Goal: Task Accomplishment & Management: Use online tool/utility

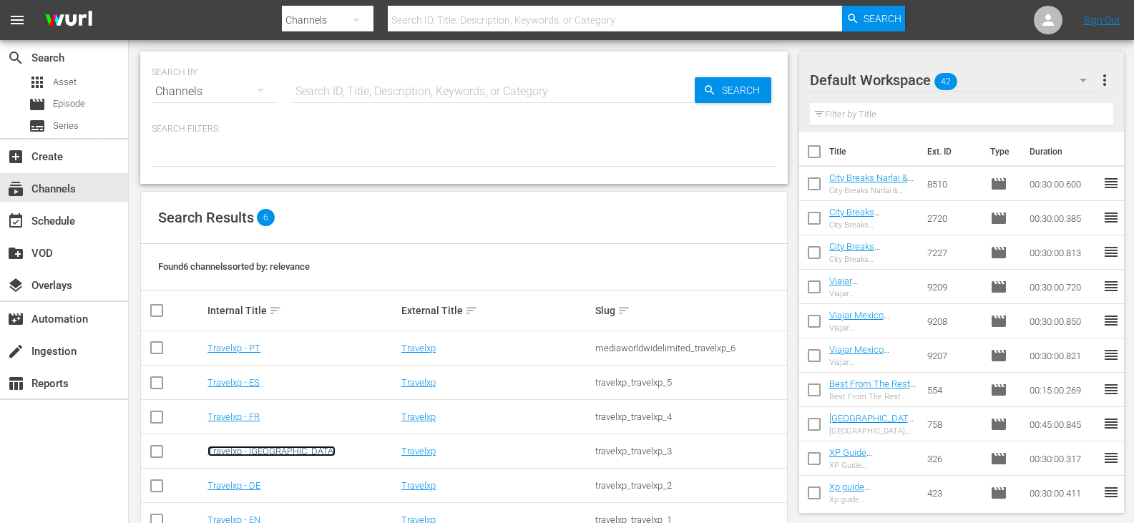
click at [246, 456] on link "Travelxp - [GEOGRAPHIC_DATA]" at bounding box center [272, 451] width 128 height 11
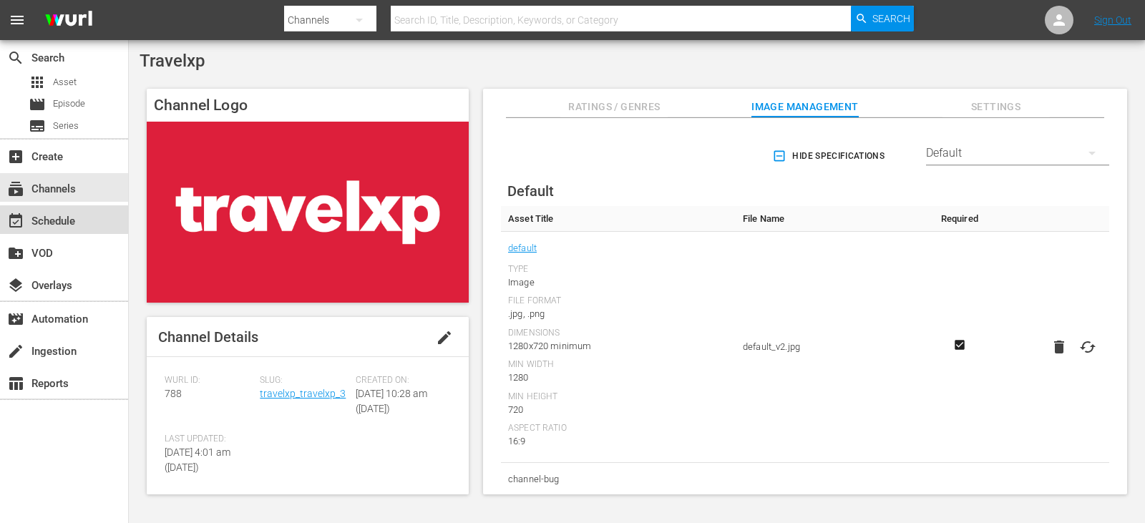
click at [65, 223] on div "event_available Schedule" at bounding box center [40, 219] width 80 height 13
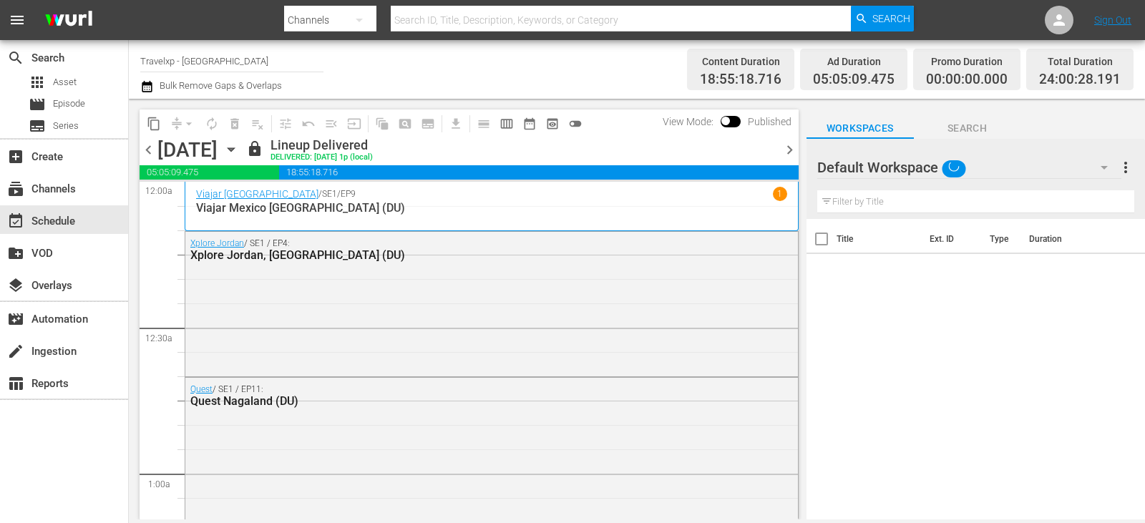
click at [797, 152] on span "chevron_right" at bounding box center [790, 150] width 18 height 18
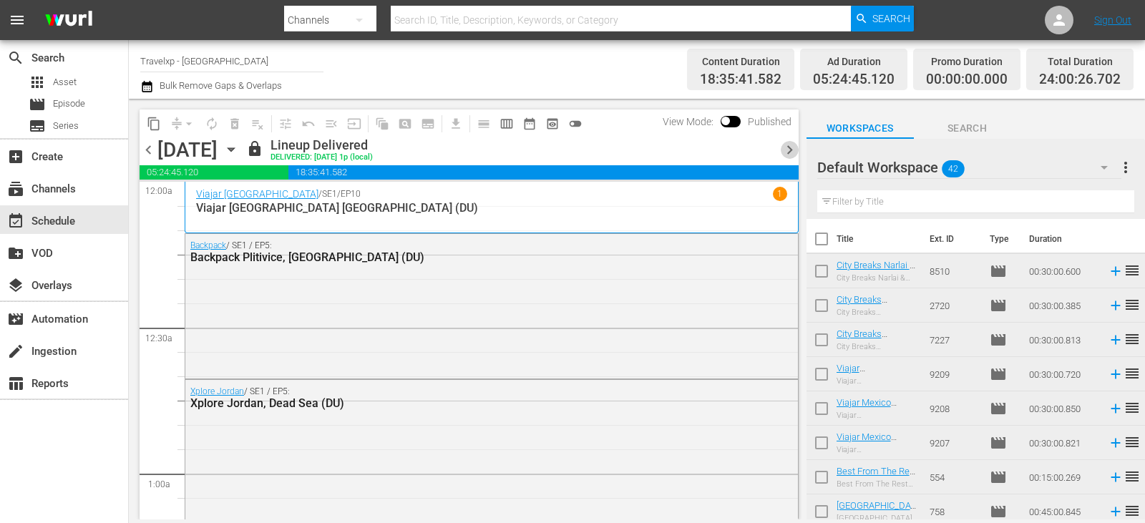
click at [790, 157] on span "chevron_right" at bounding box center [790, 150] width 18 height 18
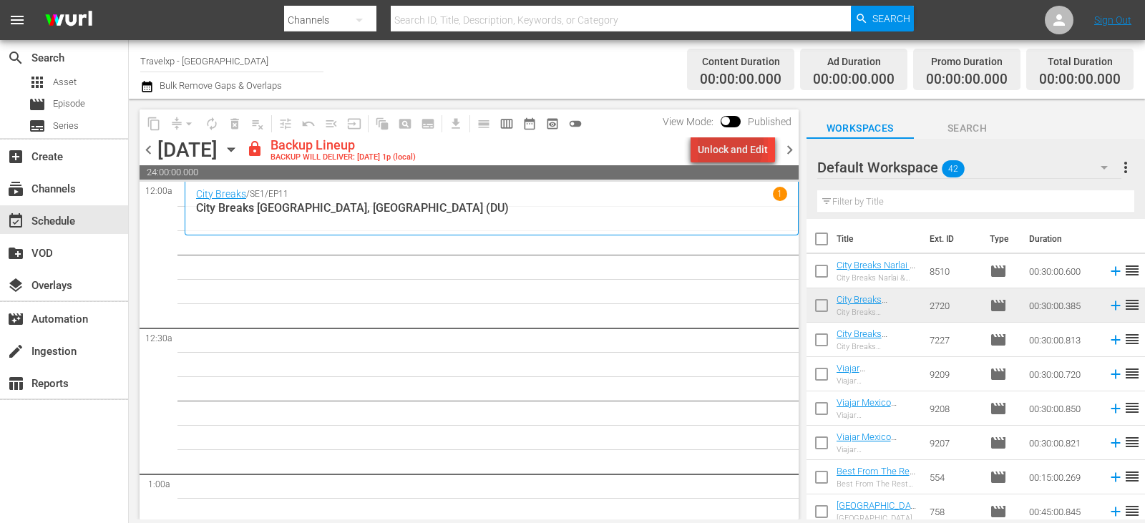
click at [718, 143] on div "Unlock and Edit" at bounding box center [733, 150] width 70 height 26
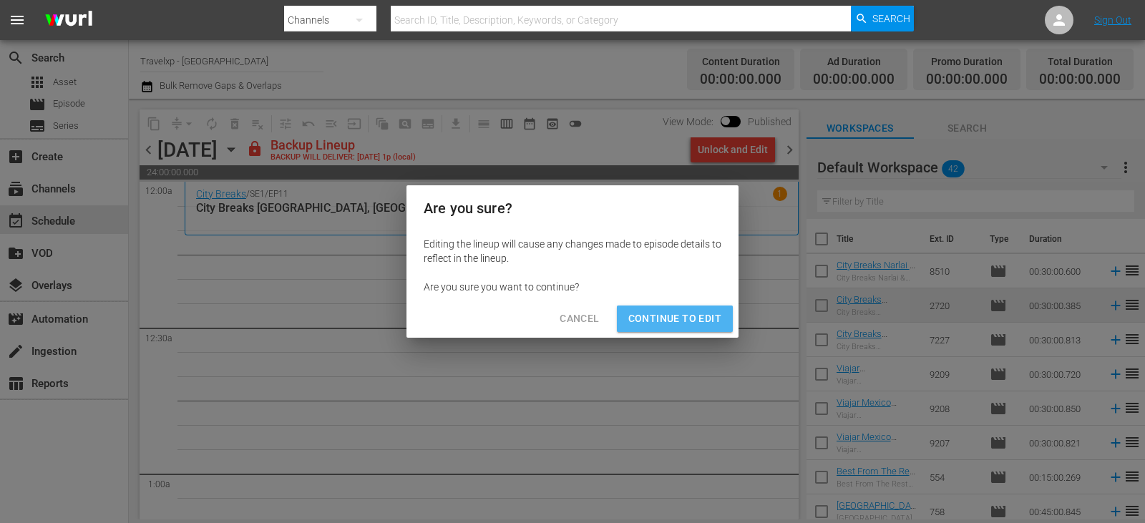
click at [690, 320] on span "Continue to Edit" at bounding box center [674, 319] width 93 height 18
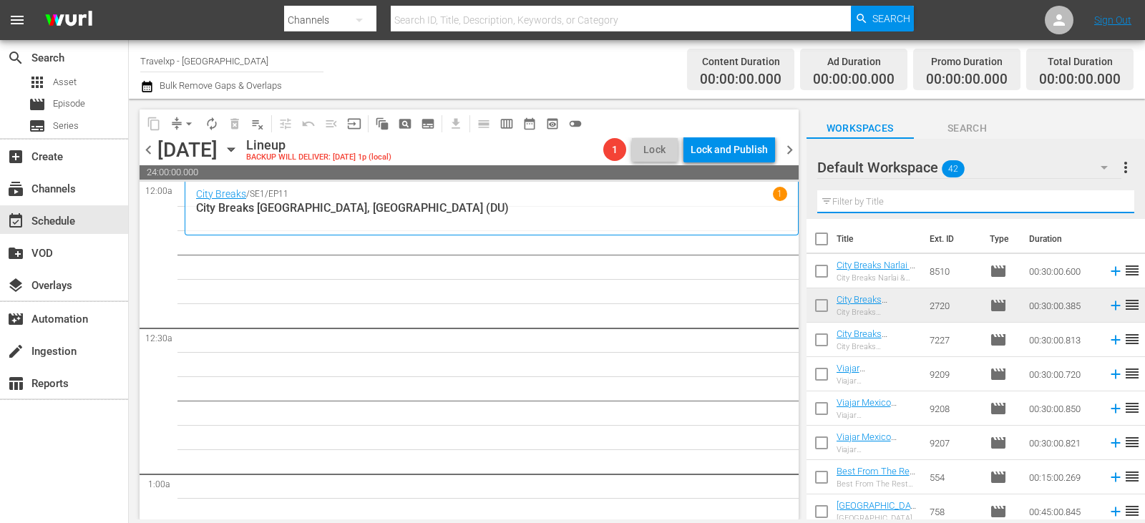
click at [909, 206] on input "text" at bounding box center [975, 201] width 317 height 23
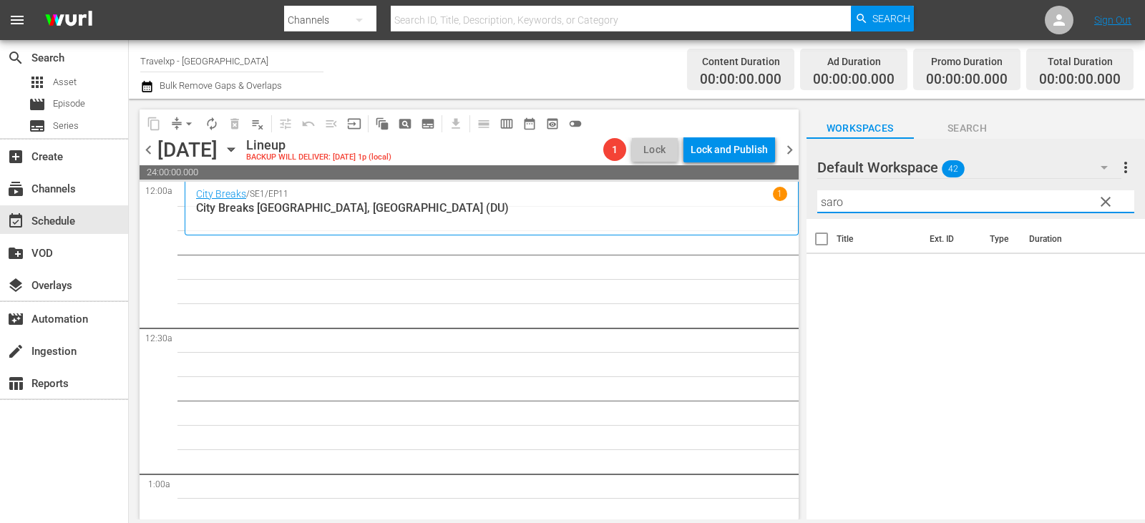
type input "saro"
click at [1106, 201] on span "clear" at bounding box center [1105, 201] width 17 height 17
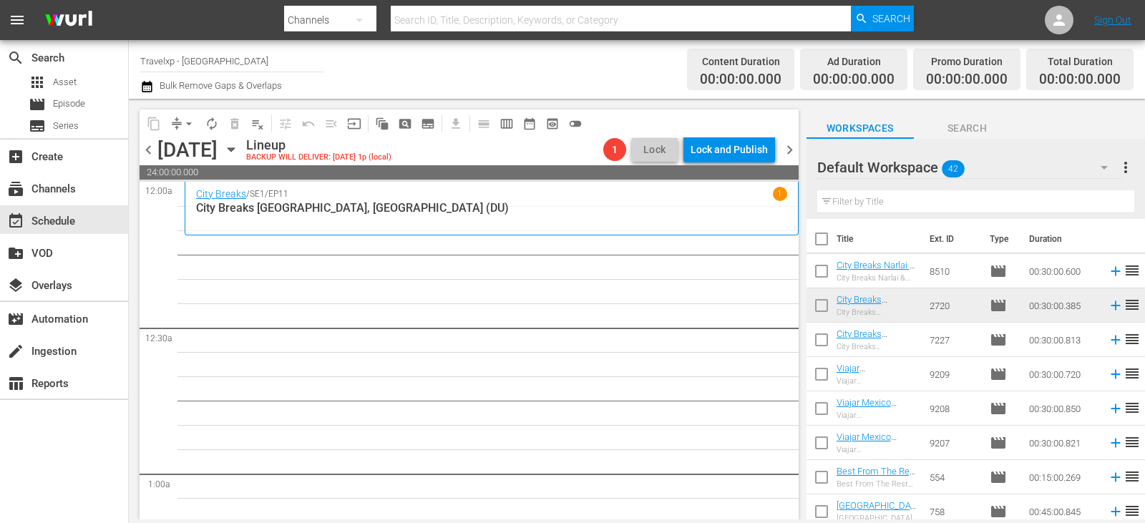
click at [1077, 198] on input "text" at bounding box center [975, 201] width 317 height 23
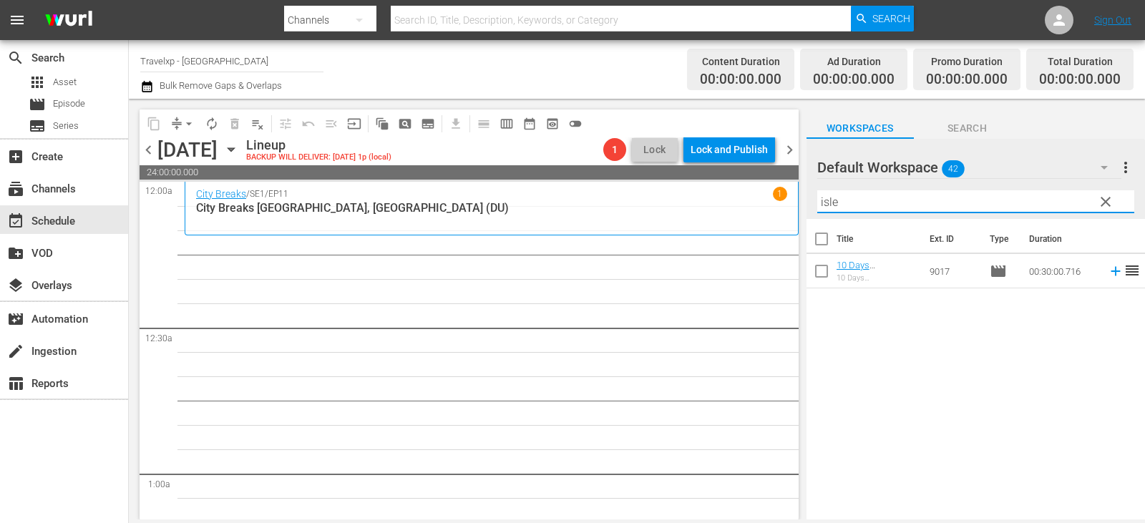
type input "isle"
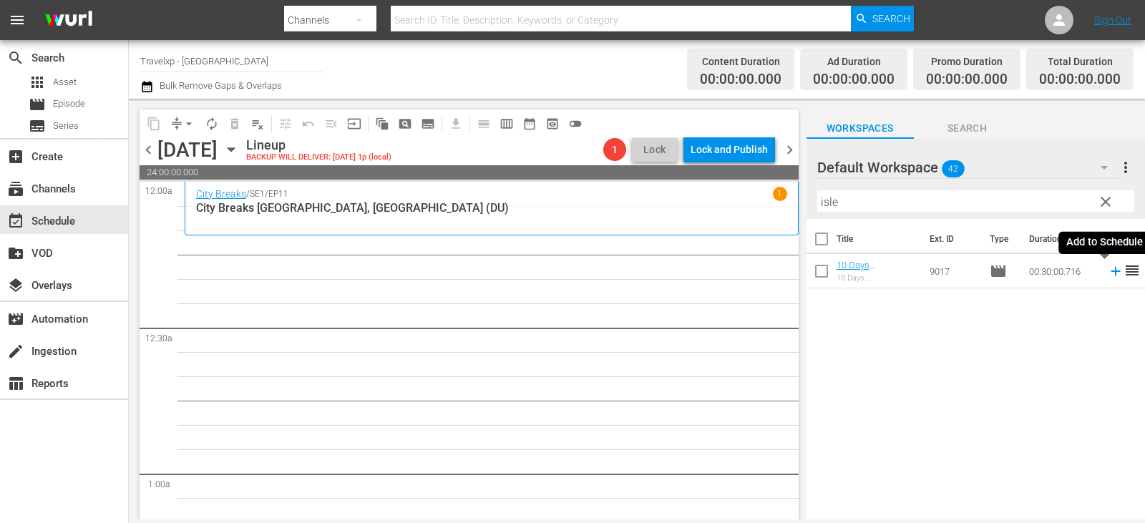
click at [1111, 272] on icon at bounding box center [1115, 271] width 9 height 9
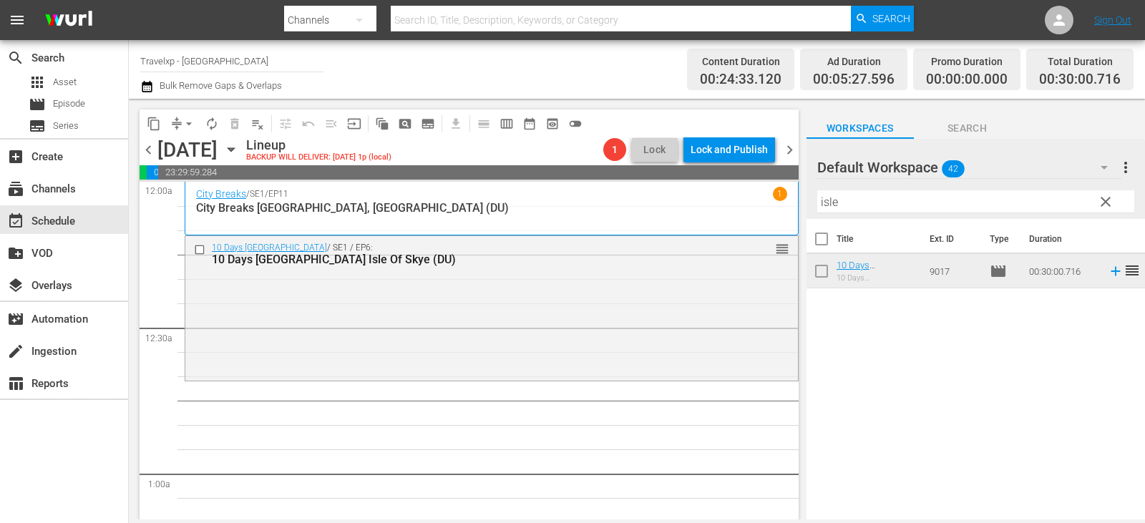
click at [1116, 203] on button "clear" at bounding box center [1105, 201] width 23 height 23
click at [1116, 203] on input "text" at bounding box center [975, 201] width 317 height 23
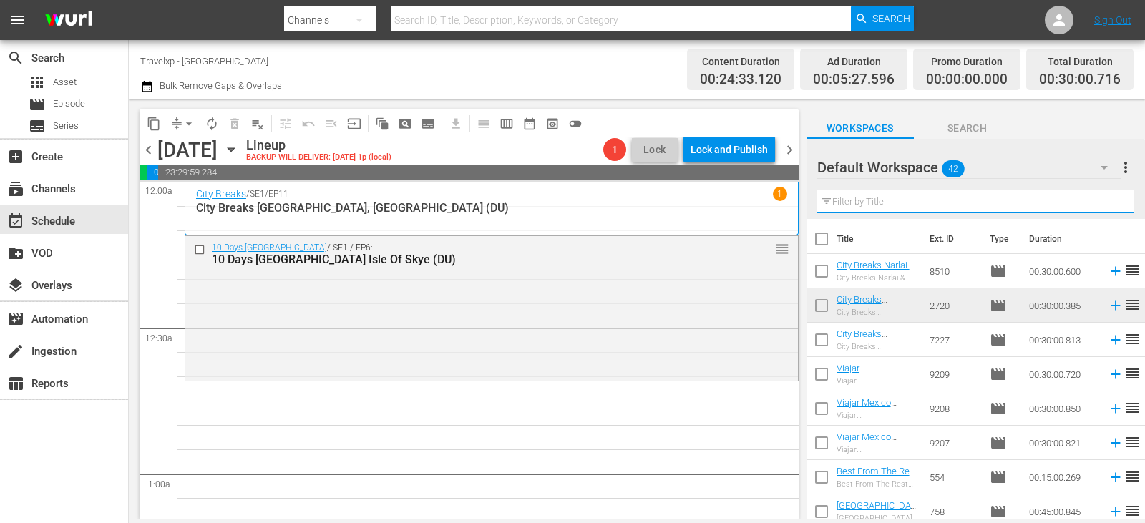
click at [1116, 203] on input "text" at bounding box center [975, 201] width 317 height 23
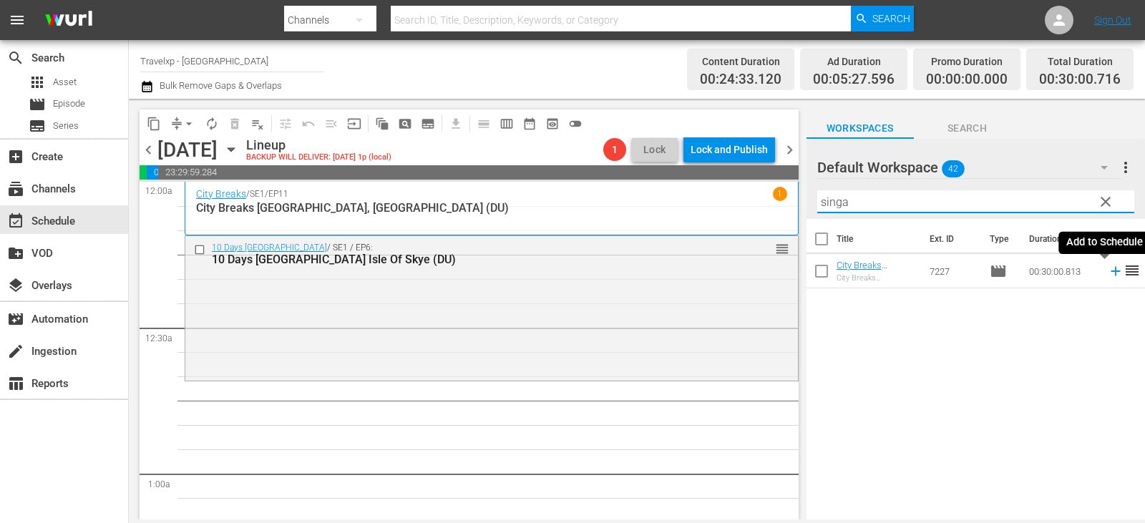
type input "singa"
click at [1108, 273] on icon at bounding box center [1116, 271] width 16 height 16
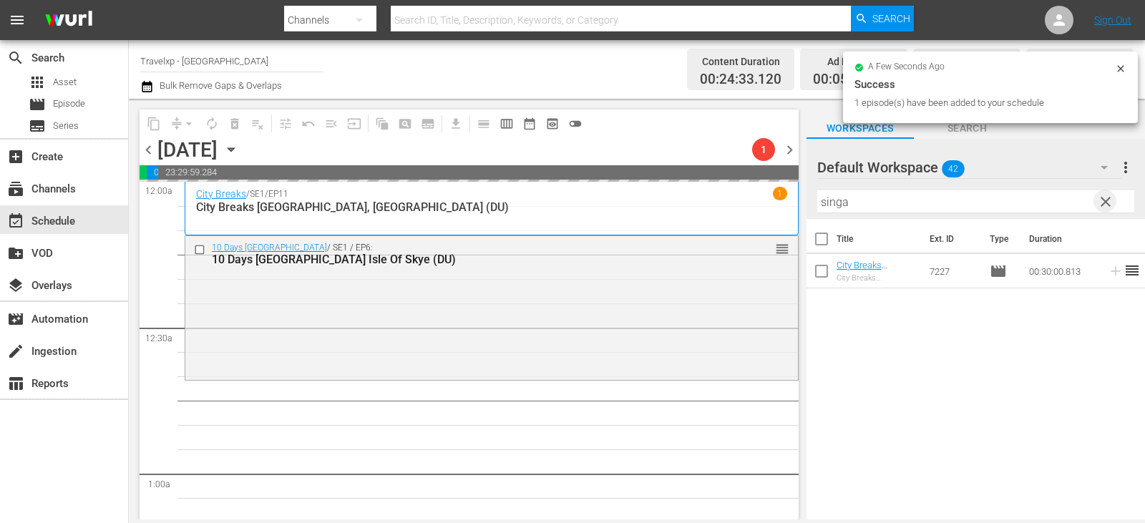
click at [1106, 204] on span "clear" at bounding box center [1105, 201] width 17 height 17
click at [1106, 204] on input "text" at bounding box center [975, 201] width 317 height 23
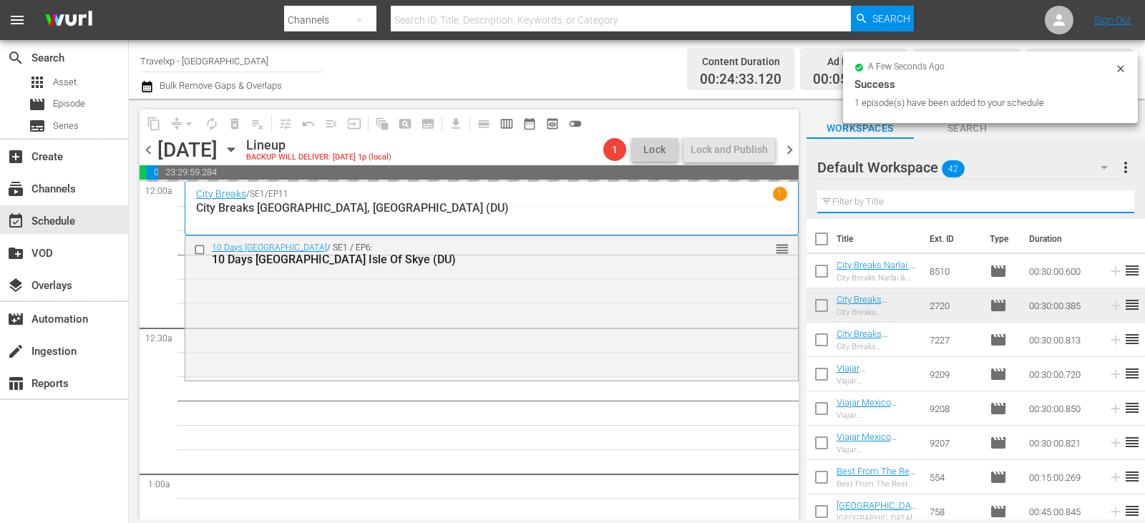
click at [1106, 204] on input "text" at bounding box center [975, 201] width 317 height 23
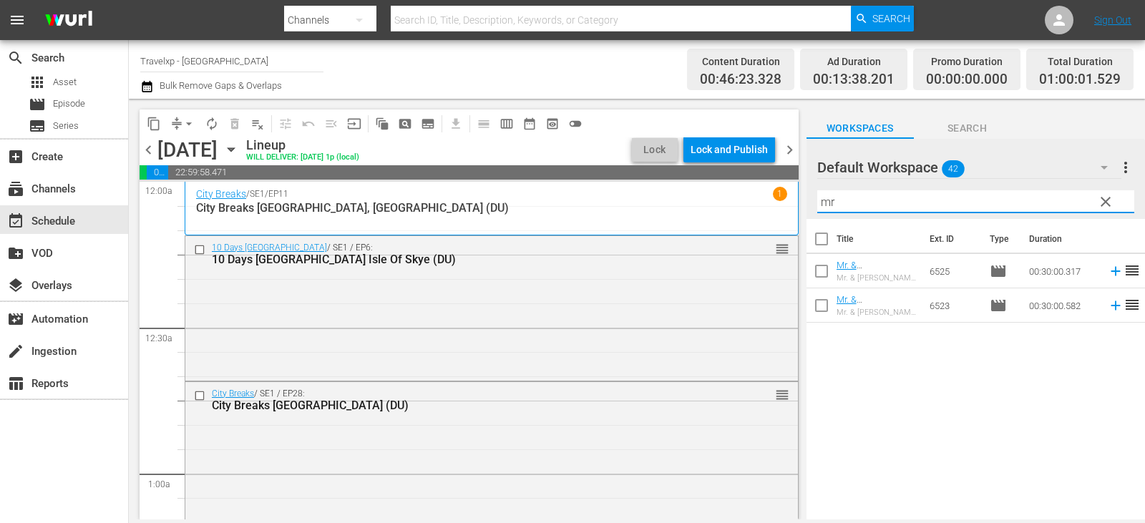
type input "mr"
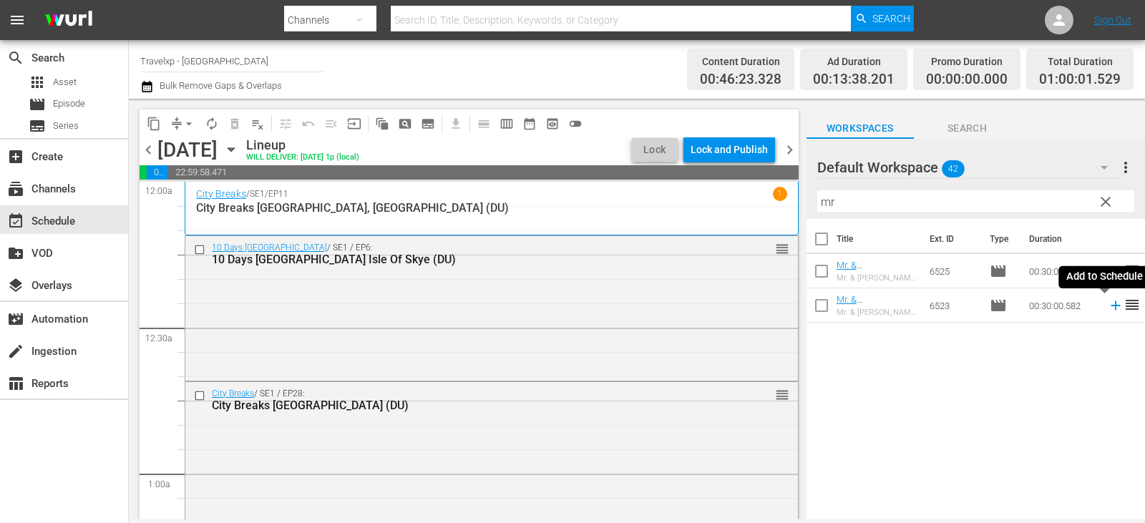
click at [1108, 308] on icon at bounding box center [1116, 306] width 16 height 16
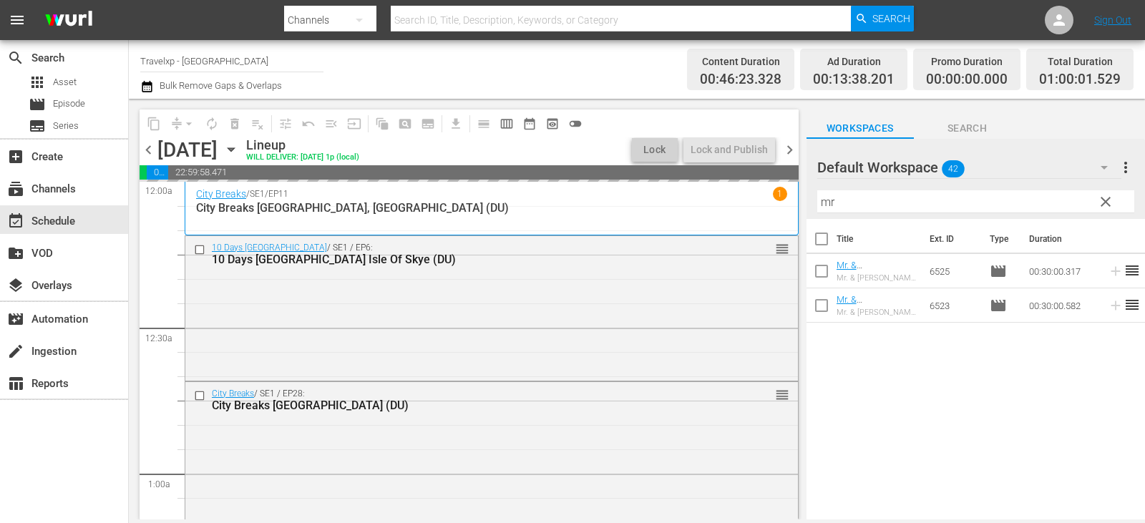
click at [1112, 210] on span "clear" at bounding box center [1105, 201] width 17 height 17
click at [1112, 210] on input "text" at bounding box center [975, 201] width 317 height 23
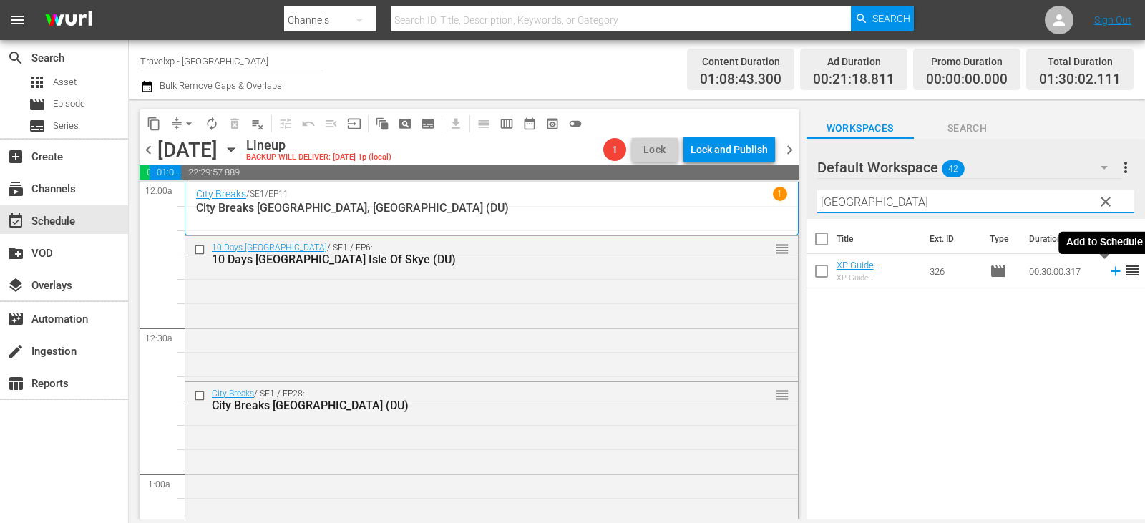
type input "bangkok"
click at [1111, 271] on icon at bounding box center [1115, 271] width 9 height 9
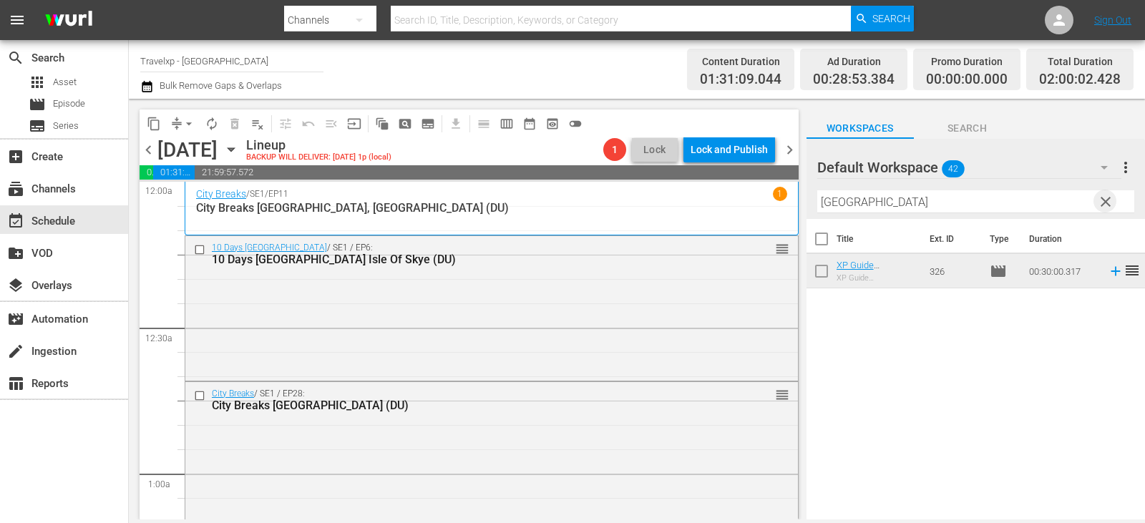
click at [1106, 209] on span "clear" at bounding box center [1105, 201] width 17 height 17
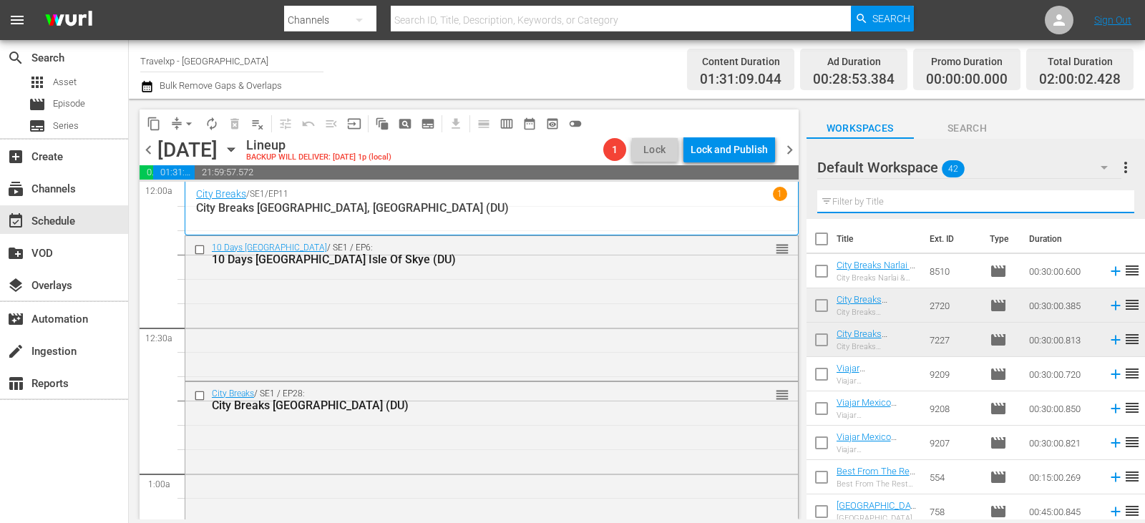
click at [1107, 209] on input "text" at bounding box center [975, 201] width 317 height 23
click at [1107, 208] on input "text" at bounding box center [975, 201] width 317 height 23
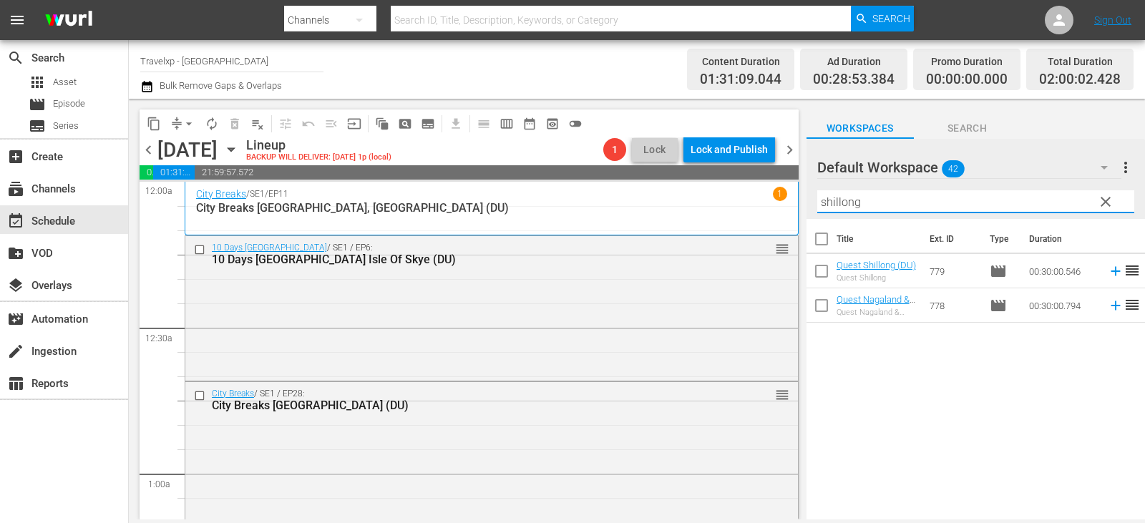
type input "shillong"
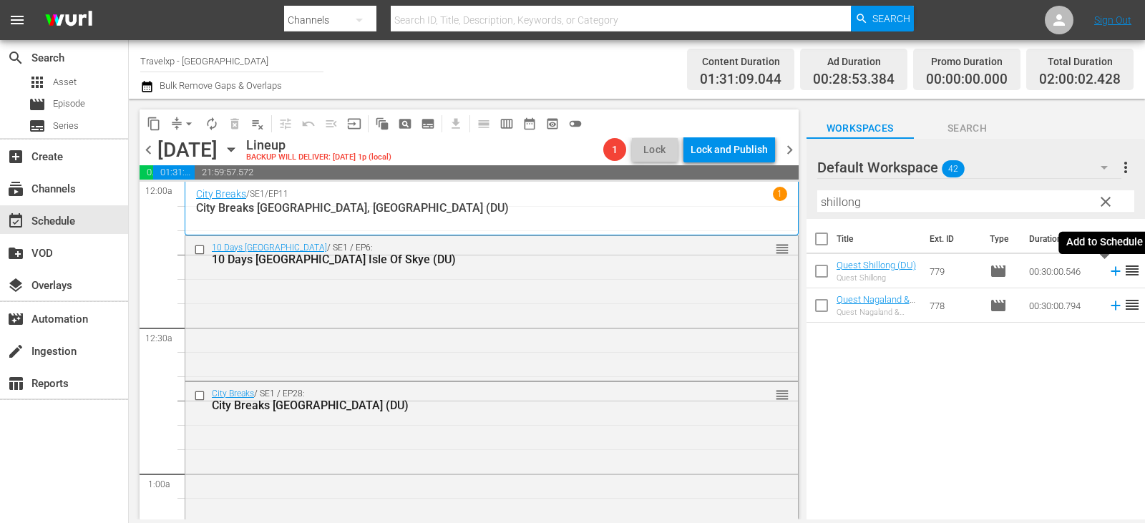
click at [1108, 273] on icon at bounding box center [1116, 271] width 16 height 16
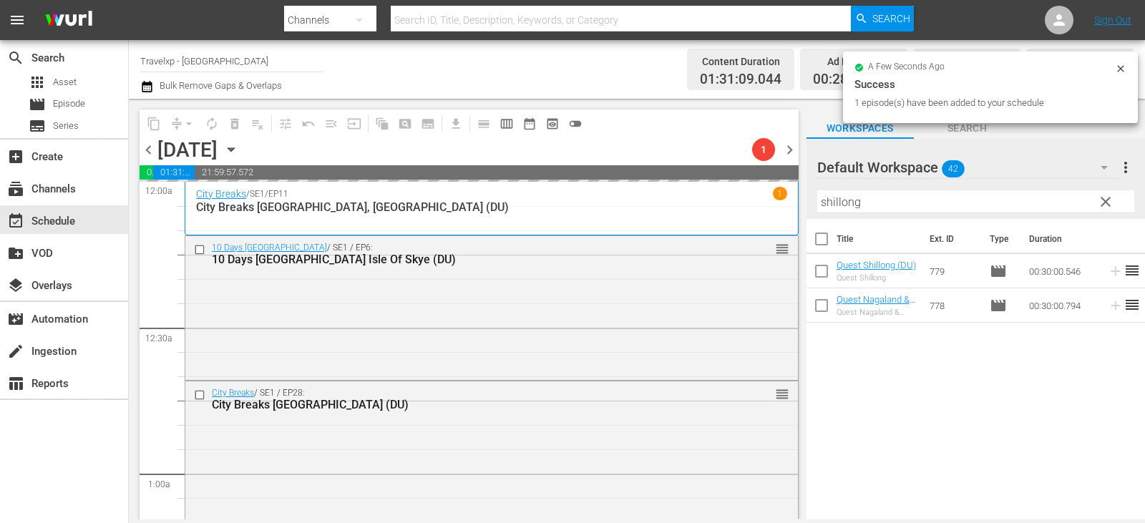
click at [1102, 200] on span "clear" at bounding box center [1105, 201] width 17 height 17
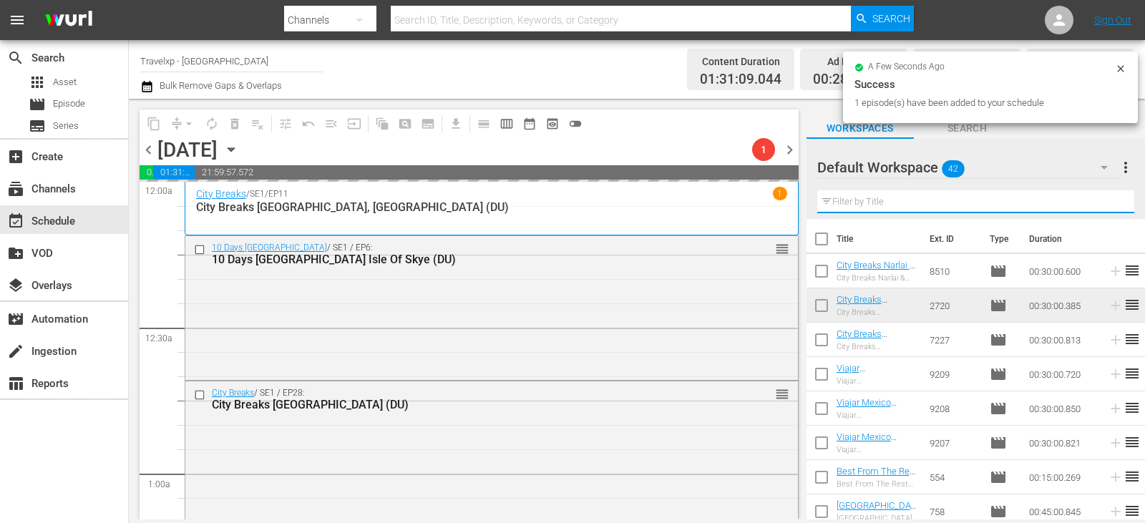
click at [1102, 200] on input "text" at bounding box center [975, 201] width 317 height 23
click at [1102, 199] on input "text" at bounding box center [975, 201] width 317 height 23
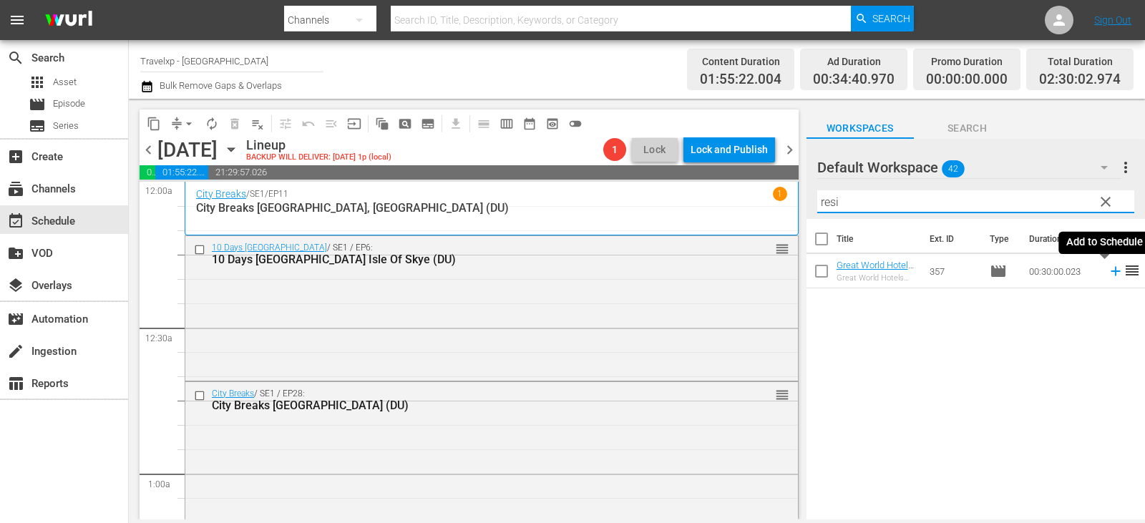
type input "resi"
click at [1110, 274] on icon at bounding box center [1116, 271] width 16 height 16
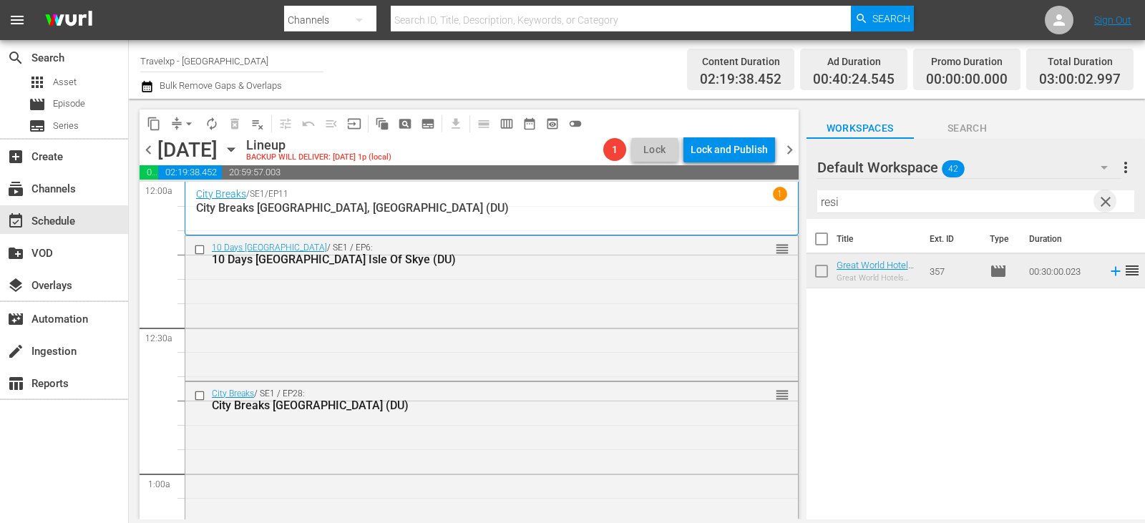
click at [1100, 201] on span "clear" at bounding box center [1105, 201] width 17 height 17
click at [1100, 201] on input "text" at bounding box center [975, 201] width 317 height 23
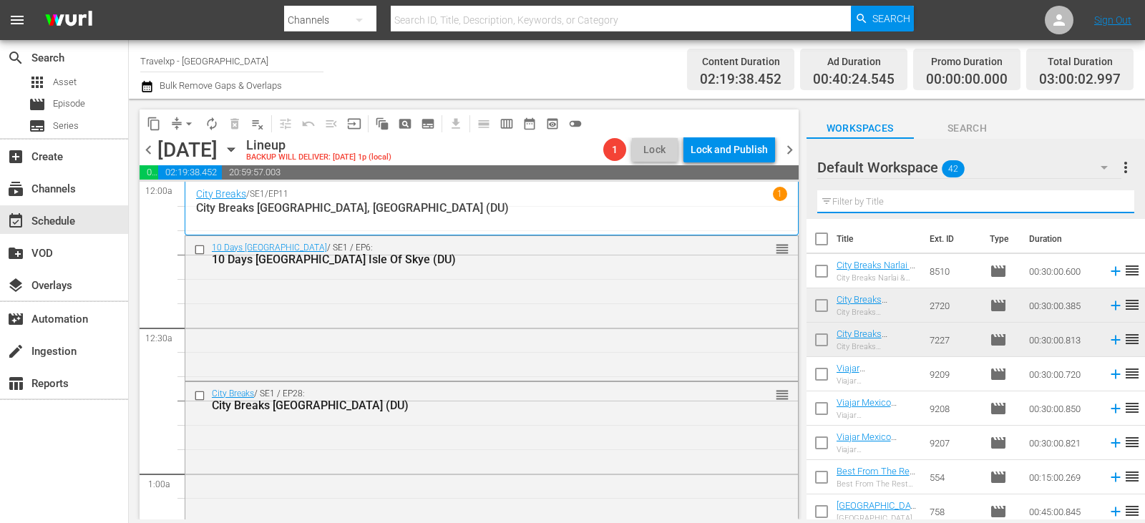
click at [1100, 201] on input "text" at bounding box center [975, 201] width 317 height 23
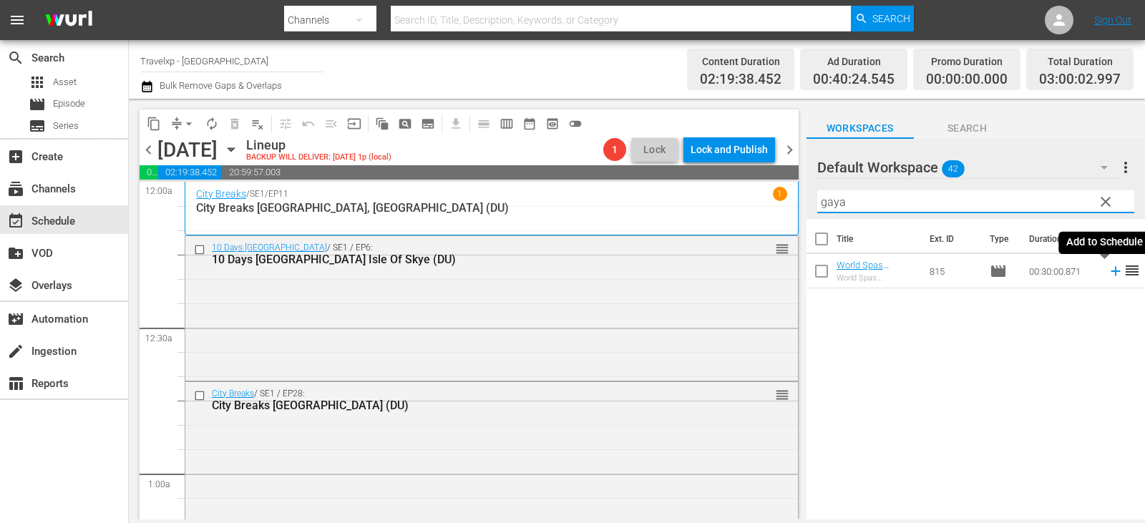
type input "gaya"
click at [1111, 268] on icon at bounding box center [1115, 271] width 9 height 9
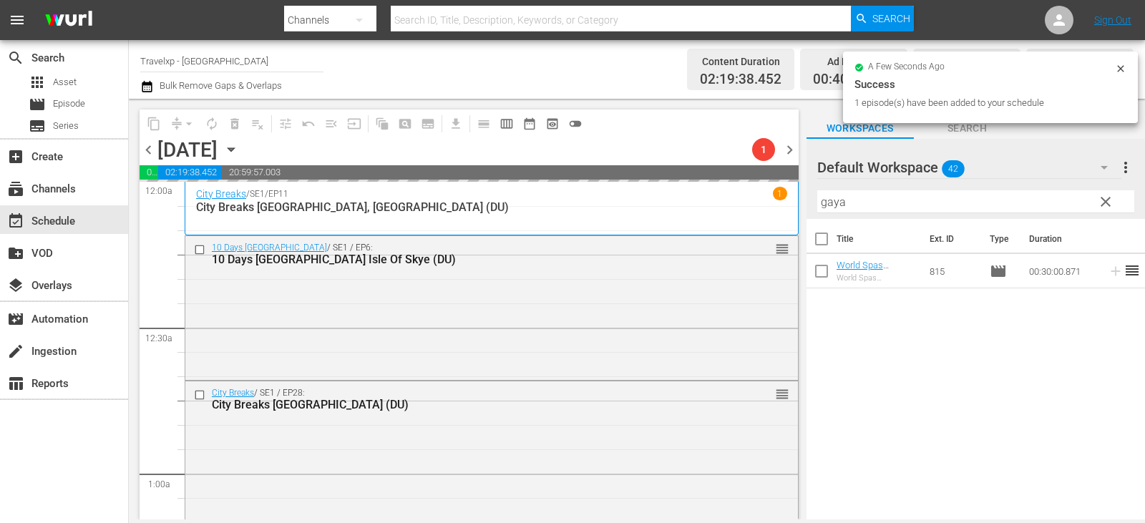
click at [1103, 207] on span "clear" at bounding box center [1105, 201] width 17 height 17
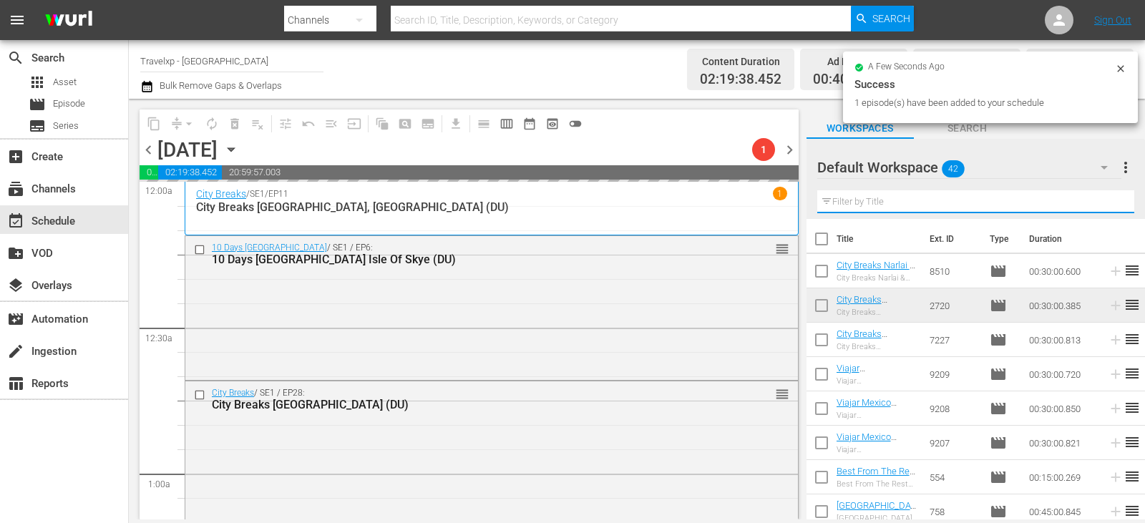
click at [1103, 207] on input "text" at bounding box center [975, 201] width 317 height 23
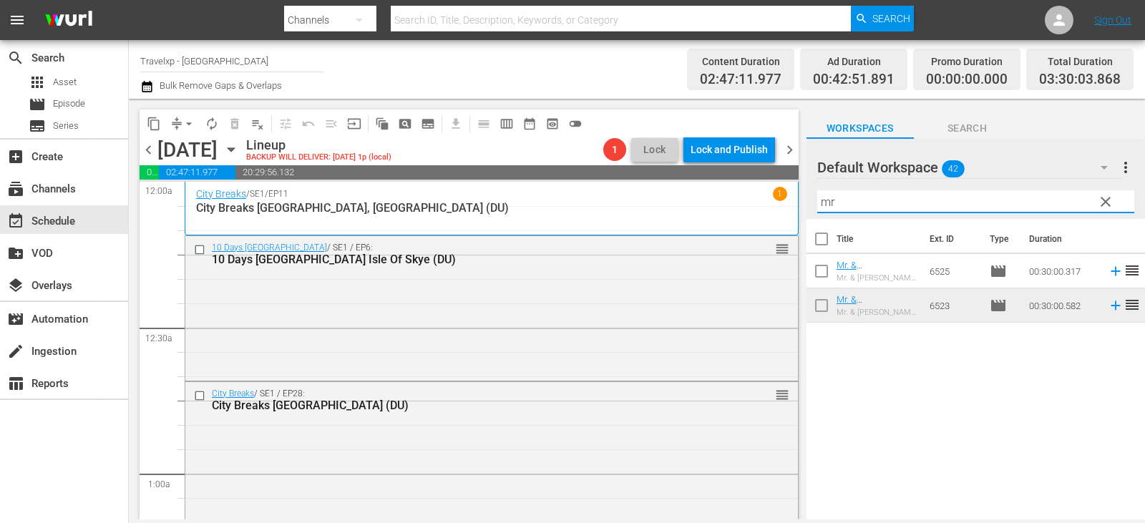
type input "mr"
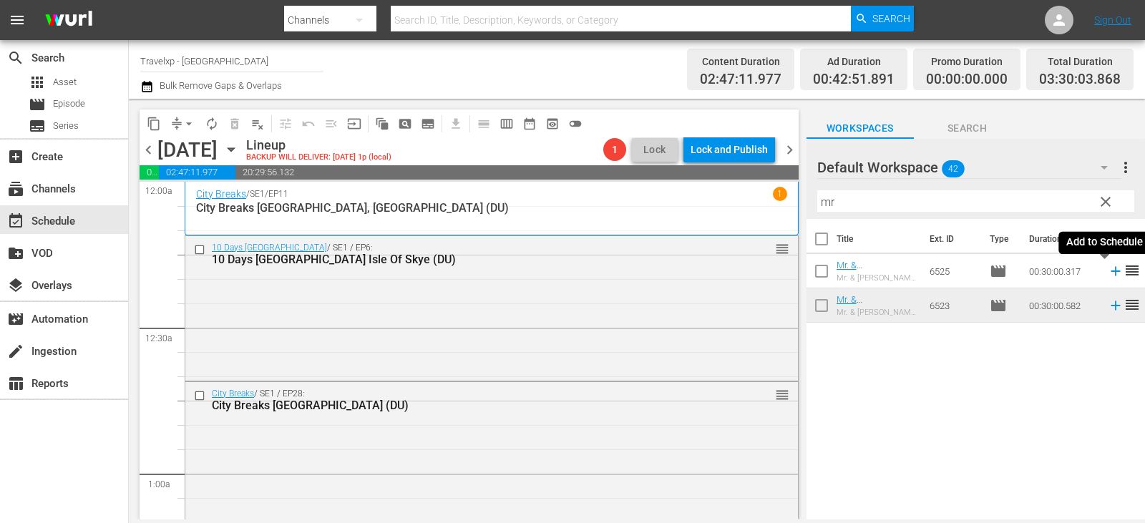
click at [1108, 269] on icon at bounding box center [1116, 271] width 16 height 16
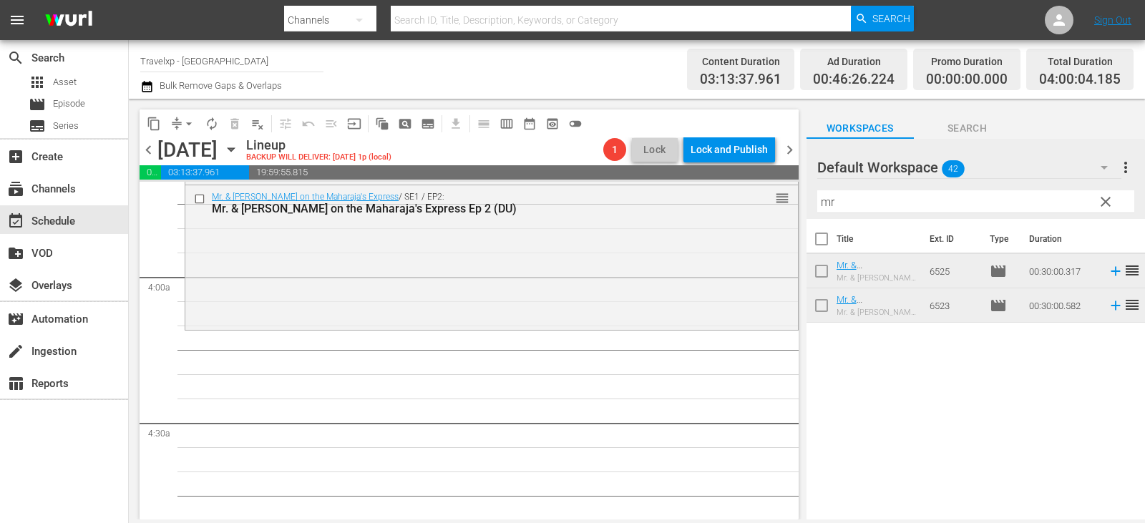
scroll to position [1074, 0]
click at [1118, 205] on input "mr" at bounding box center [975, 201] width 317 height 23
click at [1117, 205] on input "mr" at bounding box center [975, 201] width 317 height 23
click at [1109, 205] on span "clear" at bounding box center [1105, 201] width 17 height 17
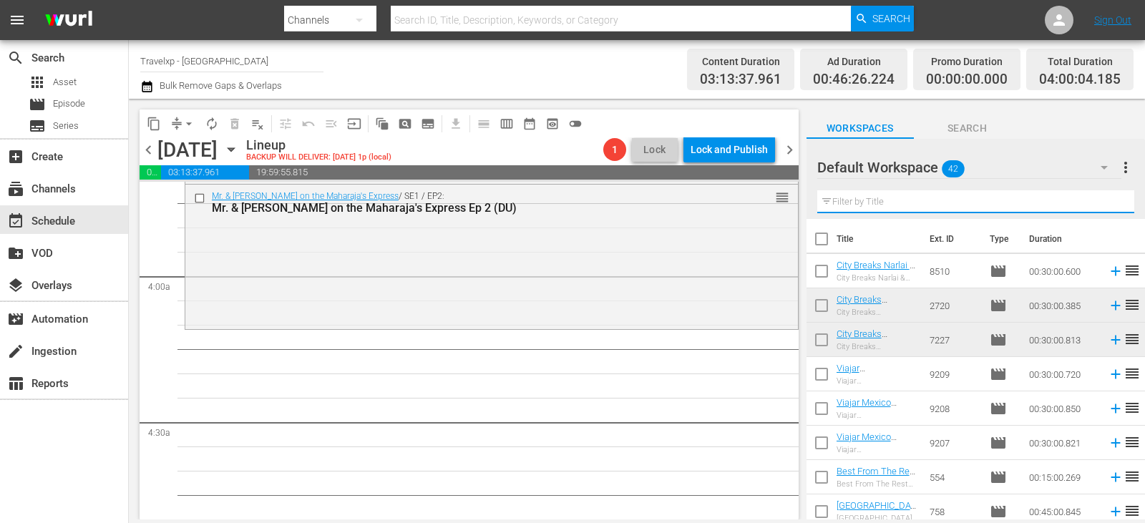
click at [1109, 205] on input "text" at bounding box center [975, 201] width 317 height 23
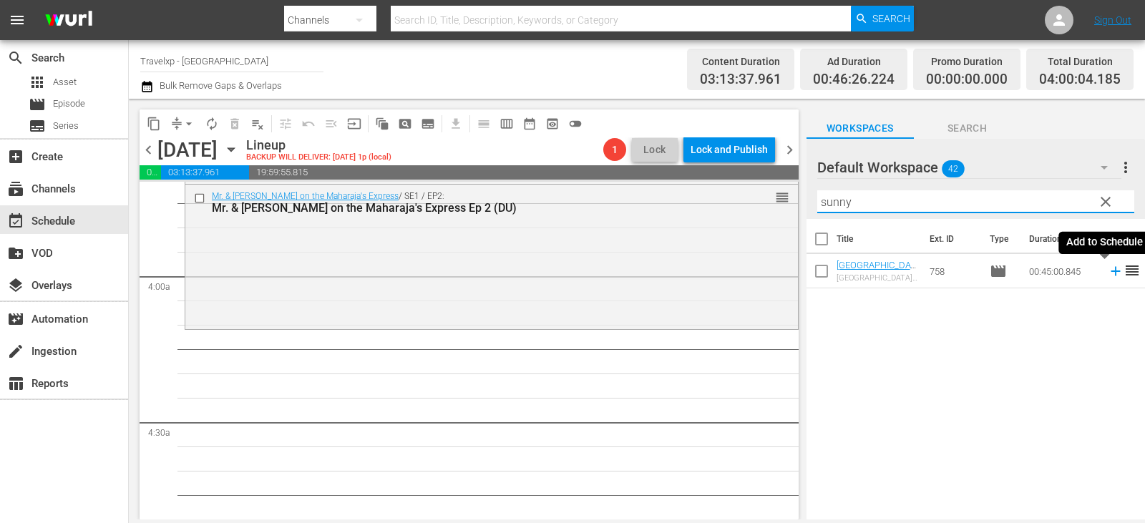
type input "sunny"
click at [1108, 273] on icon at bounding box center [1116, 271] width 16 height 16
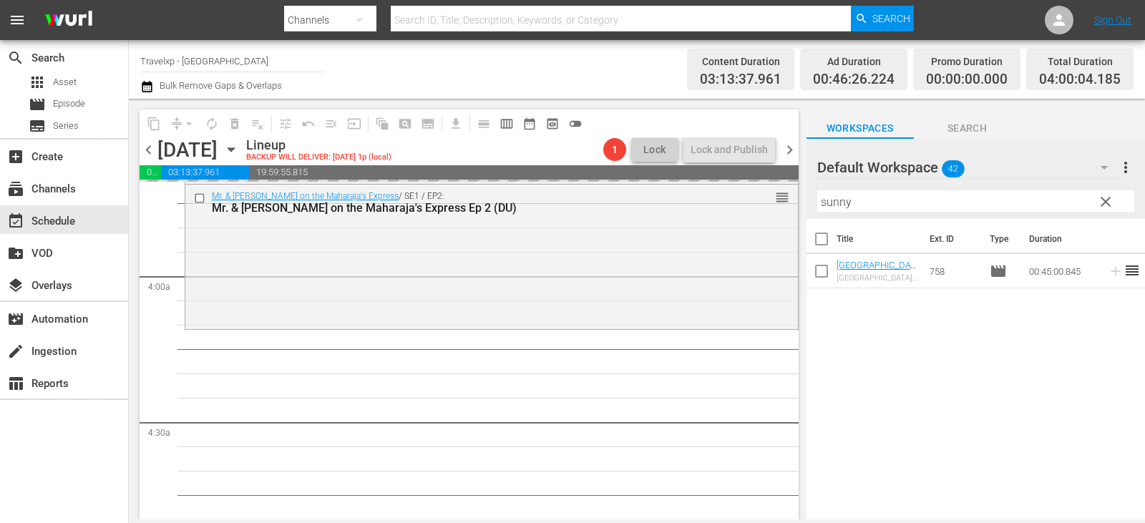
click at [1104, 206] on span "clear" at bounding box center [1105, 201] width 17 height 17
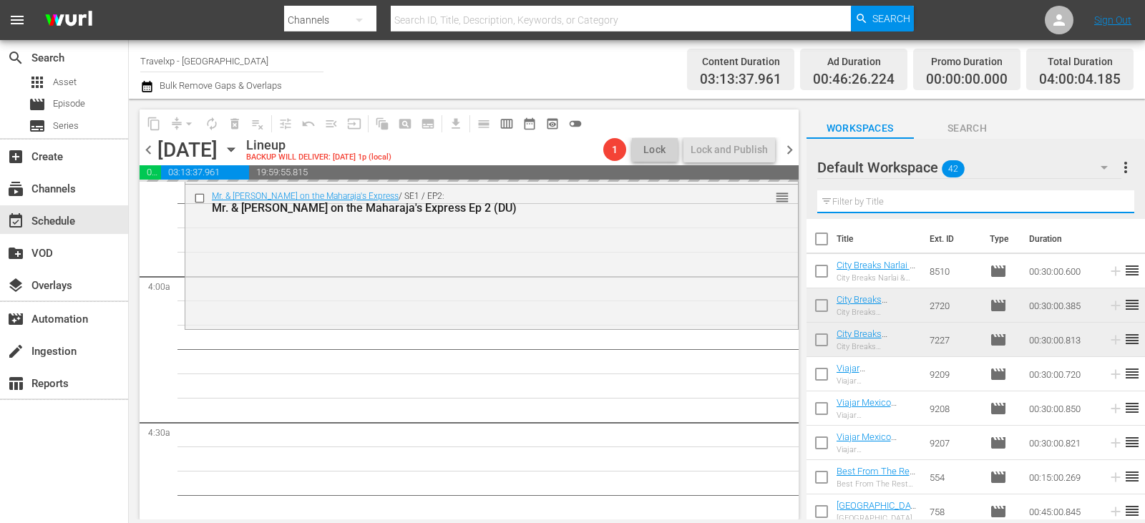
click at [1104, 206] on input "text" at bounding box center [975, 201] width 317 height 23
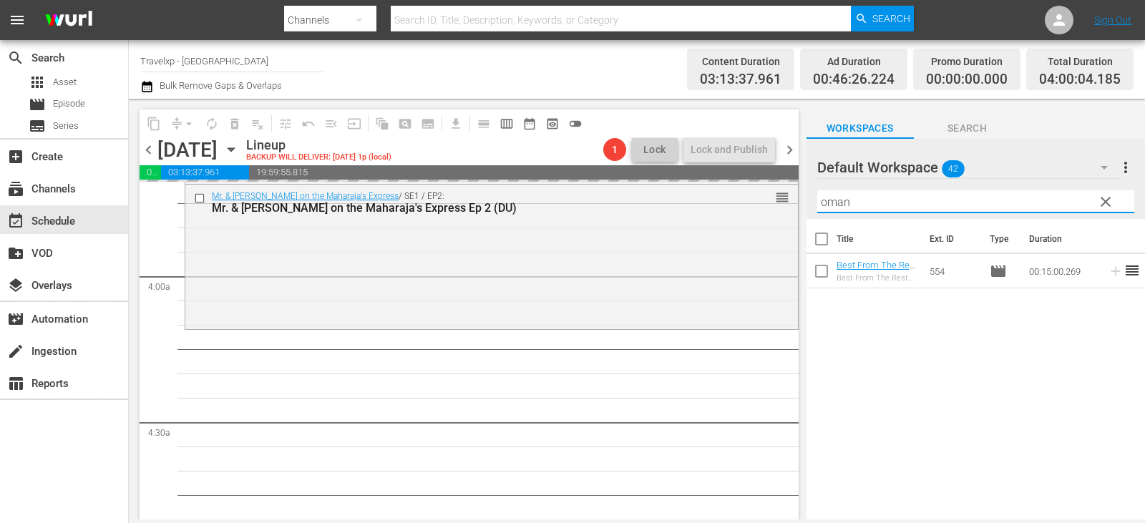
type input "oman"
click at [1058, 371] on div "Title Ext. ID Type Duration Best From The Rest Oman Must Sees (DU) Best From Th…" at bounding box center [976, 370] width 339 height 303
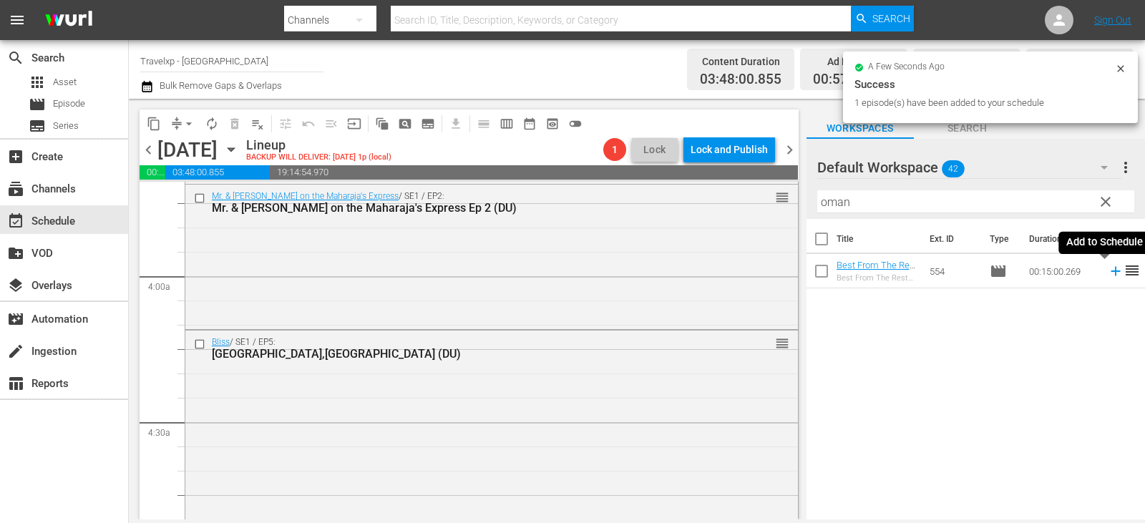
click at [1111, 269] on icon at bounding box center [1115, 271] width 9 height 9
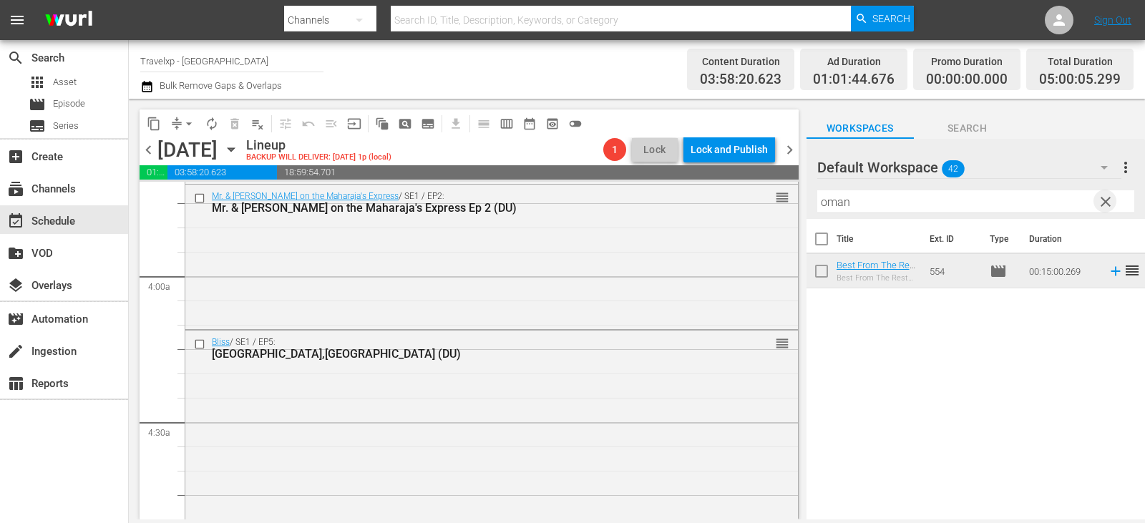
click at [1112, 202] on span "clear" at bounding box center [1105, 201] width 17 height 17
click at [1112, 202] on input "text" at bounding box center [975, 201] width 317 height 23
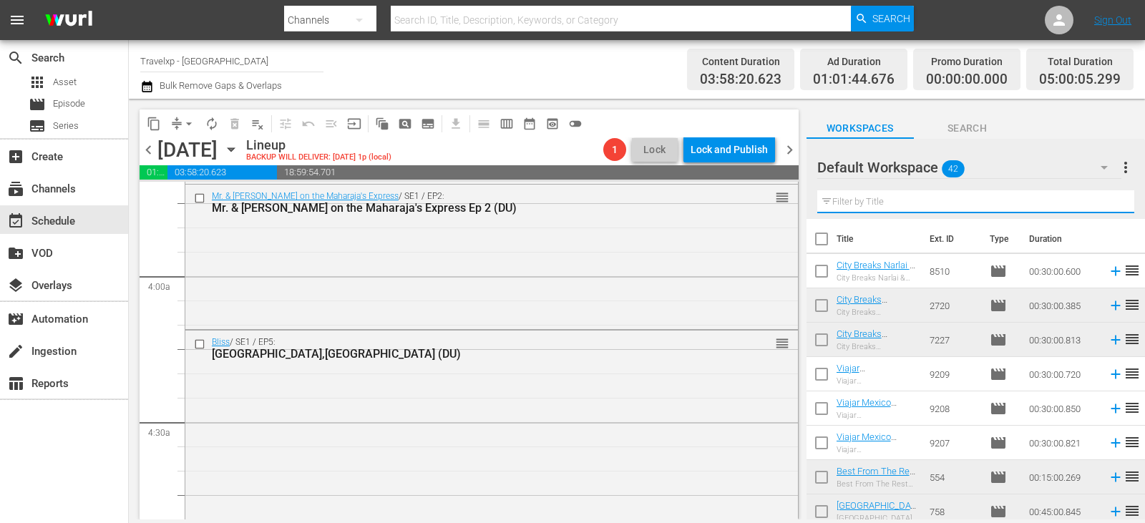
click at [1112, 202] on input "text" at bounding box center [975, 201] width 317 height 23
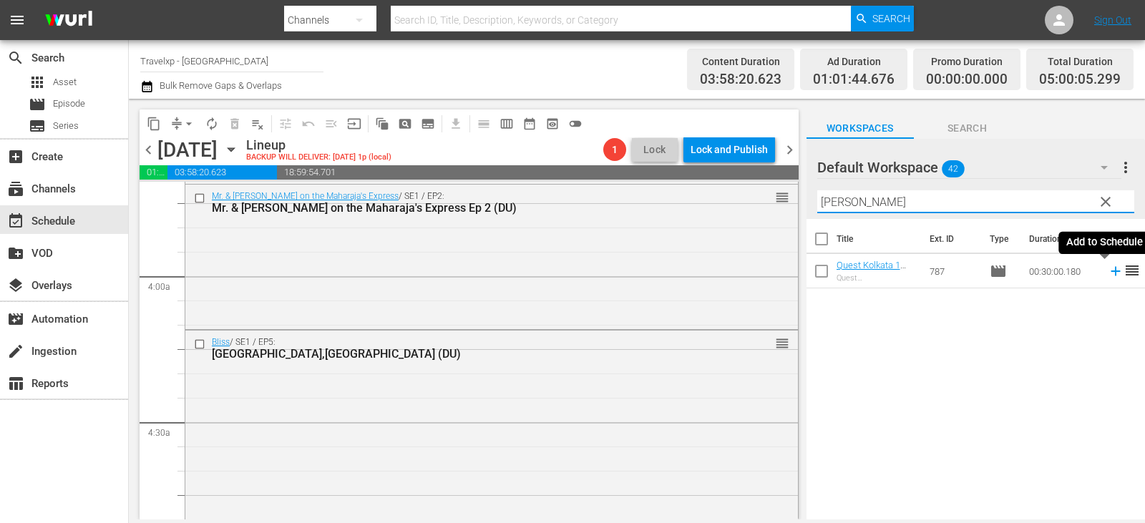
type input "kolka"
click at [1109, 271] on icon at bounding box center [1116, 271] width 16 height 16
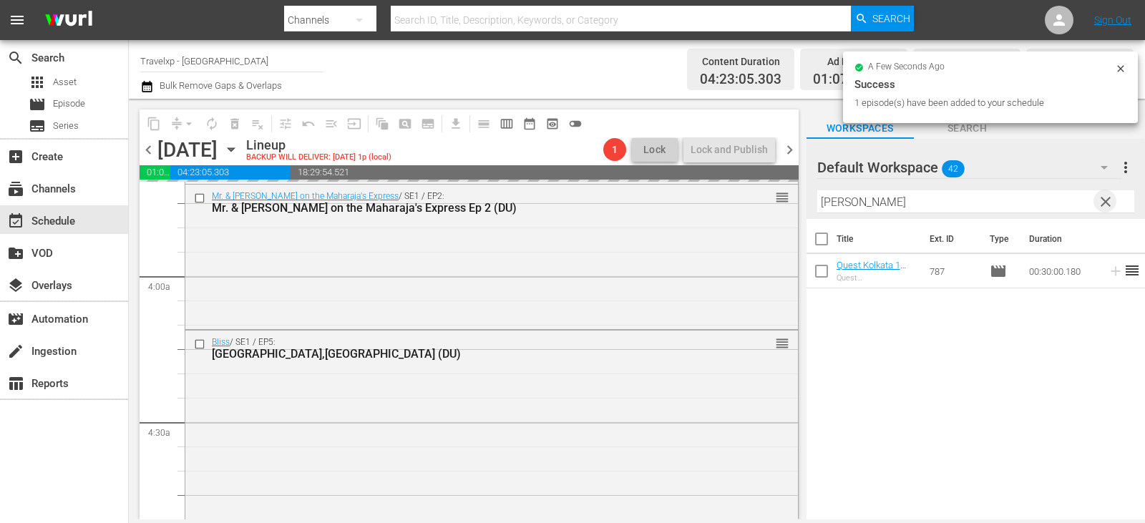
click at [1108, 205] on span "clear" at bounding box center [1105, 201] width 17 height 17
click at [1108, 205] on input "kolka" at bounding box center [975, 201] width 317 height 23
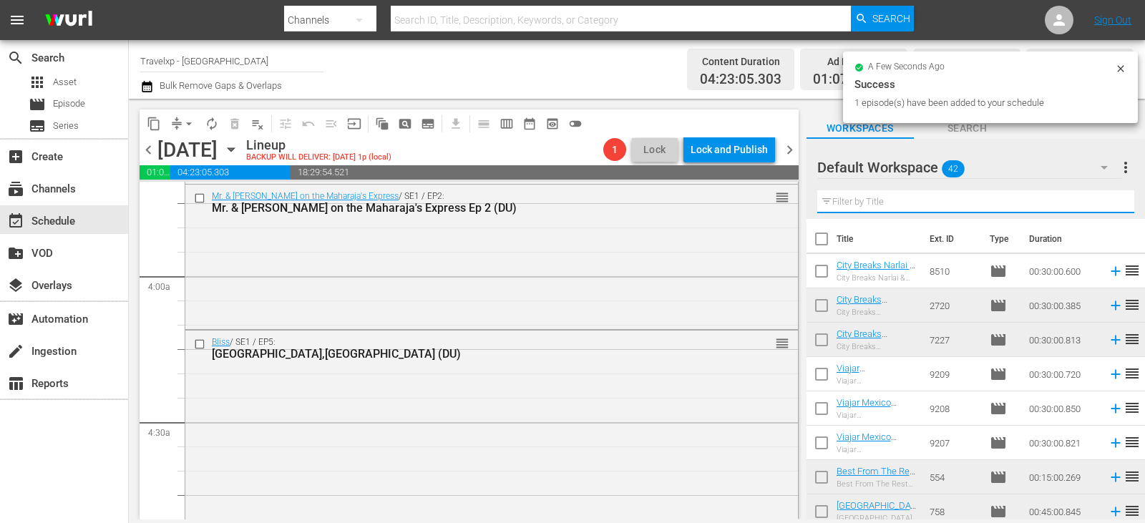
click at [1108, 205] on input "text" at bounding box center [975, 201] width 317 height 23
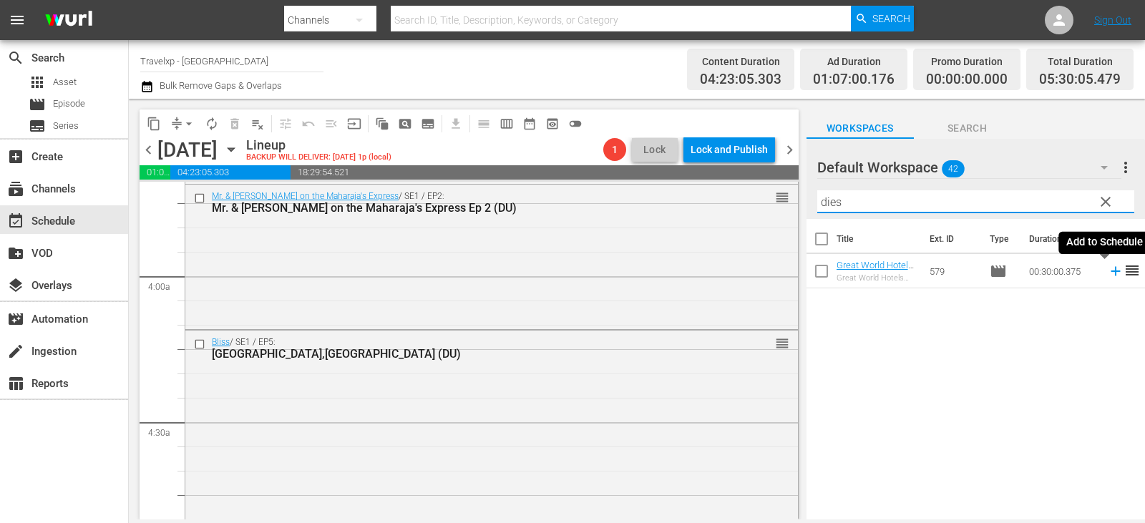
type input "dies"
click at [1108, 274] on icon at bounding box center [1116, 271] width 16 height 16
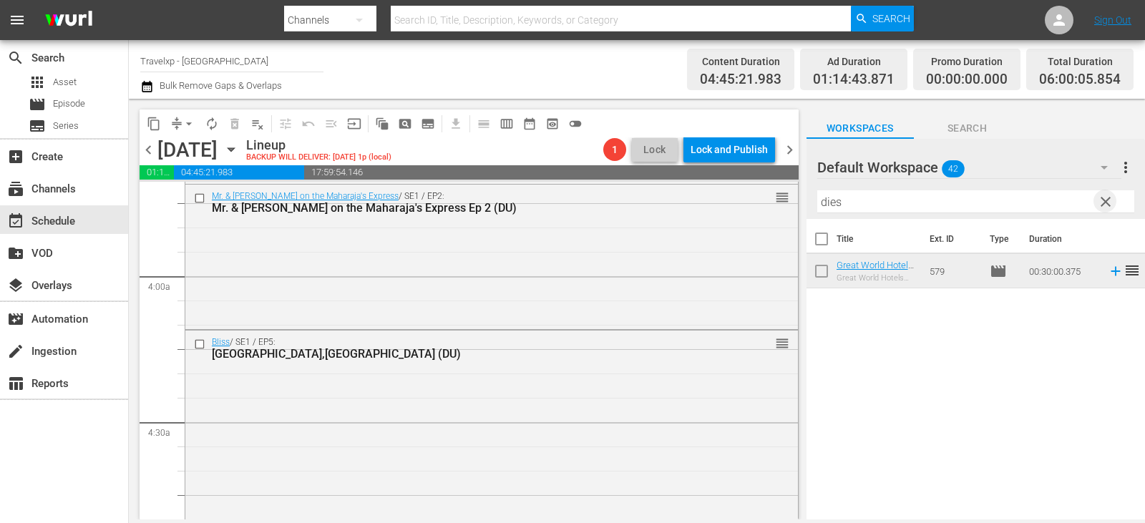
click at [1107, 200] on span "clear" at bounding box center [1105, 201] width 17 height 17
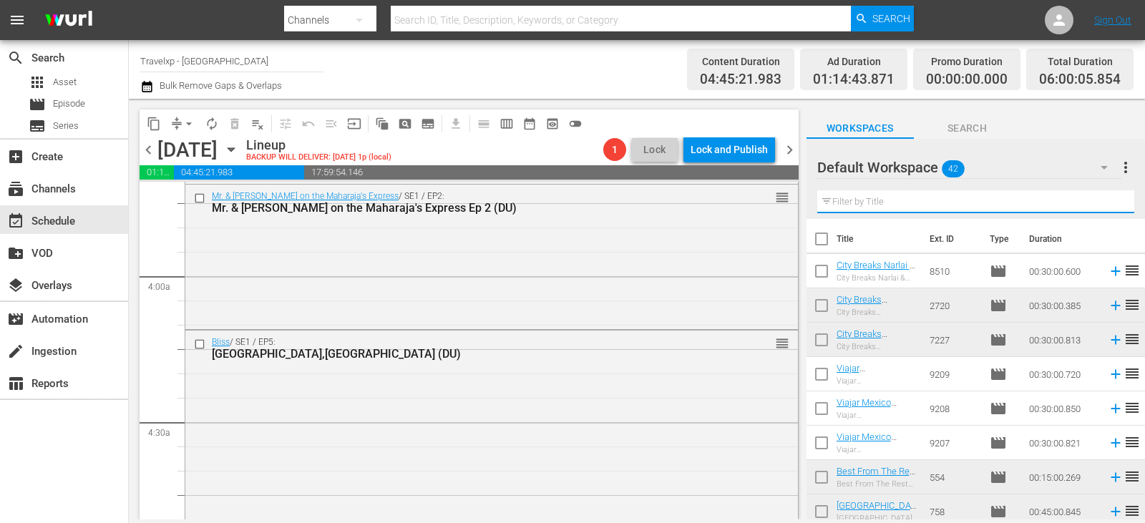
click at [1107, 200] on input "text" at bounding box center [975, 201] width 317 height 23
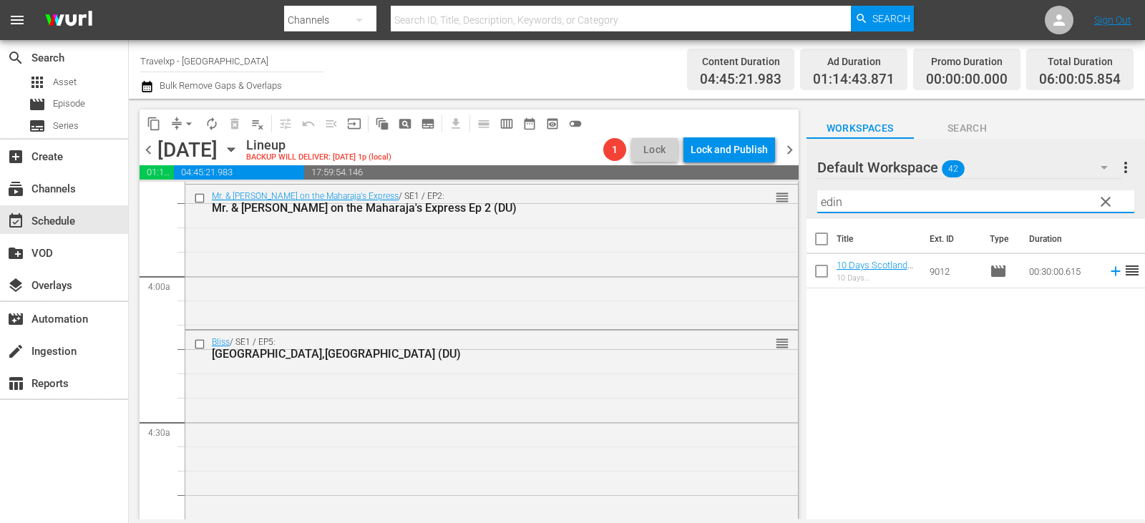
type input "edin"
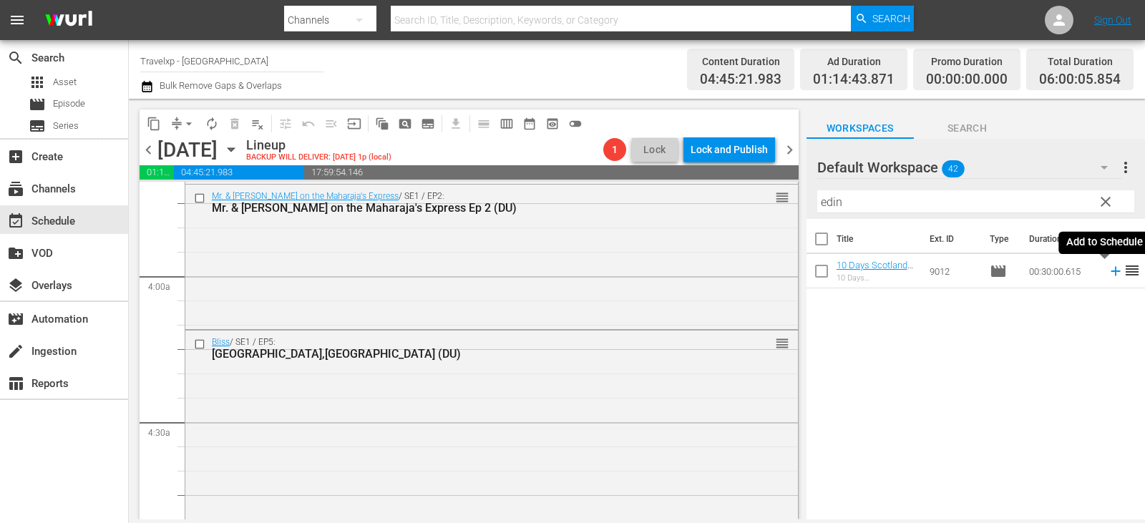
click at [1111, 274] on icon at bounding box center [1115, 271] width 9 height 9
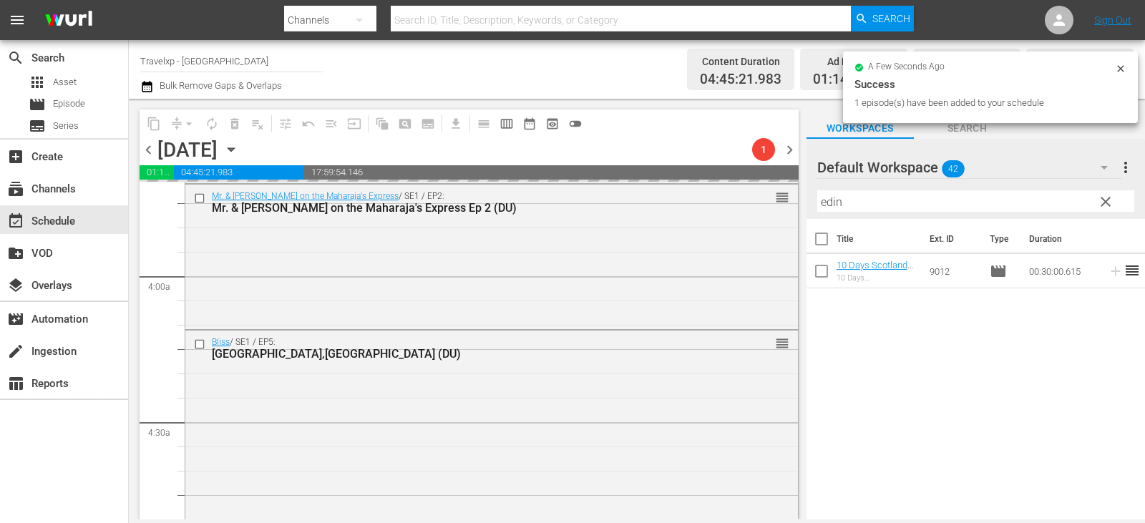
click at [1114, 201] on button "clear" at bounding box center [1105, 201] width 23 height 23
click at [1109, 206] on input "text" at bounding box center [975, 201] width 317 height 23
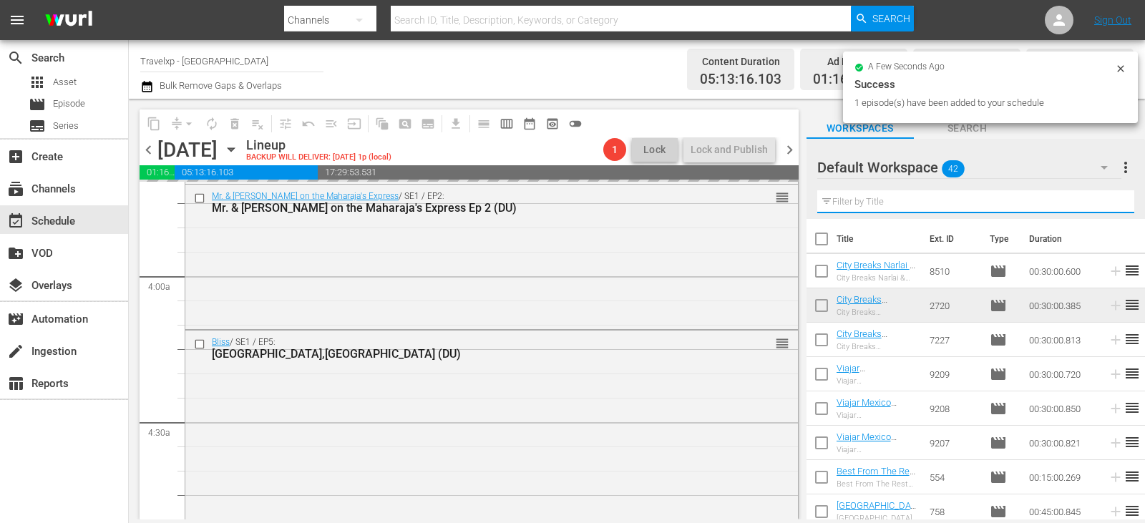
click at [1109, 207] on input "text" at bounding box center [975, 201] width 317 height 23
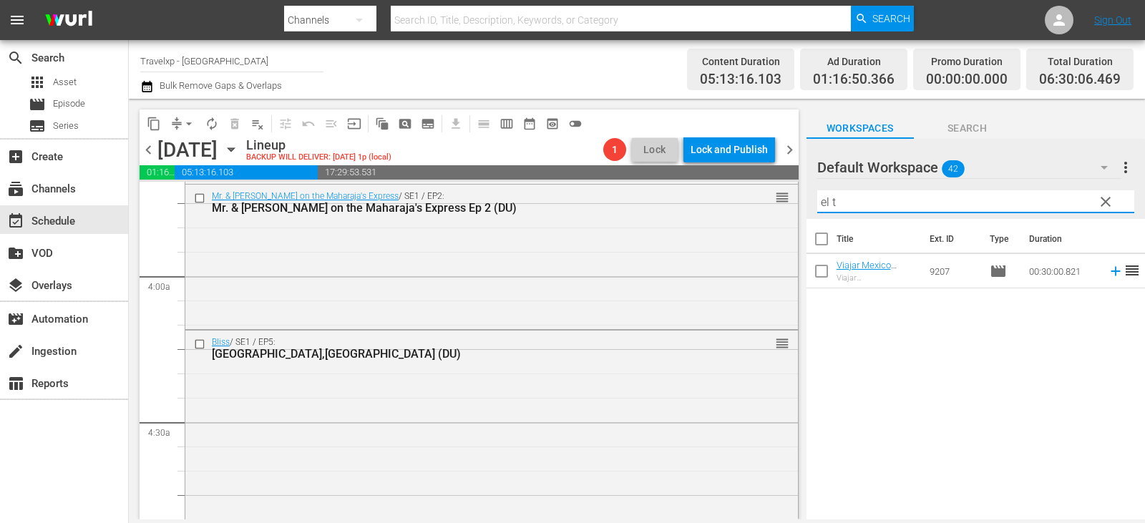
type input "el t"
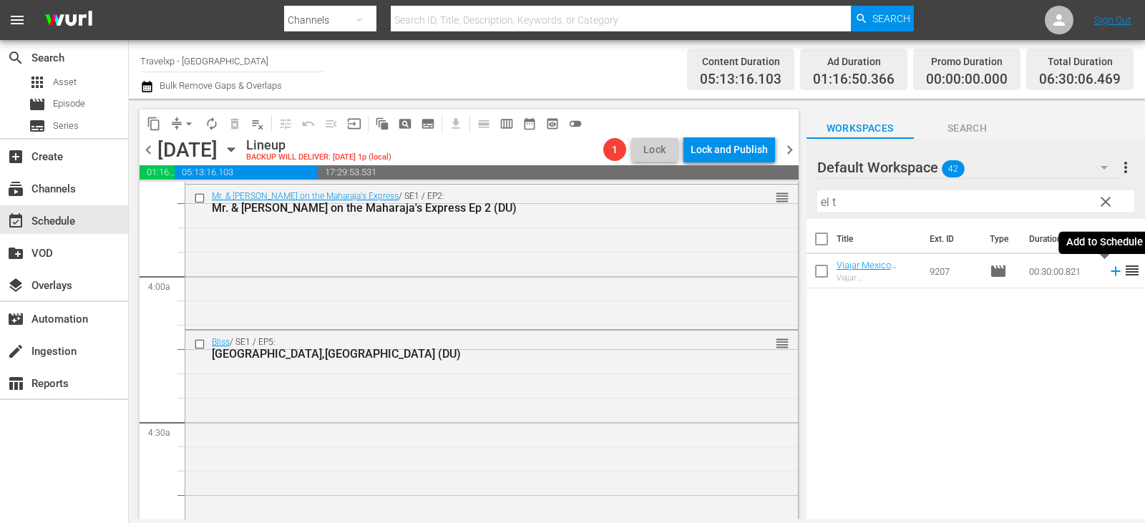
click at [1111, 275] on icon at bounding box center [1115, 271] width 9 height 9
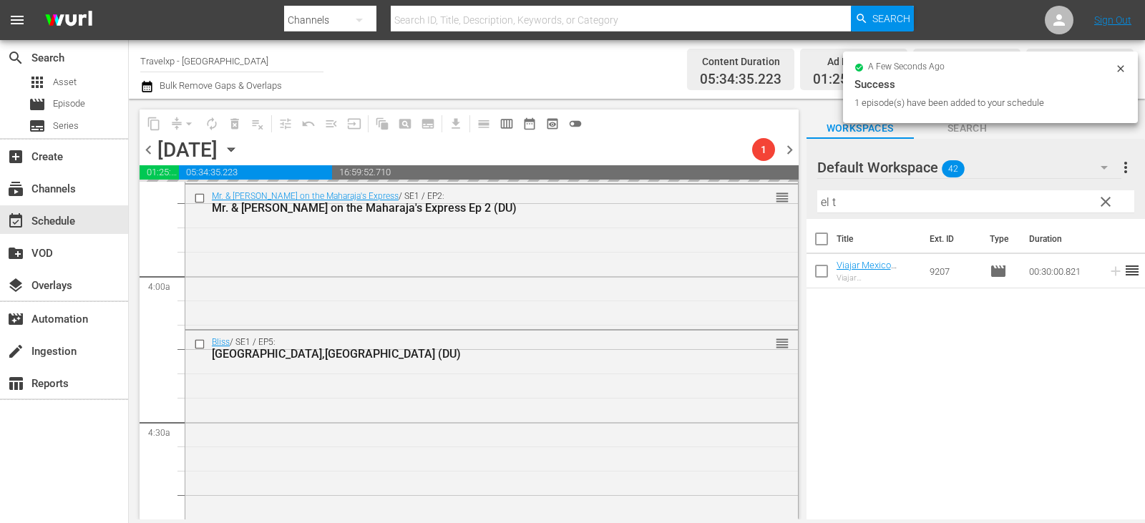
click at [1094, 206] on button "clear" at bounding box center [1105, 201] width 23 height 23
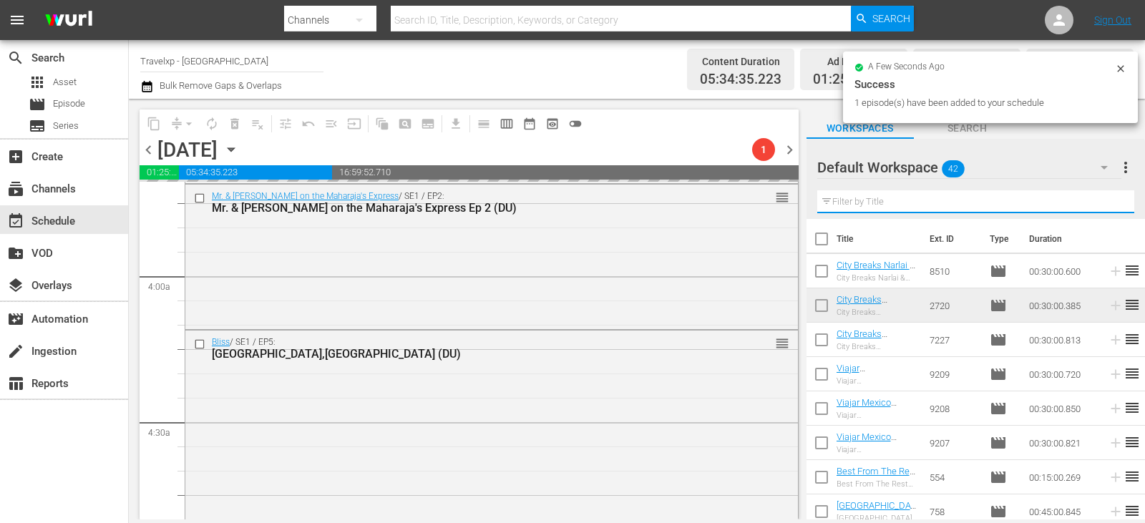
click at [1106, 203] on input "text" at bounding box center [975, 201] width 317 height 23
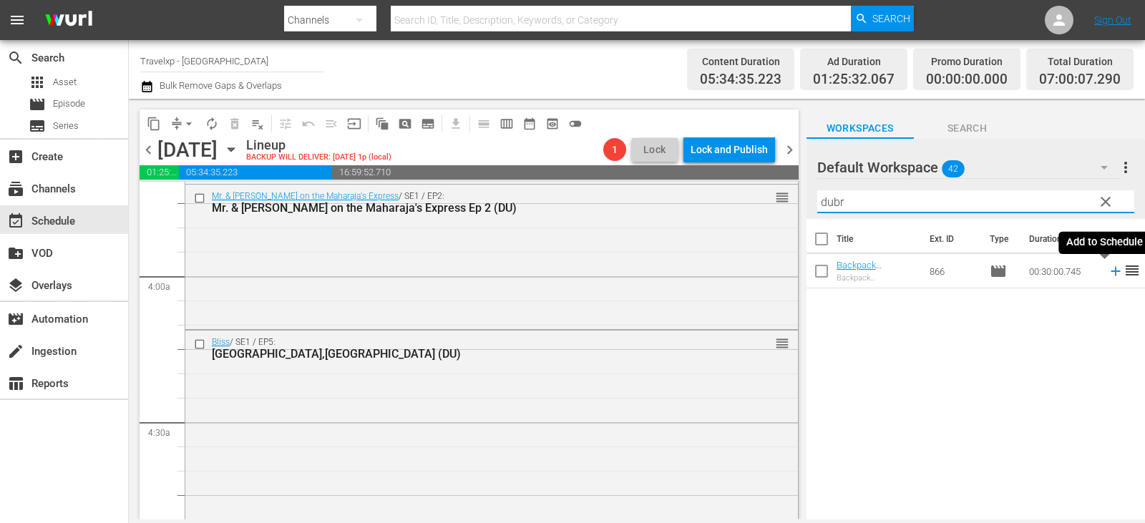
type input "dubr"
click at [1111, 271] on icon at bounding box center [1115, 271] width 9 height 9
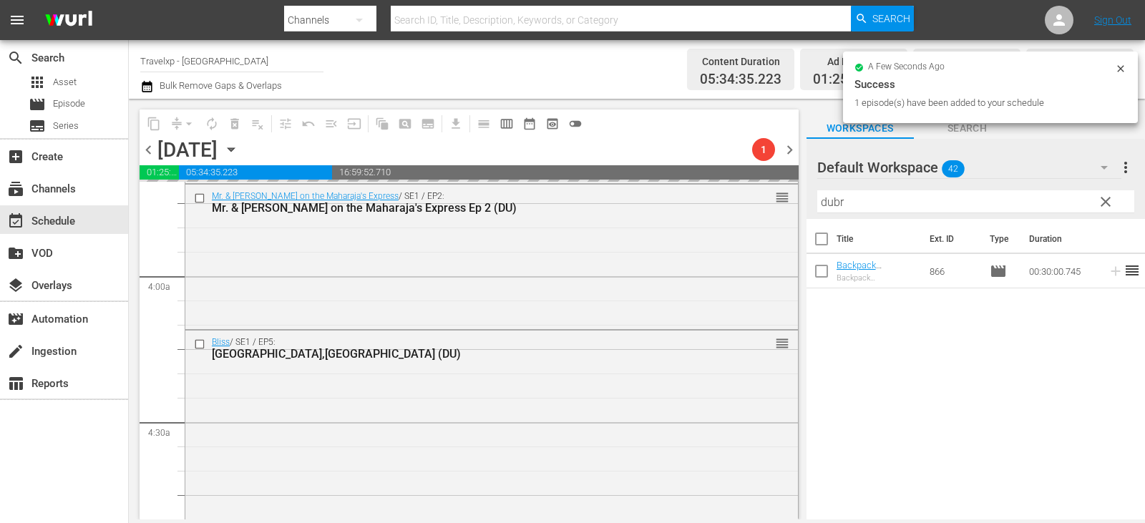
click at [1094, 210] on button "clear" at bounding box center [1105, 201] width 23 height 23
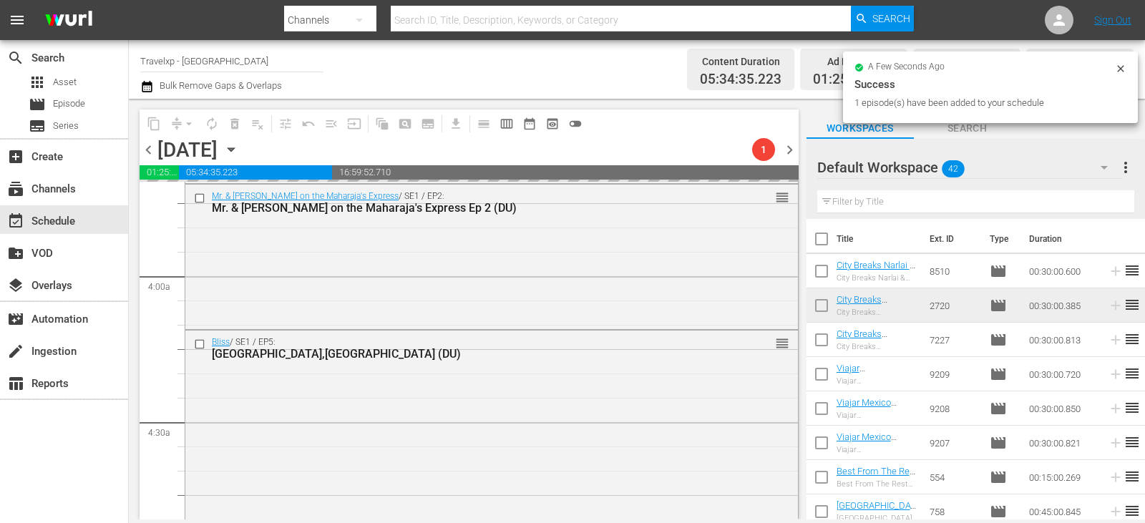
click at [1101, 208] on input "text" at bounding box center [975, 201] width 317 height 23
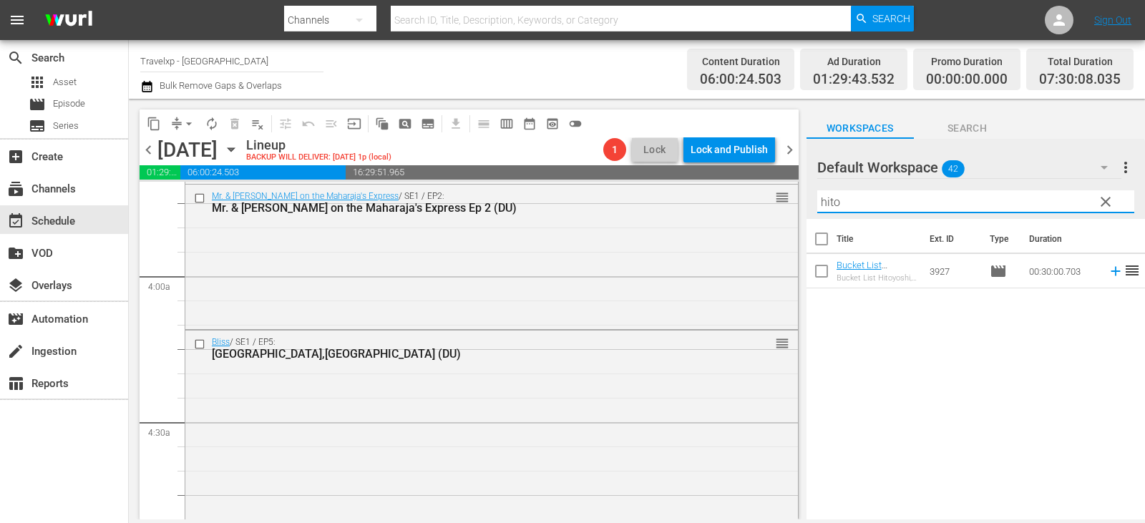
type input "hito"
click at [1108, 269] on icon at bounding box center [1116, 271] width 16 height 16
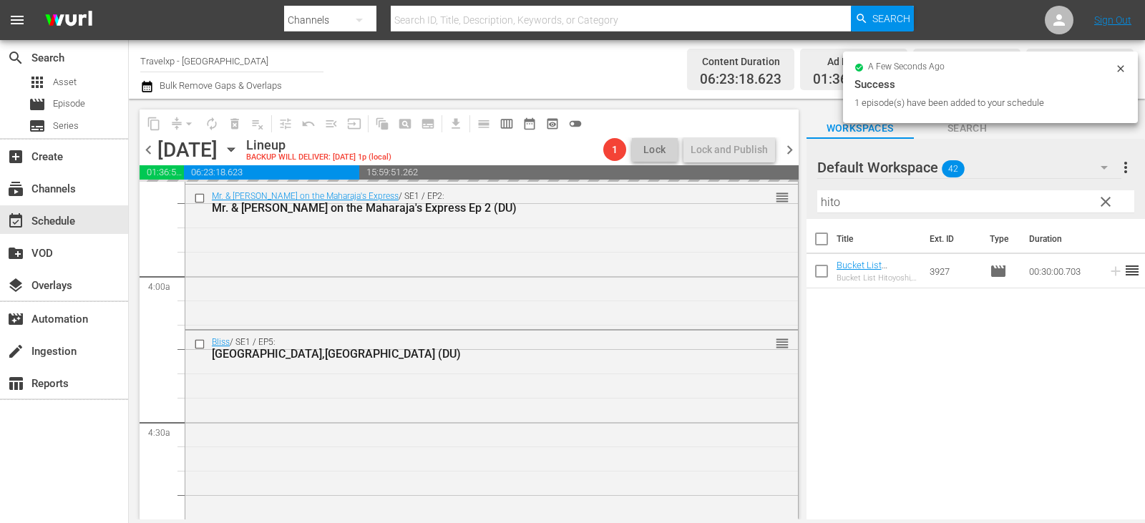
click at [1107, 201] on span "clear" at bounding box center [1105, 201] width 17 height 17
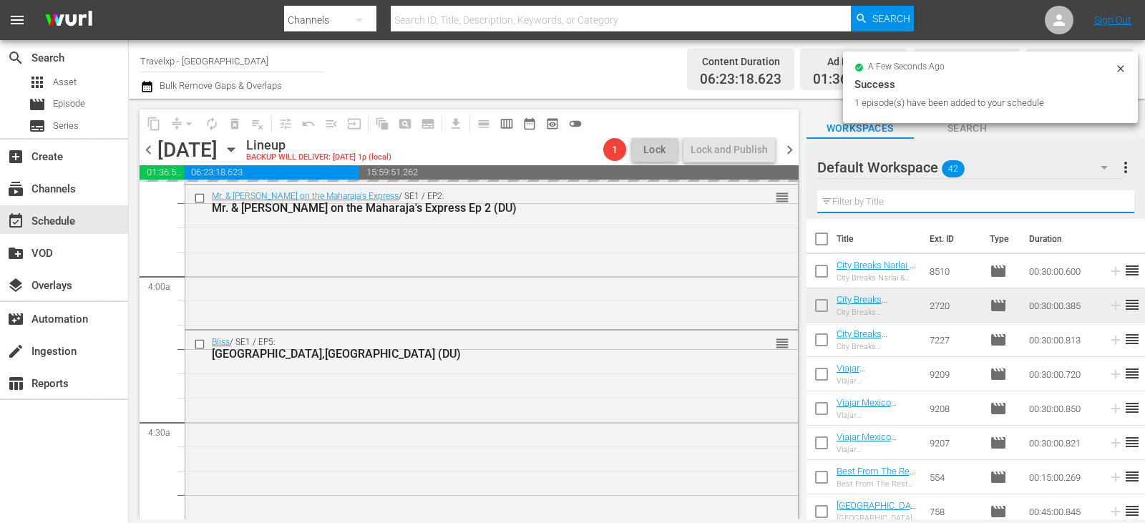
drag, startPoint x: 1107, startPoint y: 201, endPoint x: 1098, endPoint y: 199, distance: 8.9
click at [1107, 201] on input "text" at bounding box center [975, 201] width 317 height 23
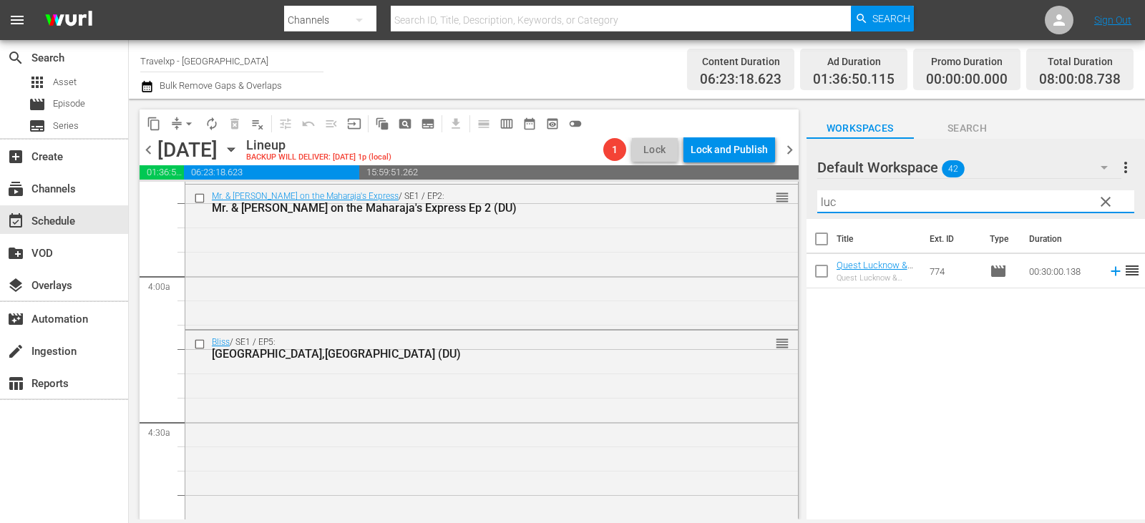
type input "luc"
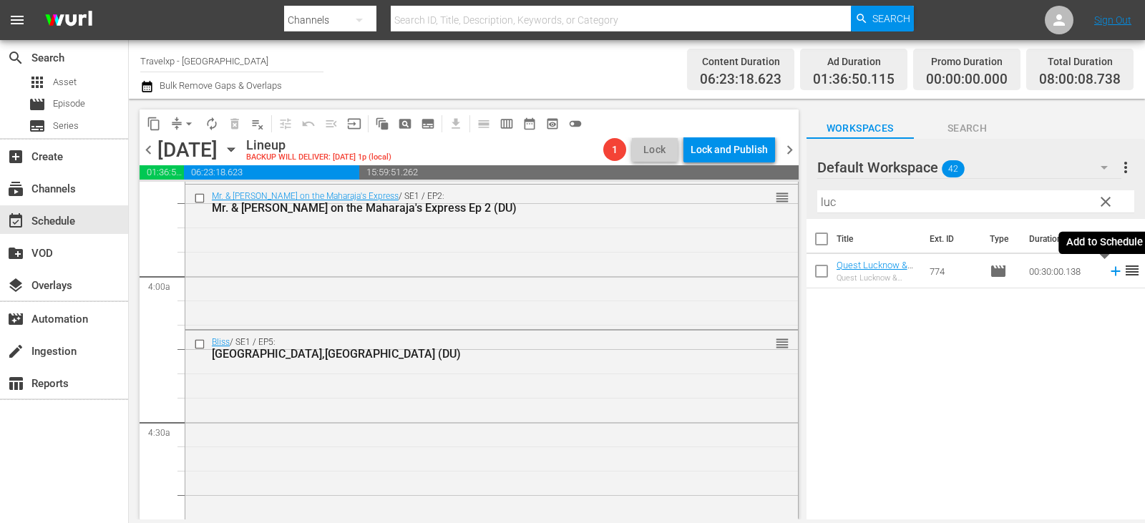
click at [1108, 273] on icon at bounding box center [1116, 271] width 16 height 16
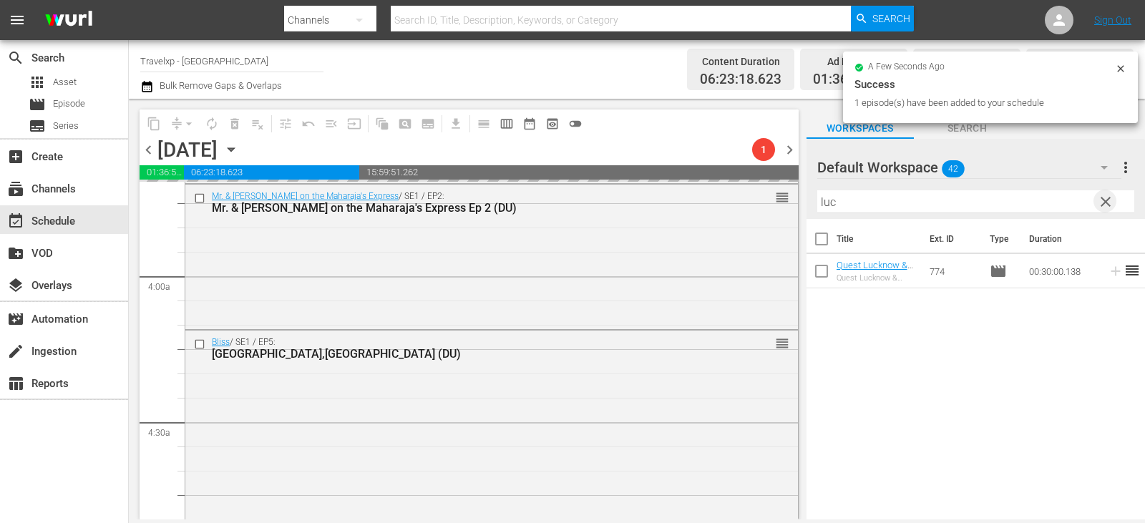
click at [1099, 201] on span "clear" at bounding box center [1105, 201] width 17 height 17
click at [1099, 201] on input "text" at bounding box center [975, 201] width 317 height 23
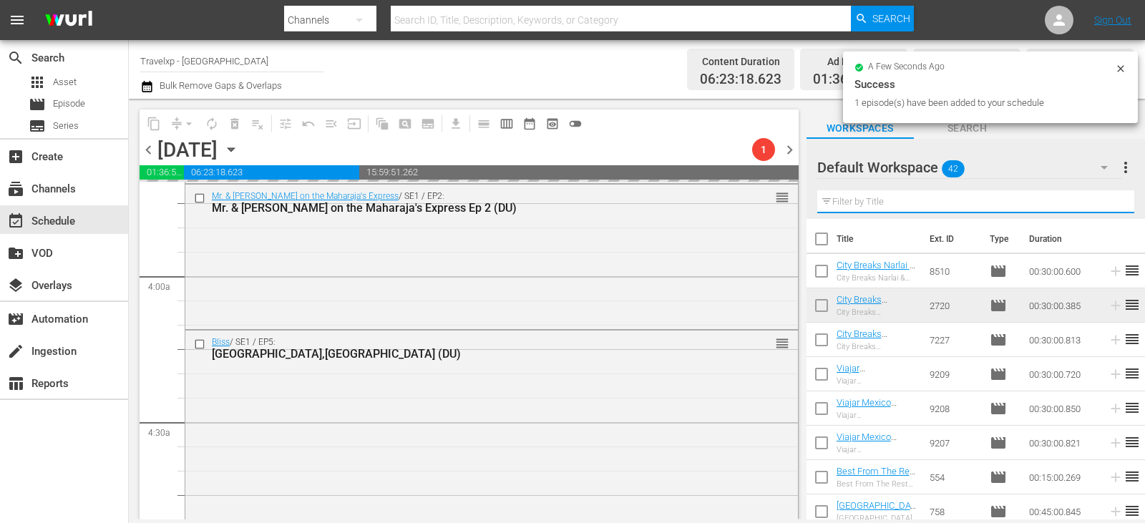
click at [1099, 201] on input "text" at bounding box center [975, 201] width 317 height 23
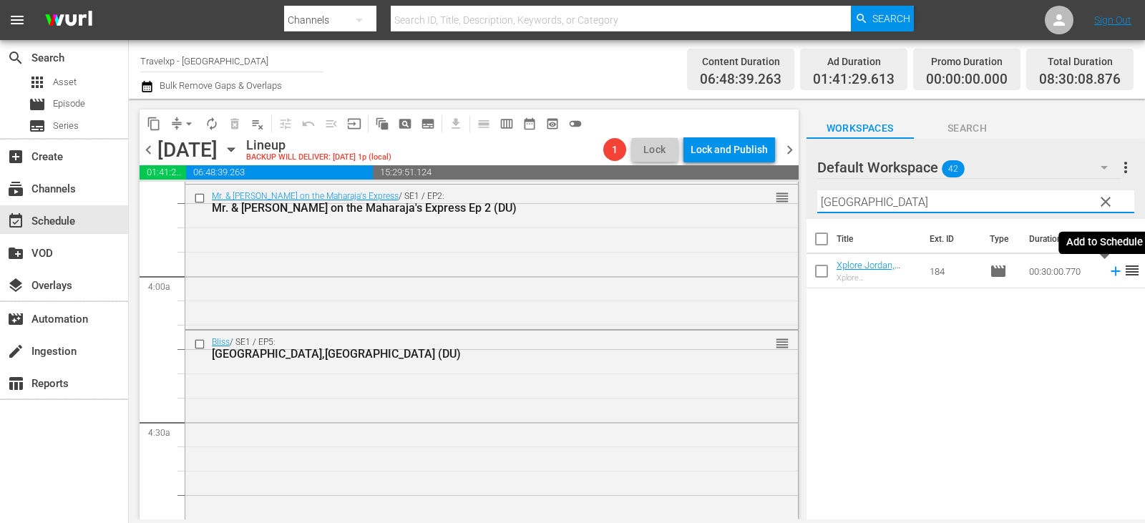
type input "amman"
click at [1108, 271] on icon at bounding box center [1116, 271] width 16 height 16
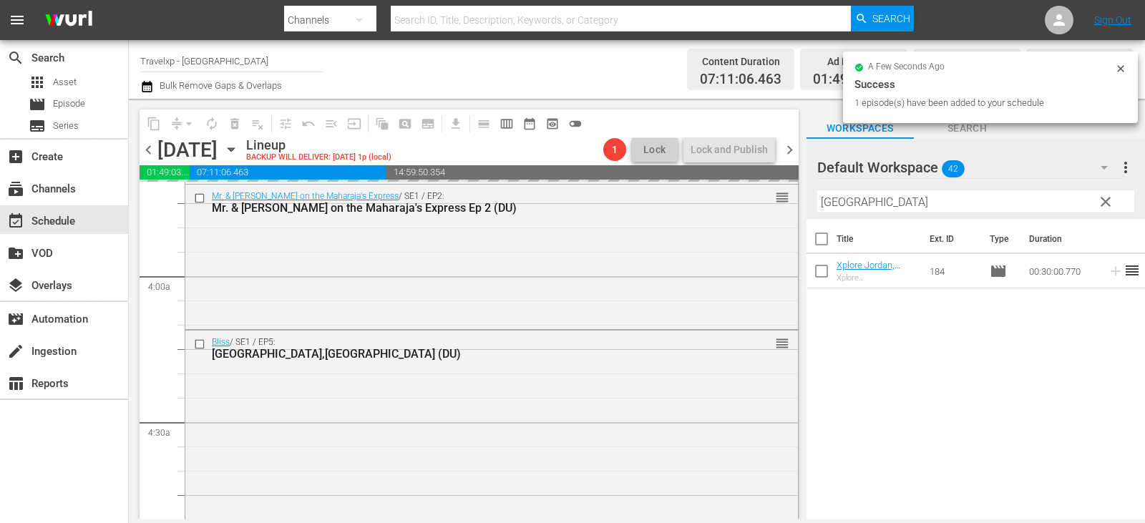
click at [1103, 205] on span "clear" at bounding box center [1105, 201] width 17 height 17
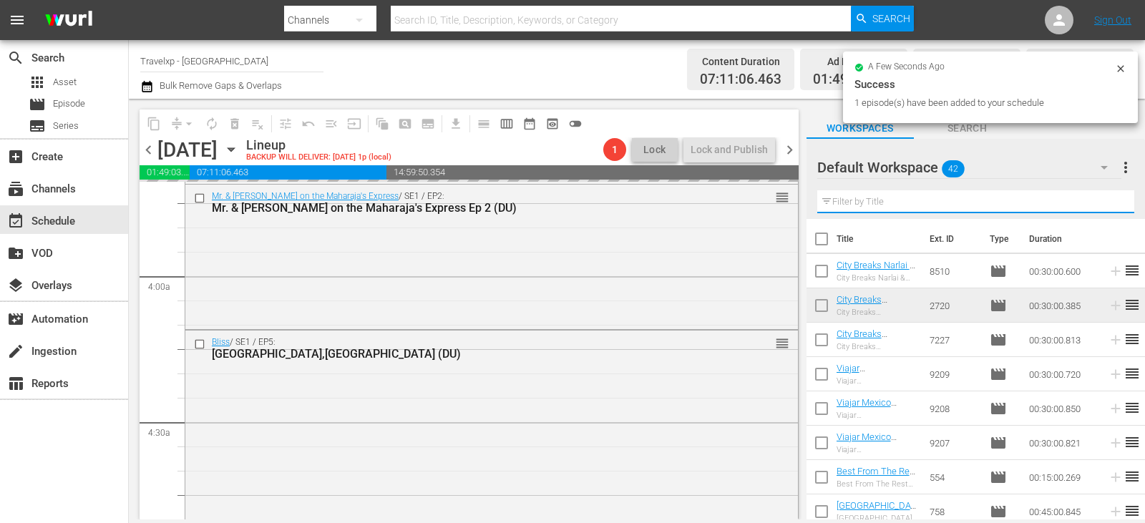
click at [1103, 205] on input "text" at bounding box center [975, 201] width 317 height 23
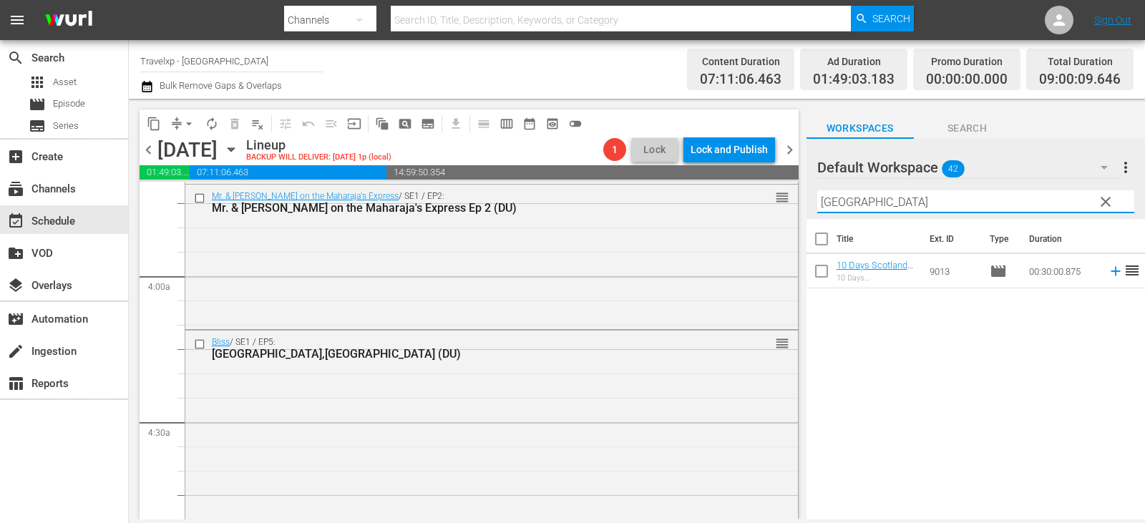
type input "perth"
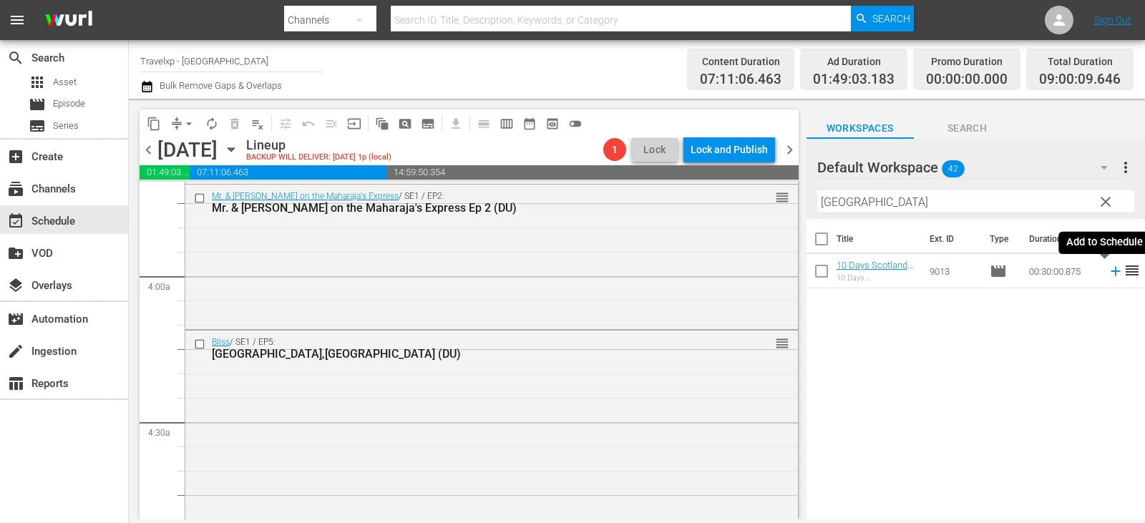
click at [1108, 276] on icon at bounding box center [1116, 271] width 16 height 16
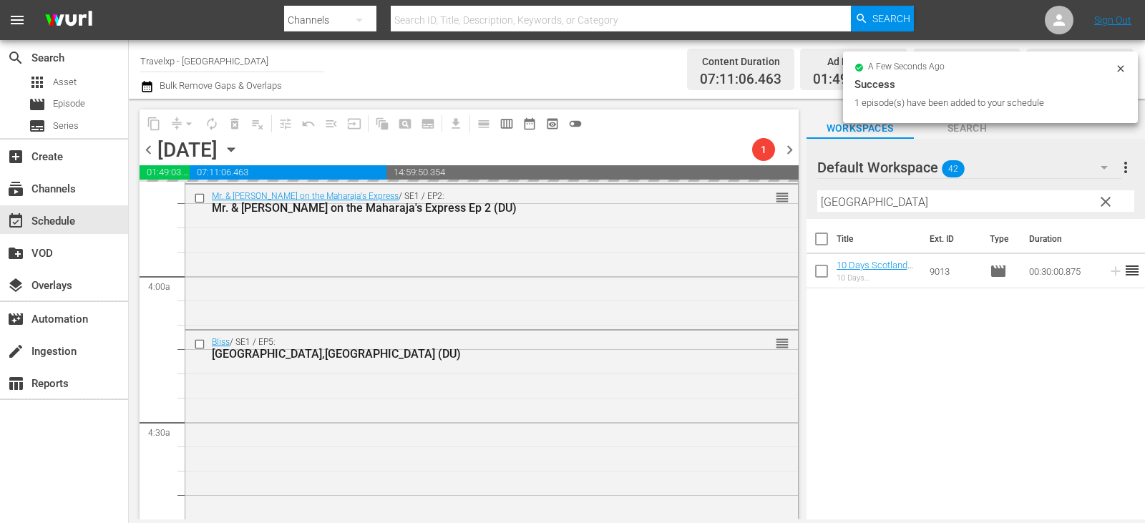
click at [1107, 203] on span "clear" at bounding box center [1105, 201] width 17 height 17
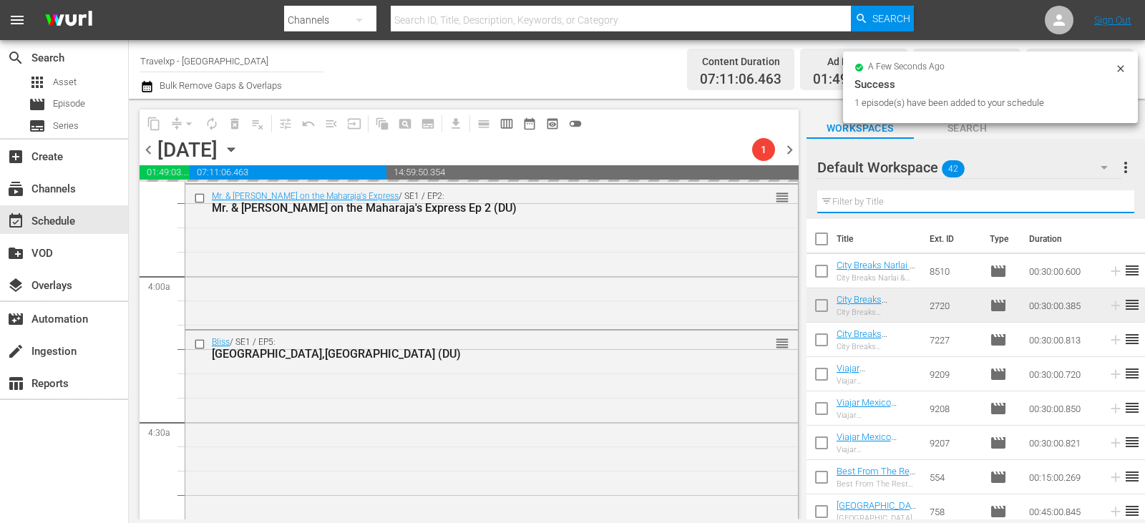
click at [1107, 203] on input "text" at bounding box center [975, 201] width 317 height 23
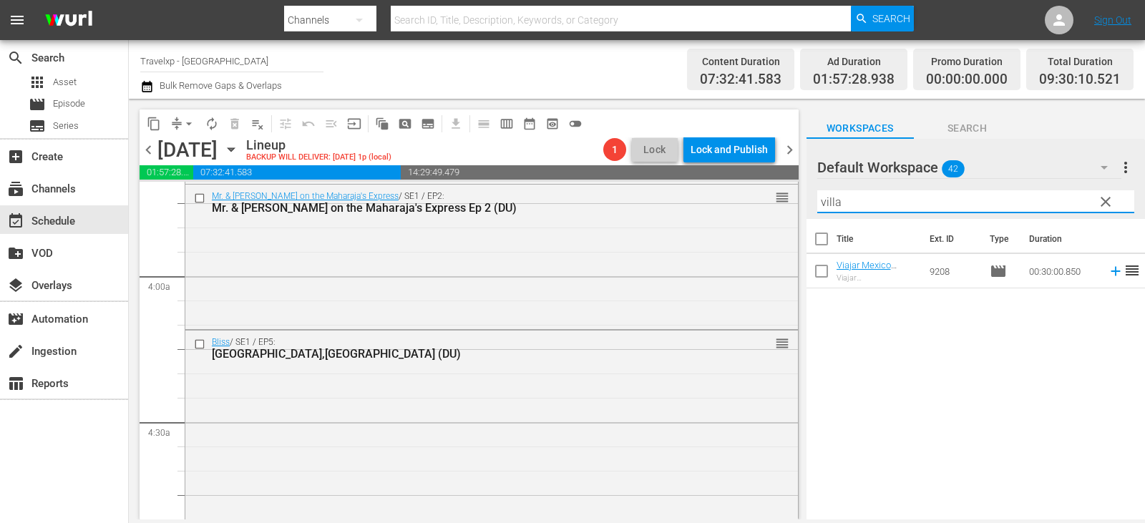
type input "villa"
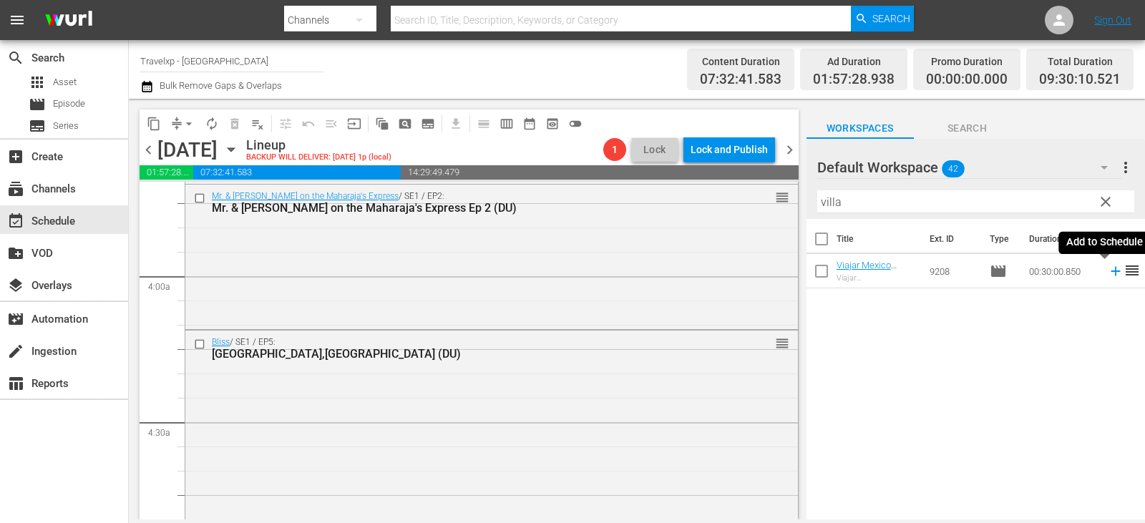
click at [1111, 273] on icon at bounding box center [1116, 271] width 16 height 16
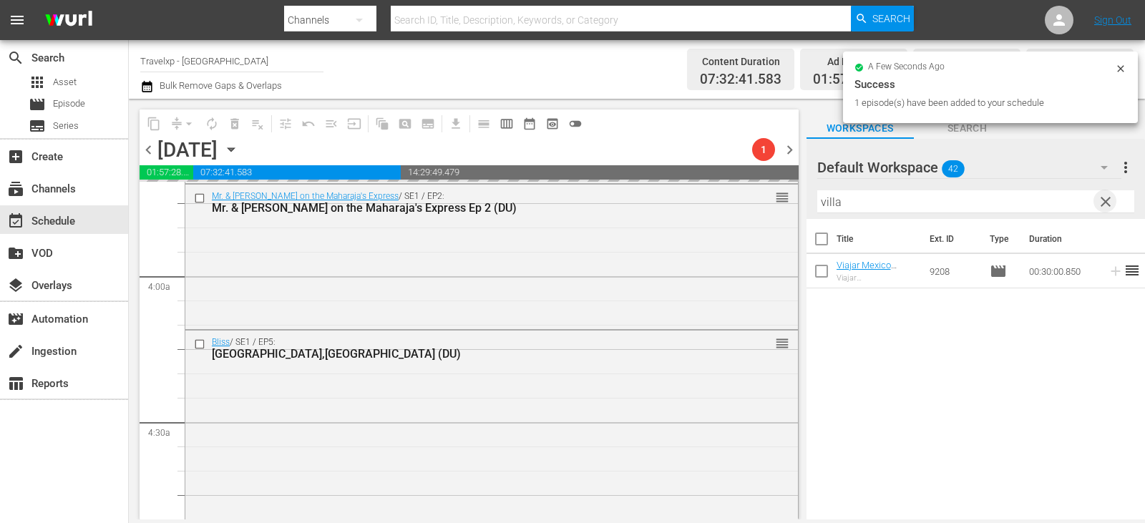
click at [1102, 199] on span "clear" at bounding box center [1105, 201] width 17 height 17
click at [1102, 199] on input "text" at bounding box center [975, 201] width 317 height 23
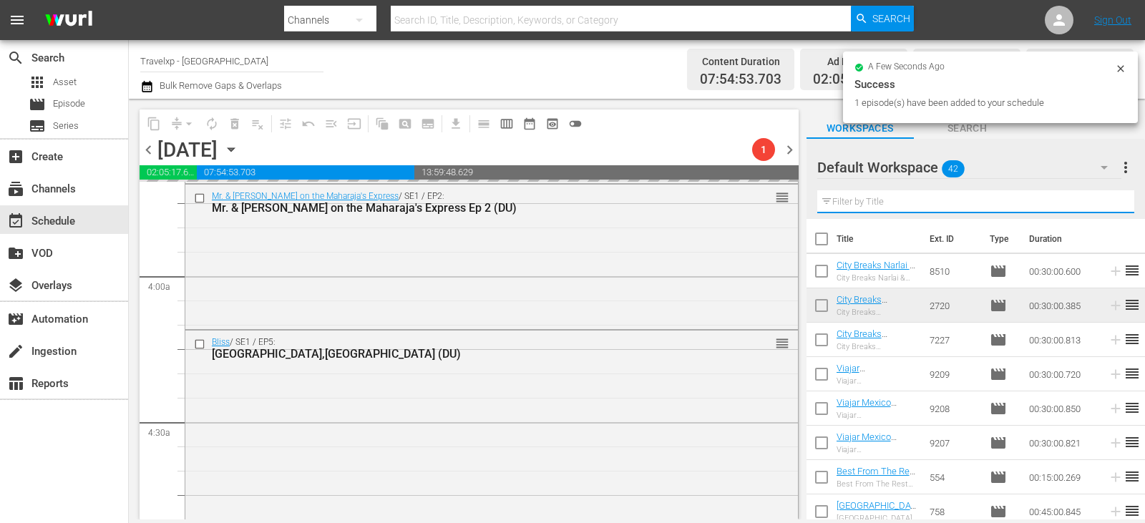
click at [1102, 199] on input "text" at bounding box center [975, 201] width 317 height 23
type input "v"
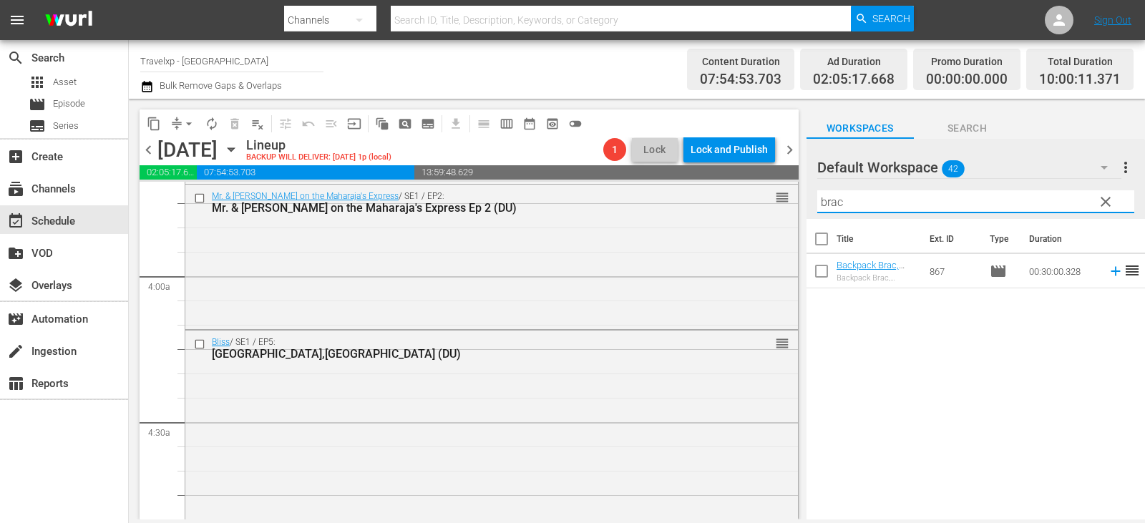
type input "brac"
click at [1108, 270] on icon at bounding box center [1116, 271] width 16 height 16
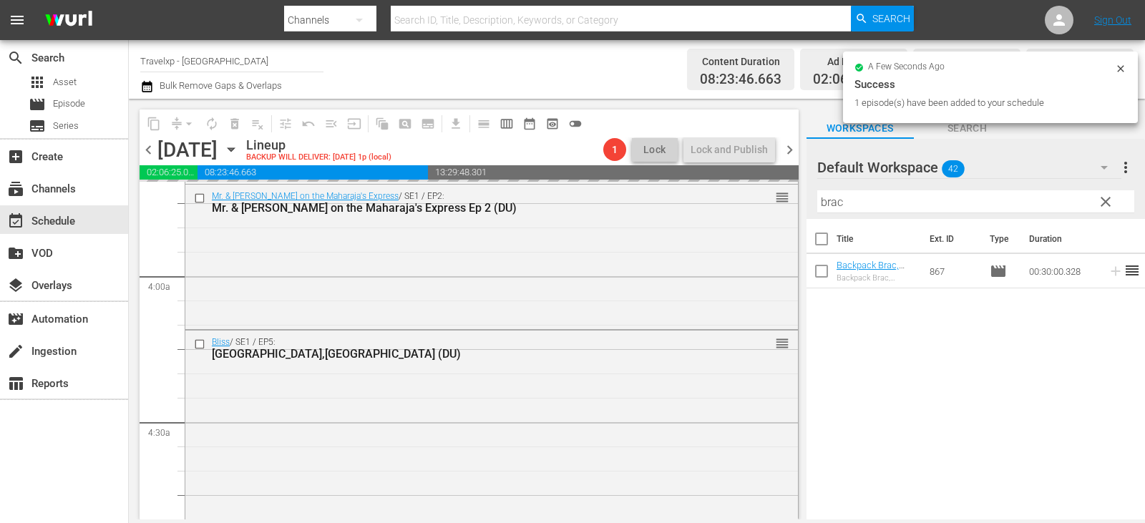
click at [1102, 199] on span "clear" at bounding box center [1105, 201] width 17 height 17
click at [1102, 199] on input "brac" at bounding box center [975, 201] width 317 height 23
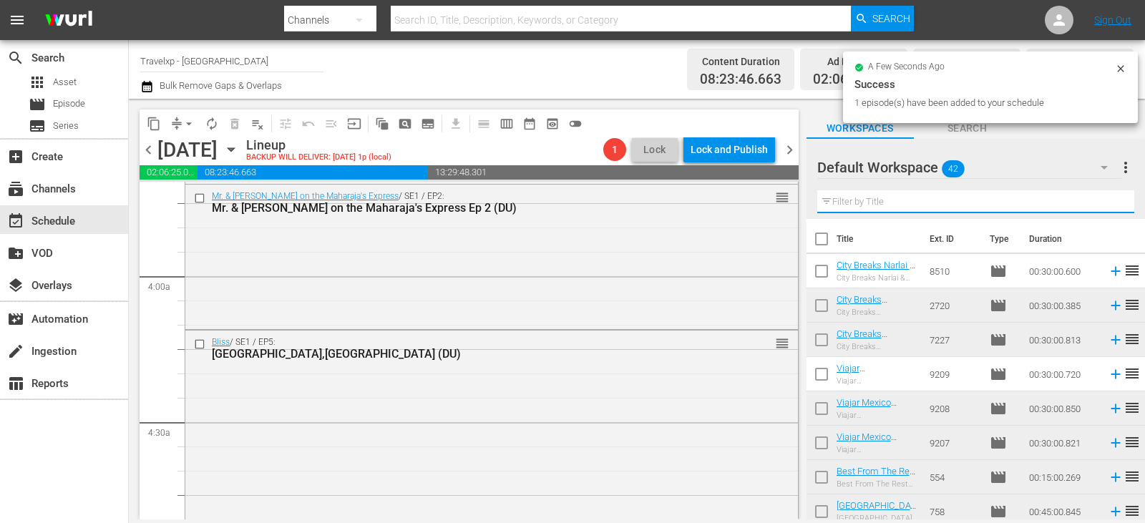
click at [1102, 199] on input "text" at bounding box center [975, 201] width 317 height 23
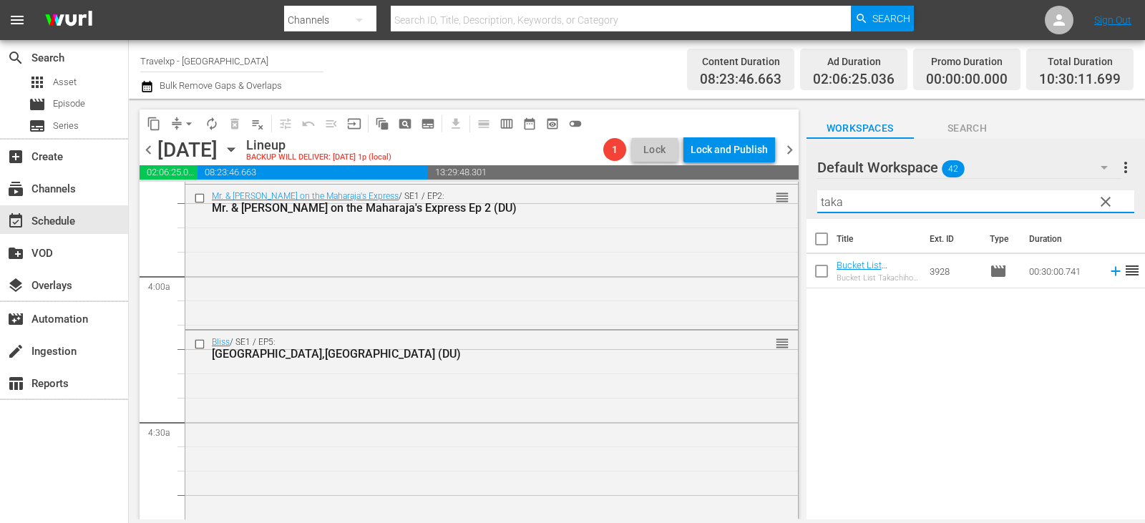
type input "taka"
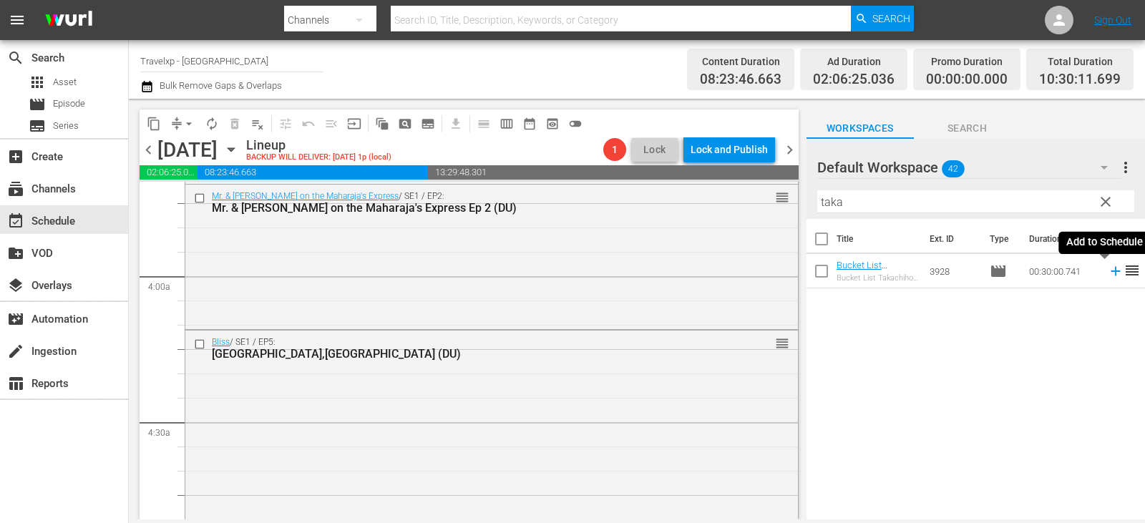
click at [1108, 276] on icon at bounding box center [1116, 271] width 16 height 16
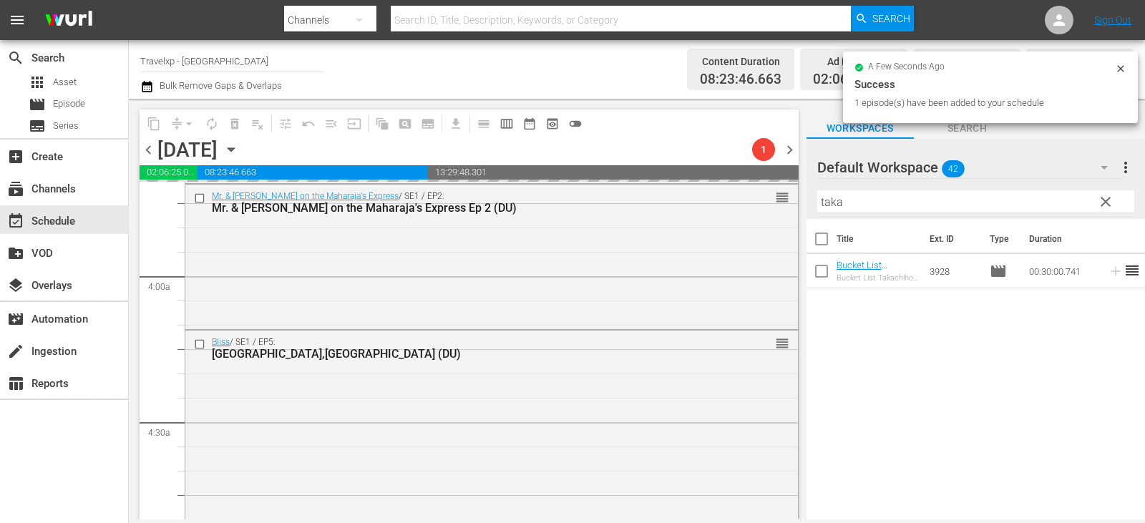
click at [1099, 201] on span "clear" at bounding box center [1105, 201] width 17 height 17
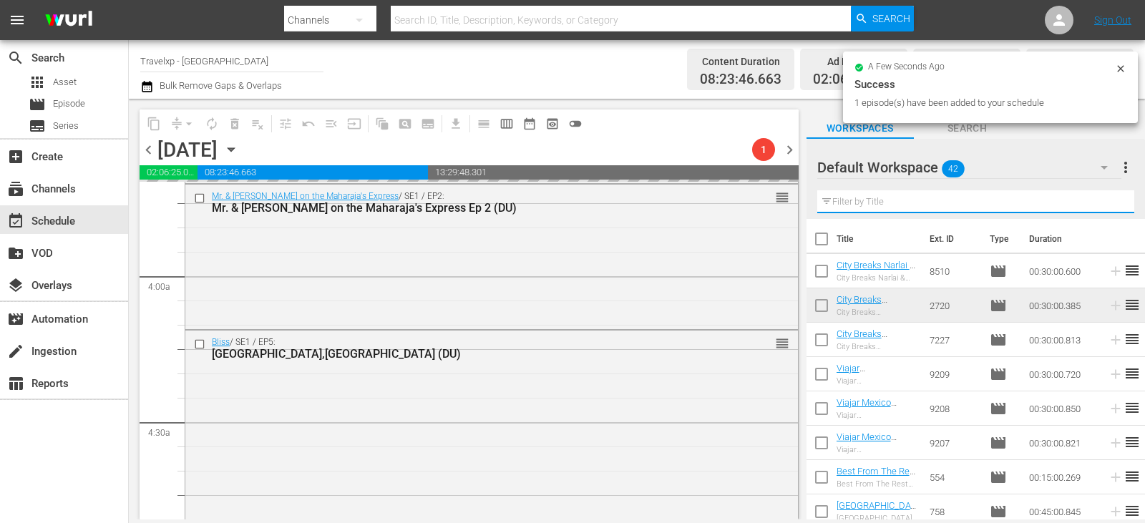
click at [1099, 201] on input "text" at bounding box center [975, 201] width 317 height 23
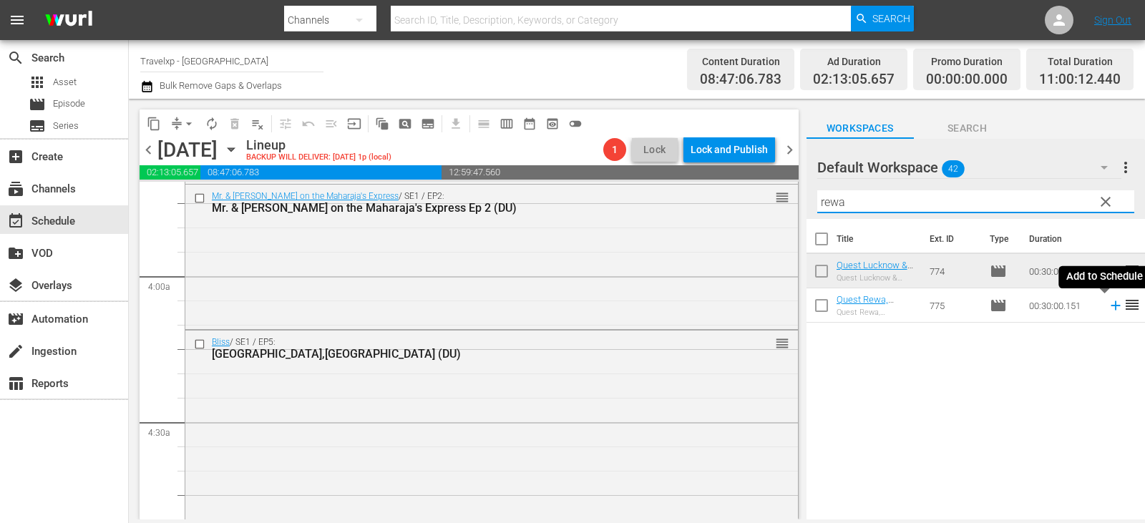
type input "rewa"
click at [1109, 306] on icon at bounding box center [1116, 306] width 16 height 16
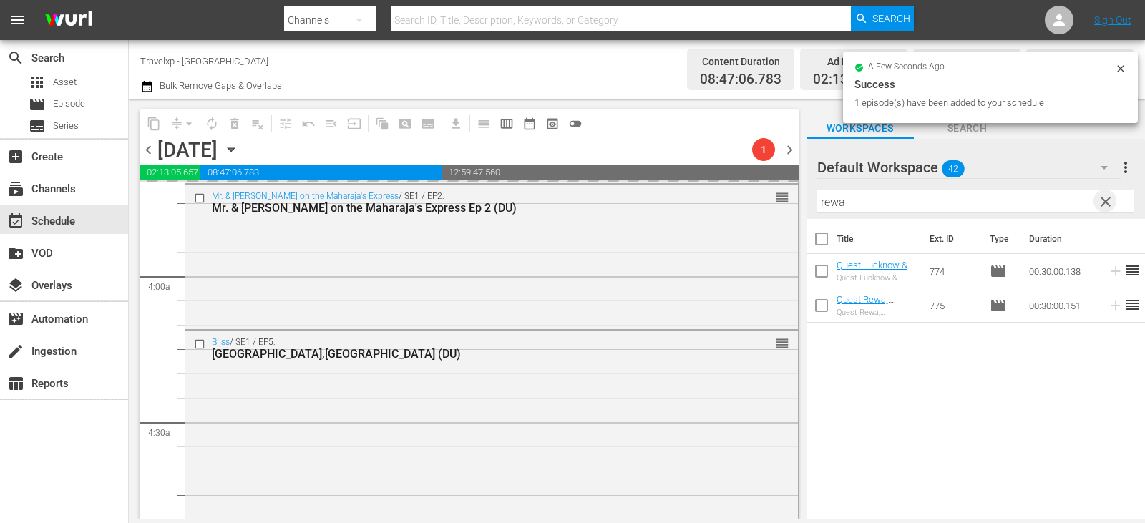
click at [1114, 203] on span "clear" at bounding box center [1105, 201] width 17 height 17
click at [1114, 203] on input "text" at bounding box center [975, 201] width 317 height 23
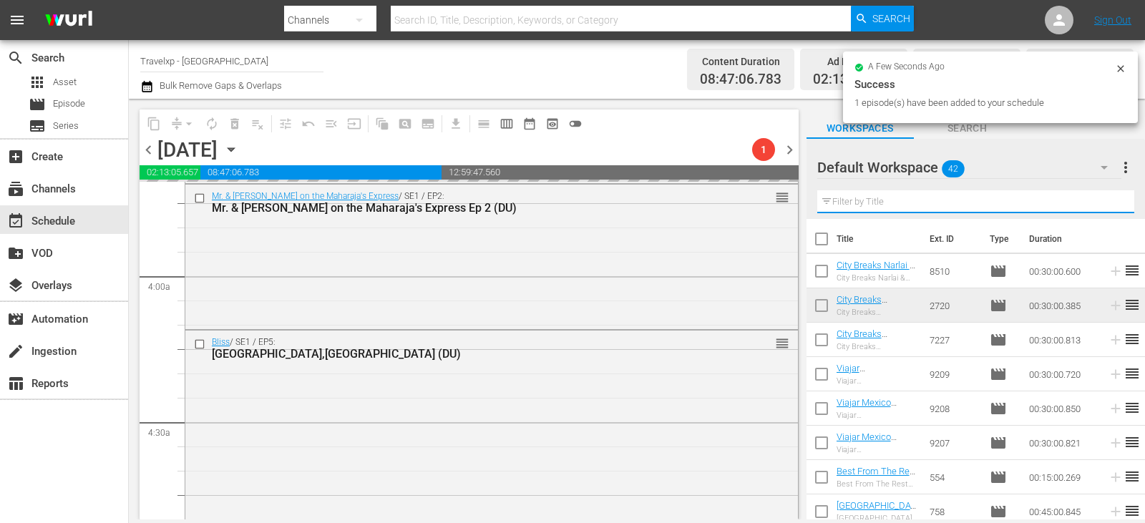
click at [1114, 203] on input "text" at bounding box center [975, 201] width 317 height 23
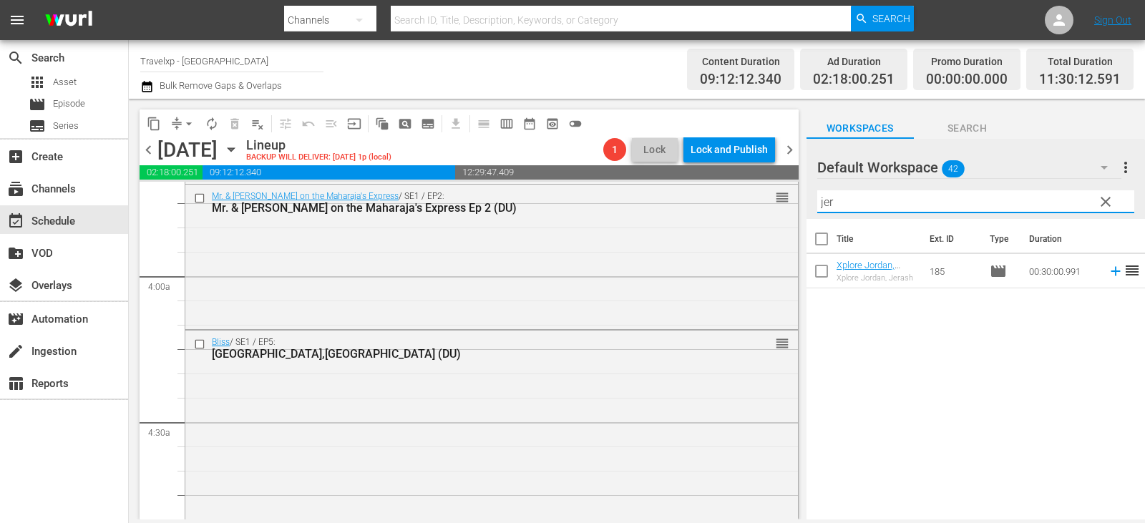
type input "jer"
click at [1108, 271] on icon at bounding box center [1116, 271] width 16 height 16
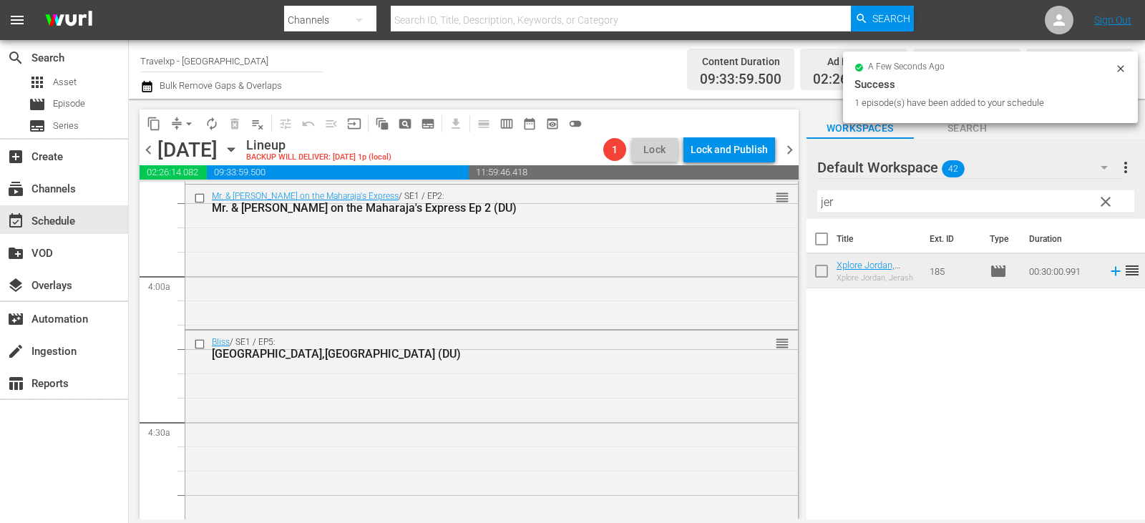
click at [1104, 193] on button "clear" at bounding box center [1105, 201] width 23 height 23
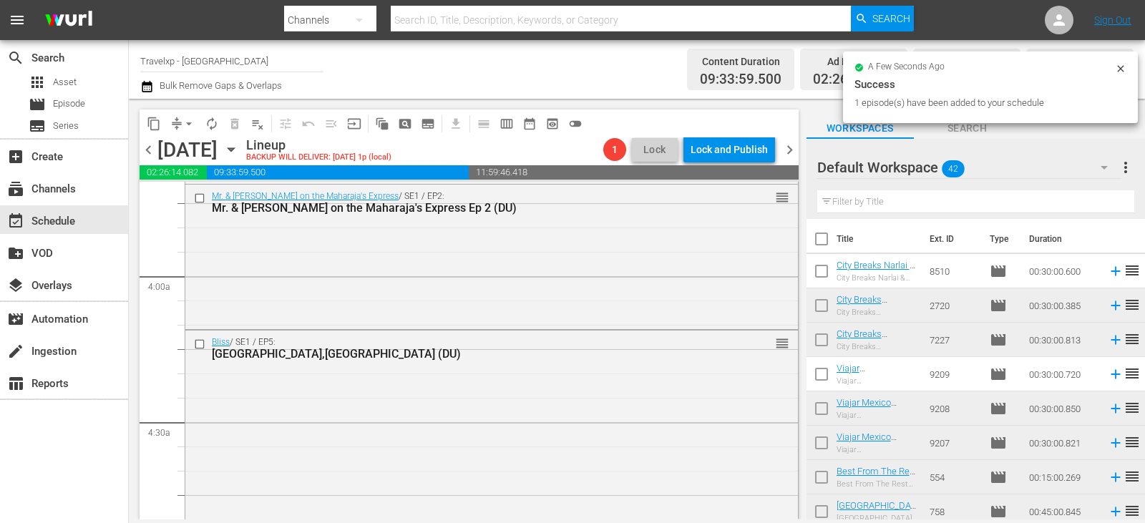
click at [1104, 208] on input "text" at bounding box center [975, 201] width 317 height 23
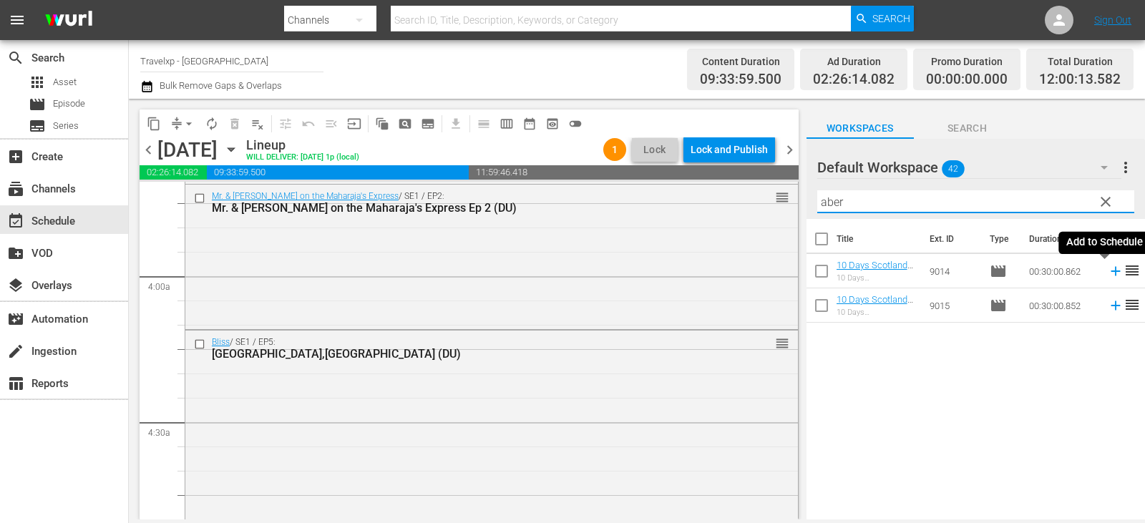
type input "aber"
click at [1108, 273] on icon at bounding box center [1116, 271] width 16 height 16
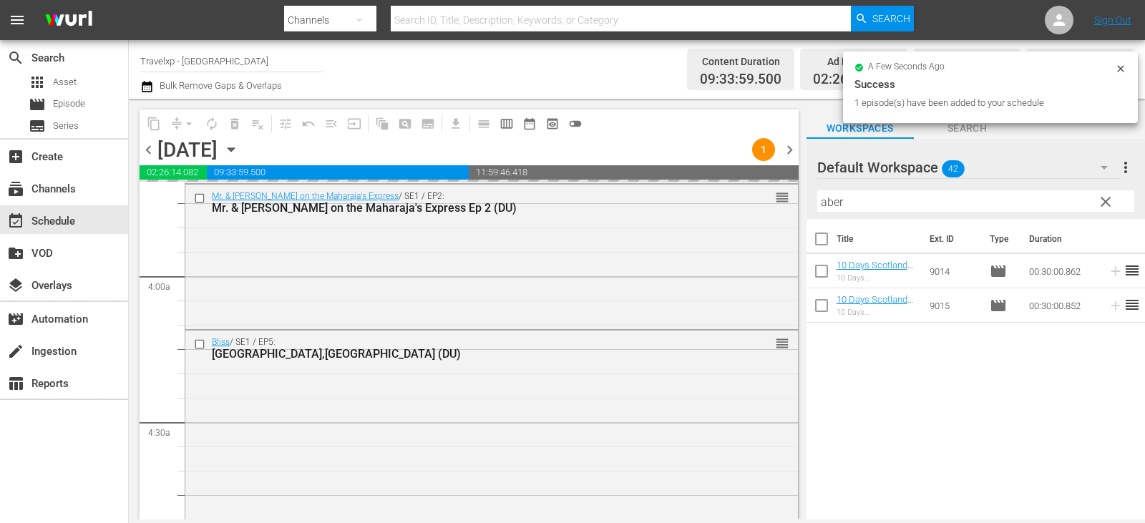
click at [1120, 198] on input "aber" at bounding box center [975, 201] width 317 height 23
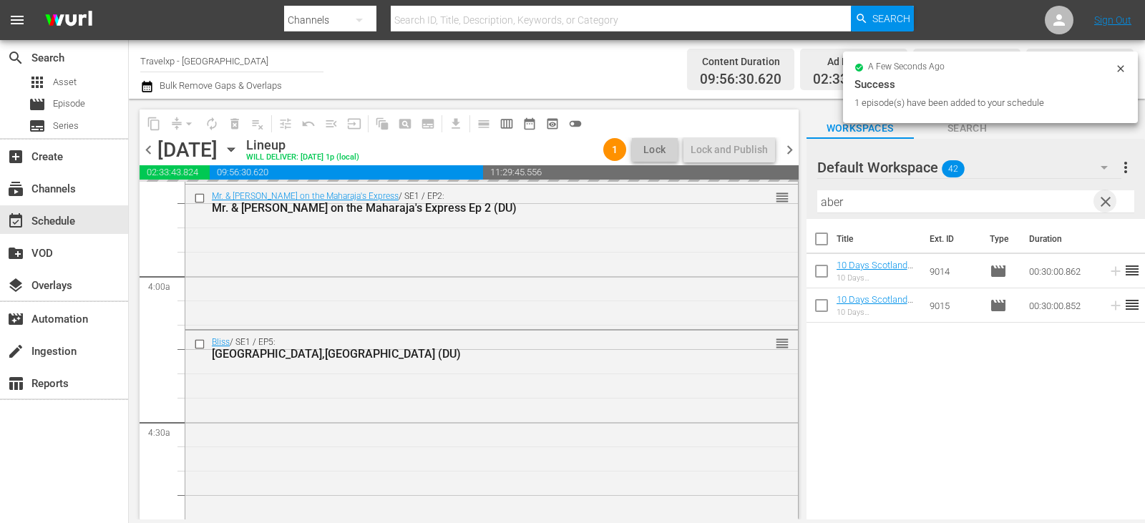
click at [1109, 202] on span "clear" at bounding box center [1105, 201] width 17 height 17
click at [1109, 202] on input "aber" at bounding box center [975, 201] width 317 height 23
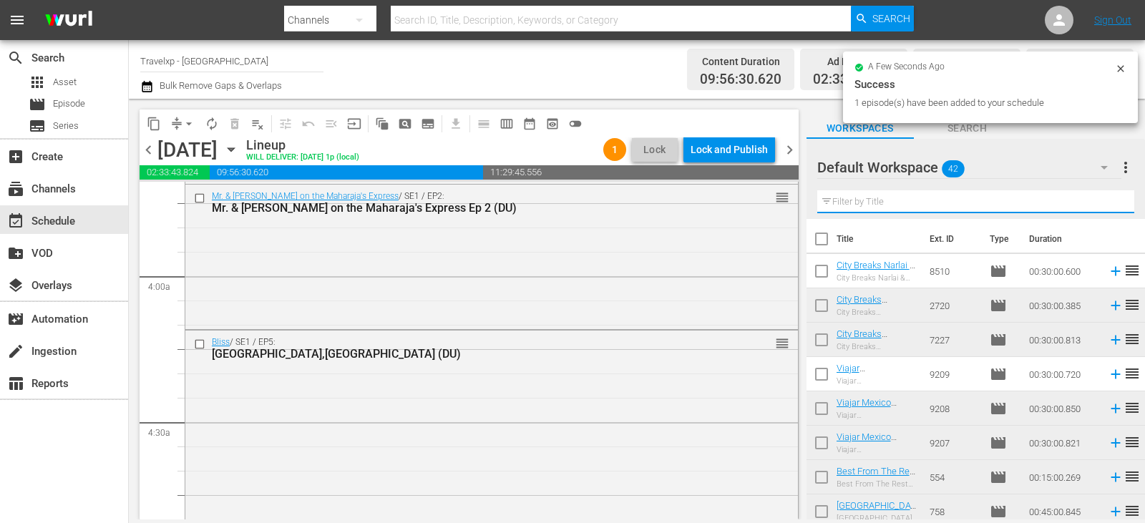
click at [1109, 202] on input "text" at bounding box center [975, 201] width 317 height 23
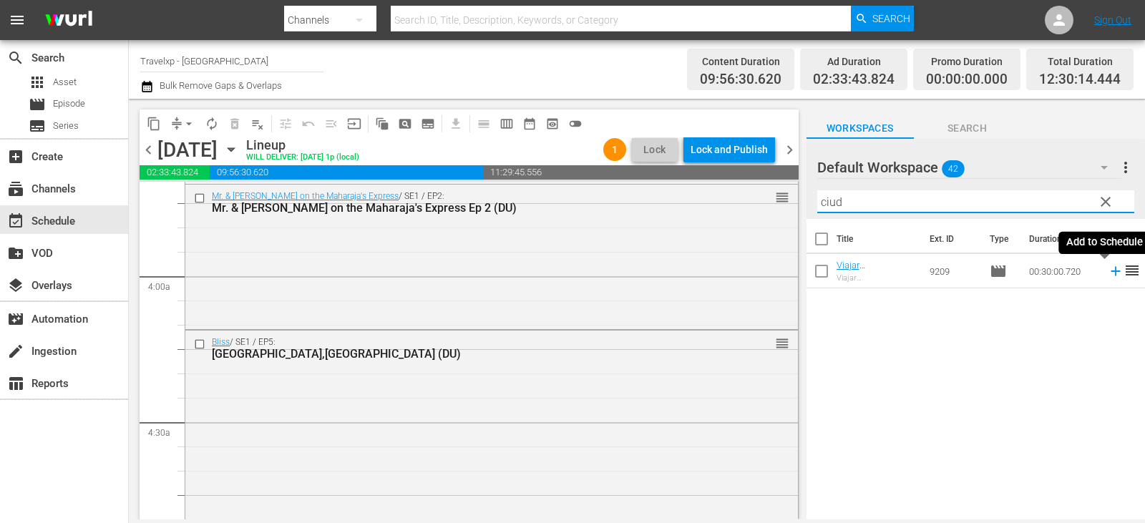
type input "ciud"
click at [1108, 276] on icon at bounding box center [1116, 271] width 16 height 16
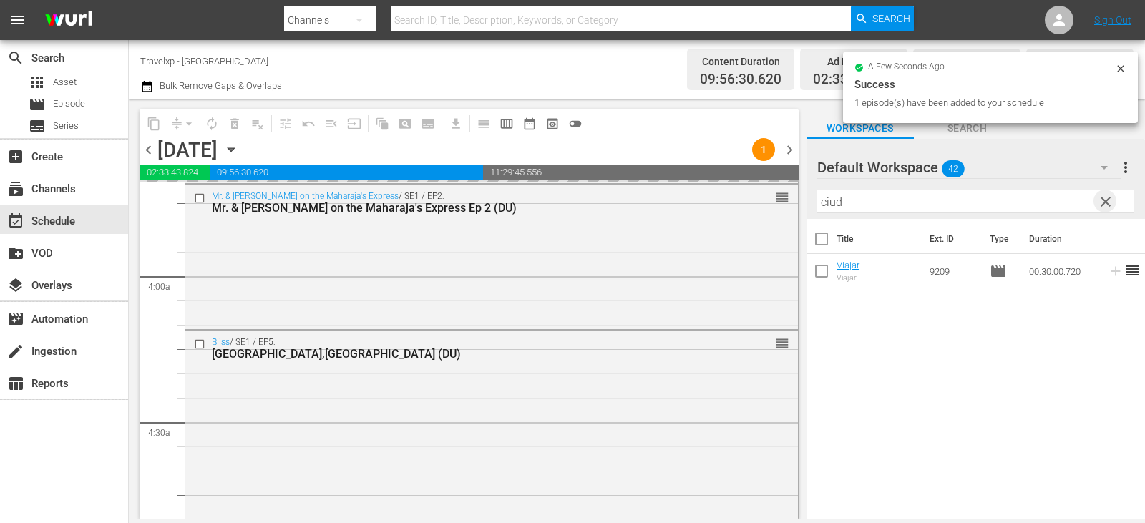
click at [1105, 204] on span "clear" at bounding box center [1105, 201] width 17 height 17
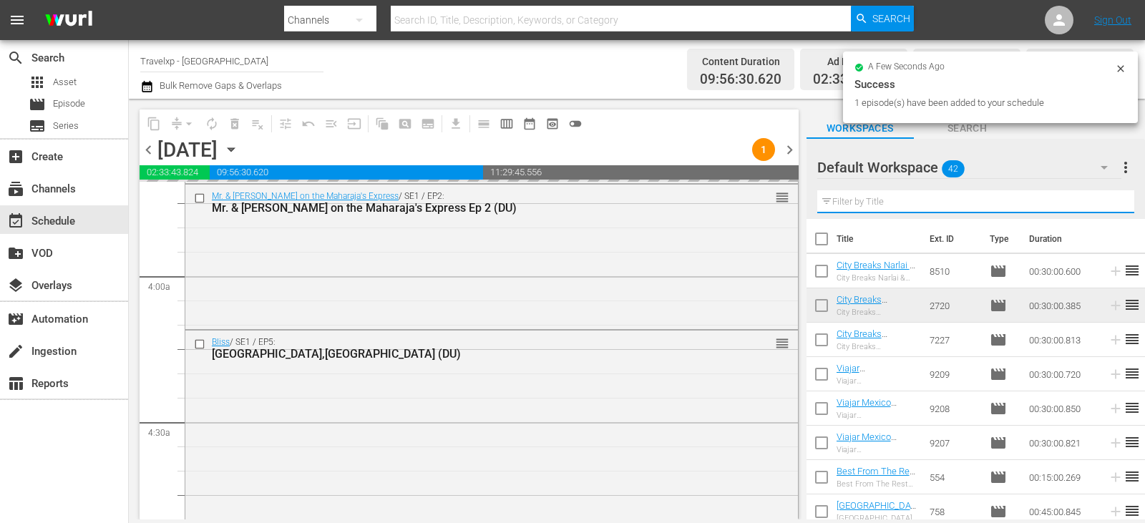
click at [1105, 204] on input "text" at bounding box center [975, 201] width 317 height 23
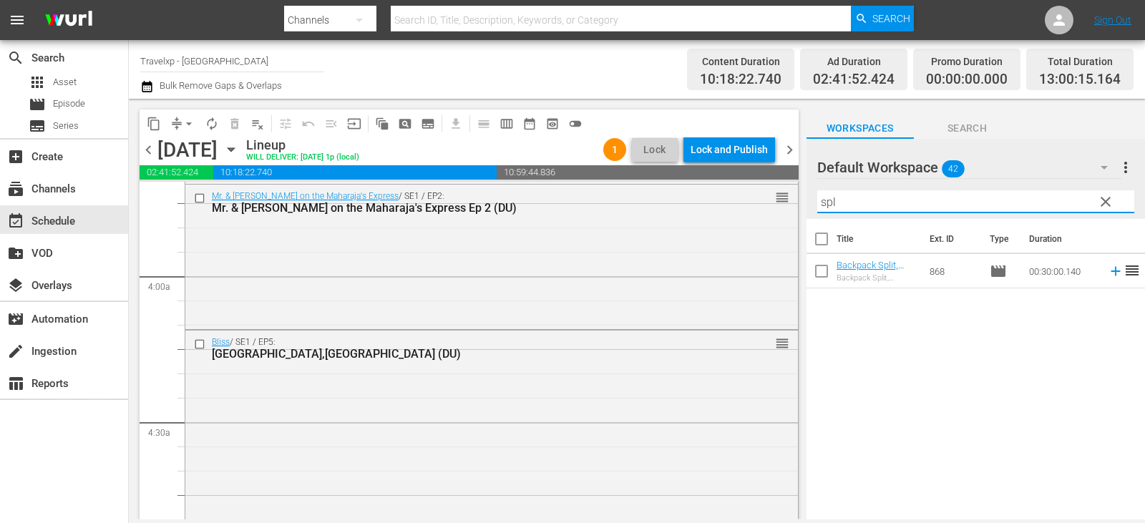
type input "spl"
click at [1108, 273] on icon at bounding box center [1116, 271] width 16 height 16
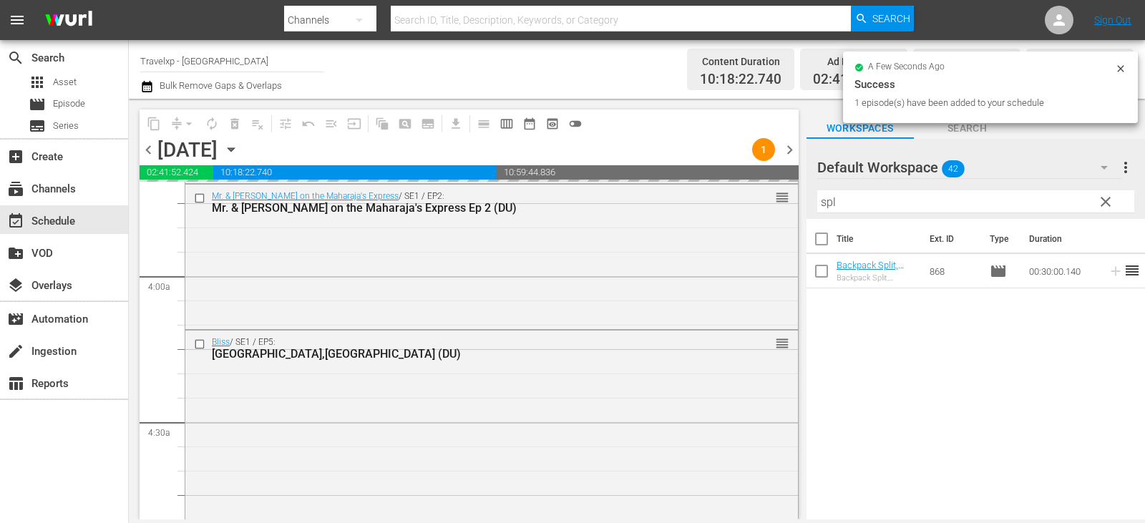
click at [1101, 207] on span "clear" at bounding box center [1105, 201] width 17 height 17
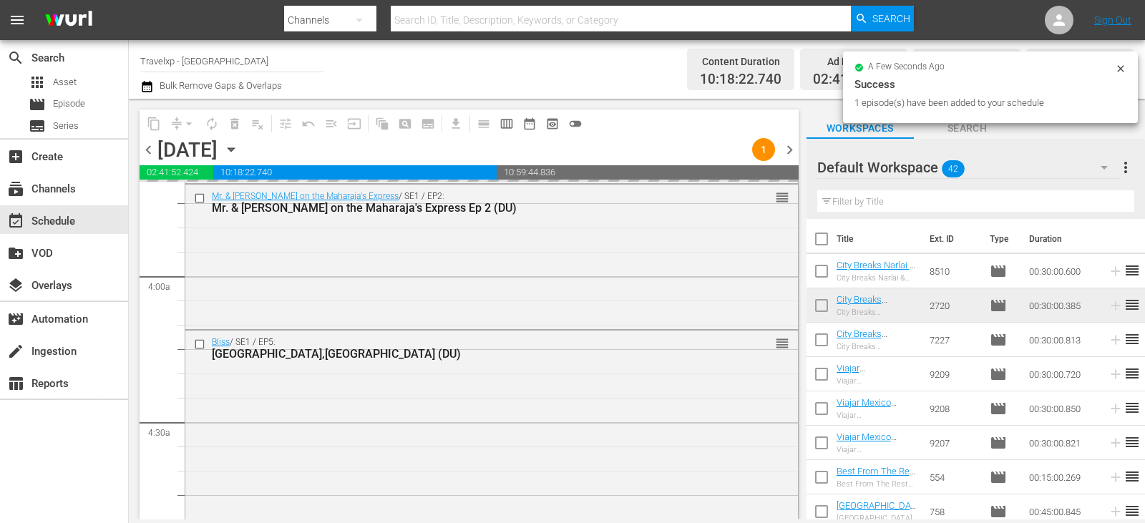
click at [1101, 207] on input "text" at bounding box center [975, 201] width 317 height 23
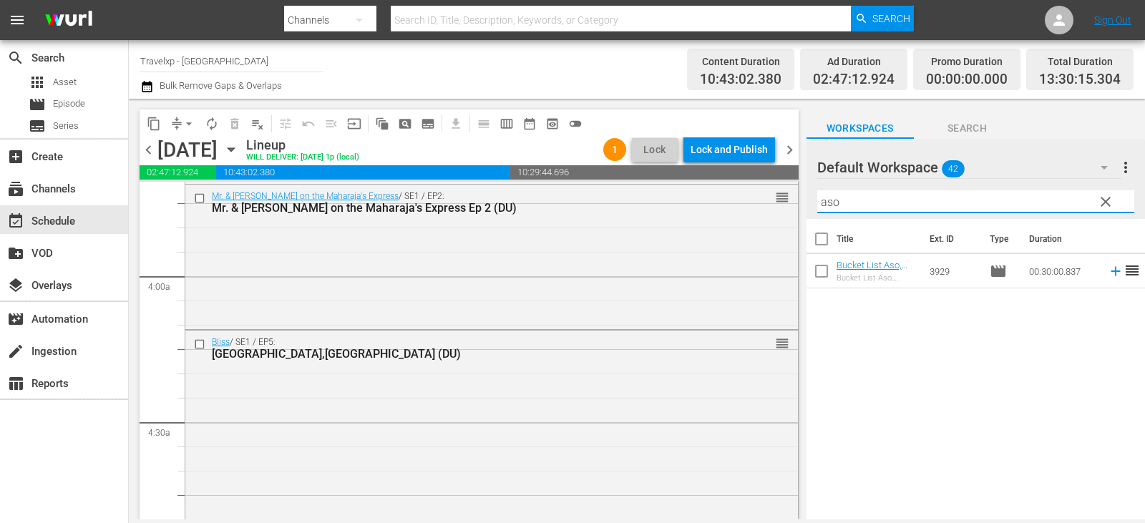
type input "aso"
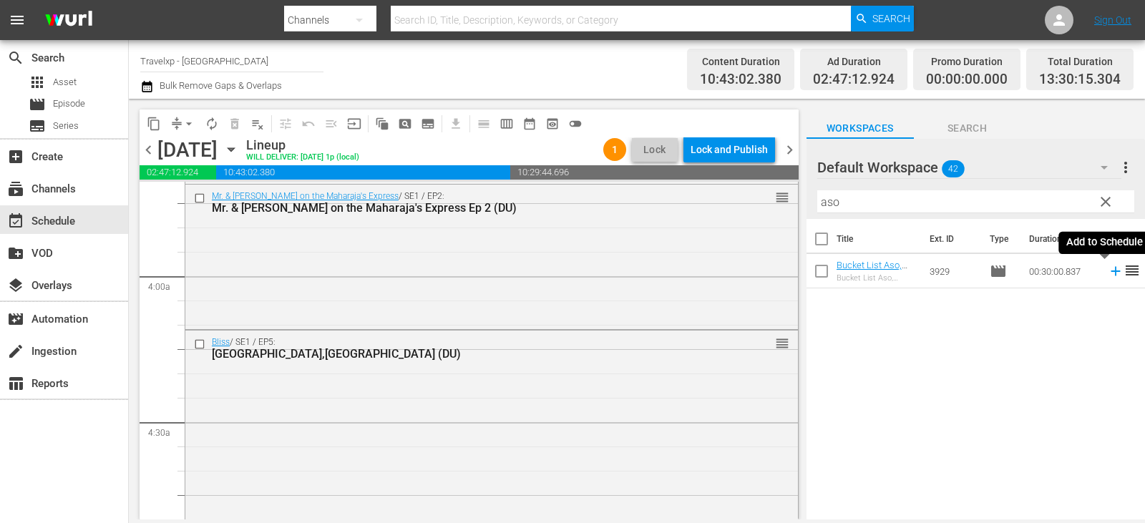
click at [1108, 265] on icon at bounding box center [1116, 271] width 16 height 16
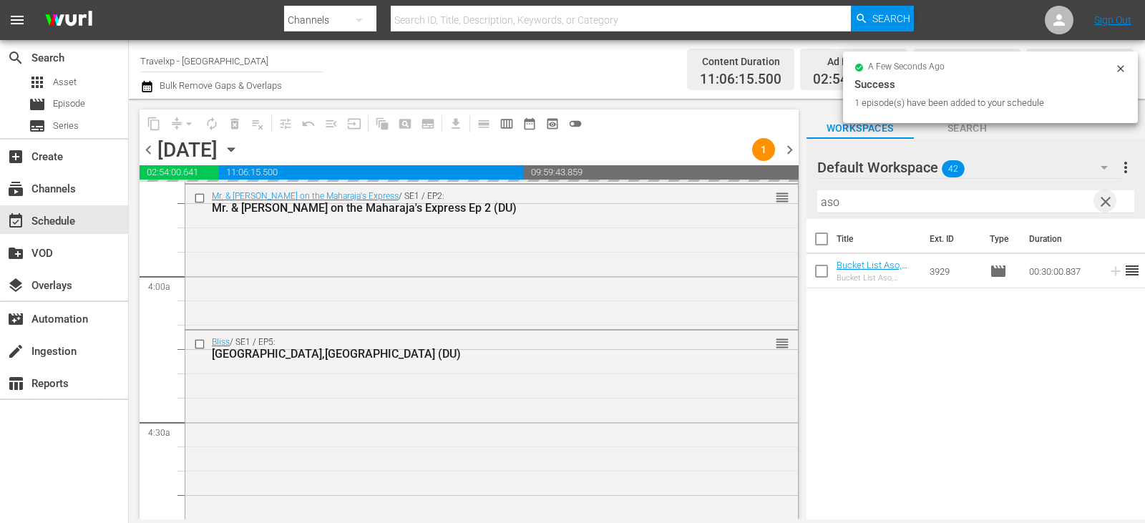
click at [1100, 204] on span "clear" at bounding box center [1105, 201] width 17 height 17
click at [1100, 204] on input "text" at bounding box center [975, 201] width 317 height 23
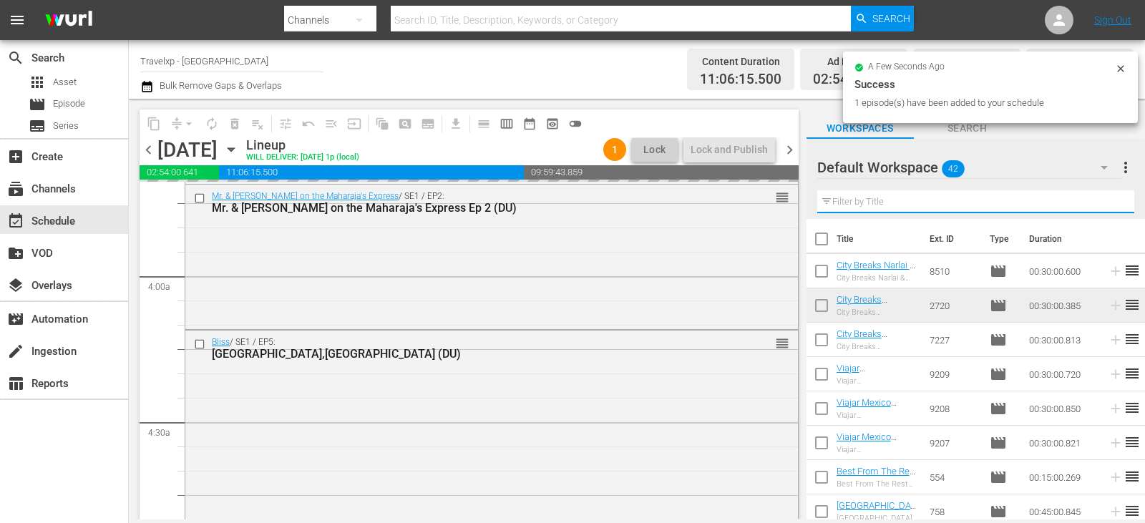
click at [1100, 204] on input "text" at bounding box center [975, 201] width 317 height 23
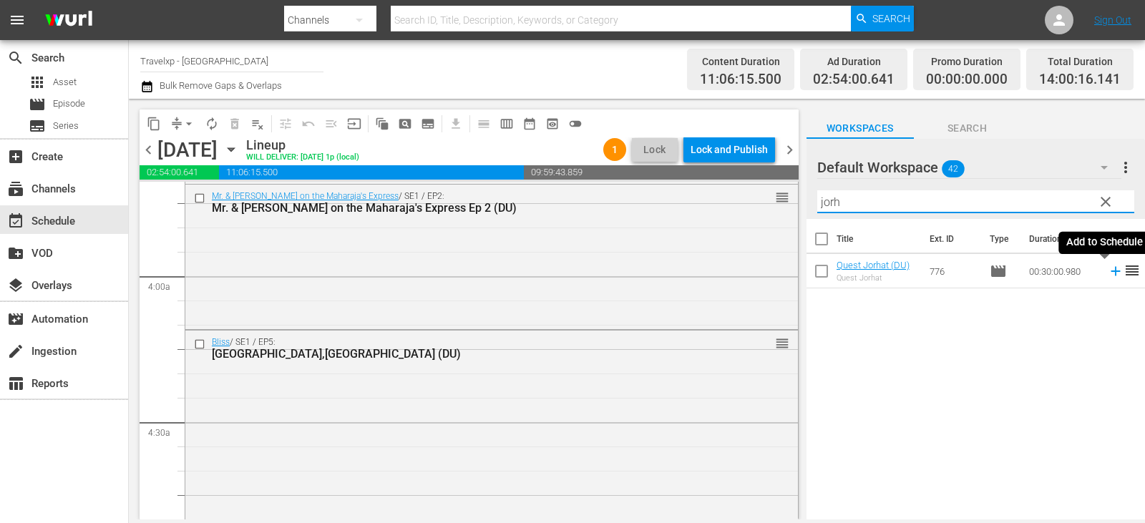
type input "jorh"
click at [1108, 271] on icon at bounding box center [1116, 271] width 16 height 16
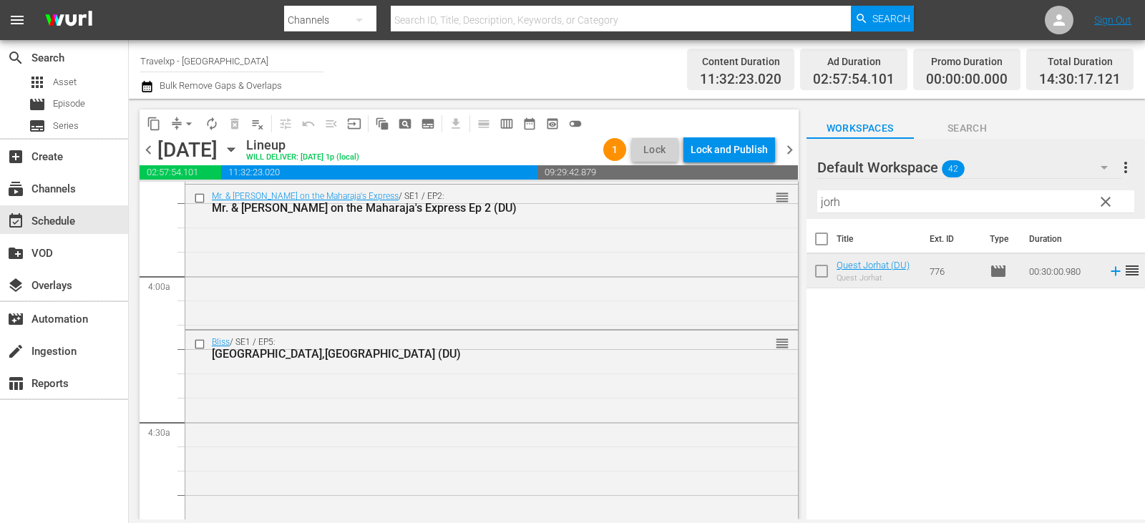
click at [1102, 205] on span "clear" at bounding box center [1105, 201] width 17 height 17
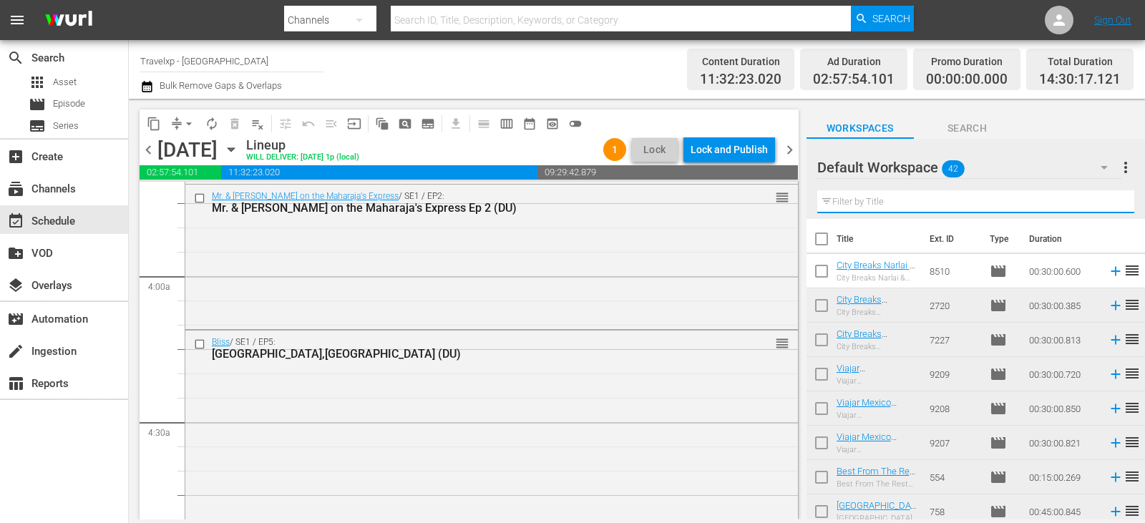
click at [1102, 205] on input "text" at bounding box center [975, 201] width 317 height 23
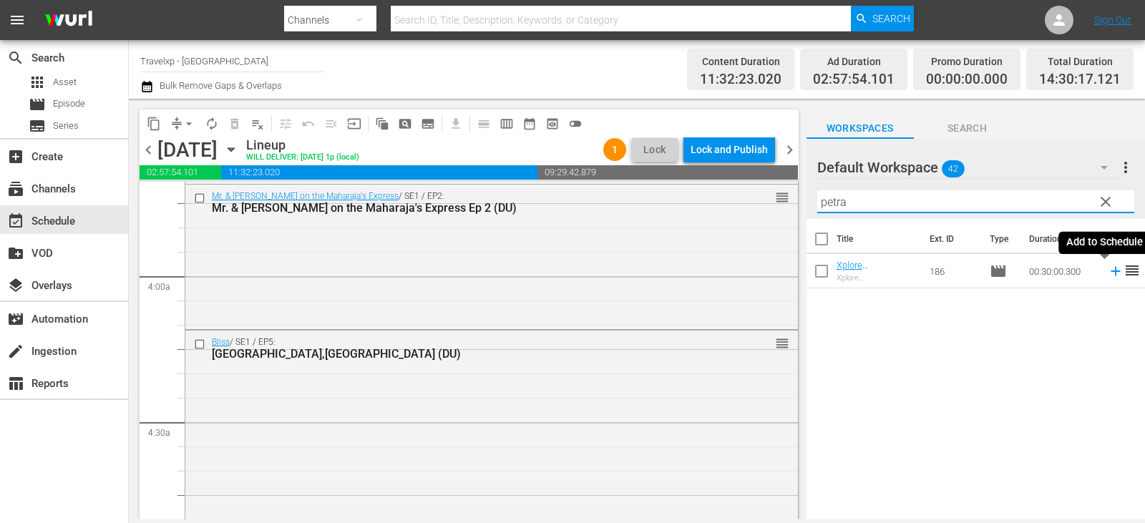
type input "petra"
click at [1111, 272] on icon at bounding box center [1115, 271] width 9 height 9
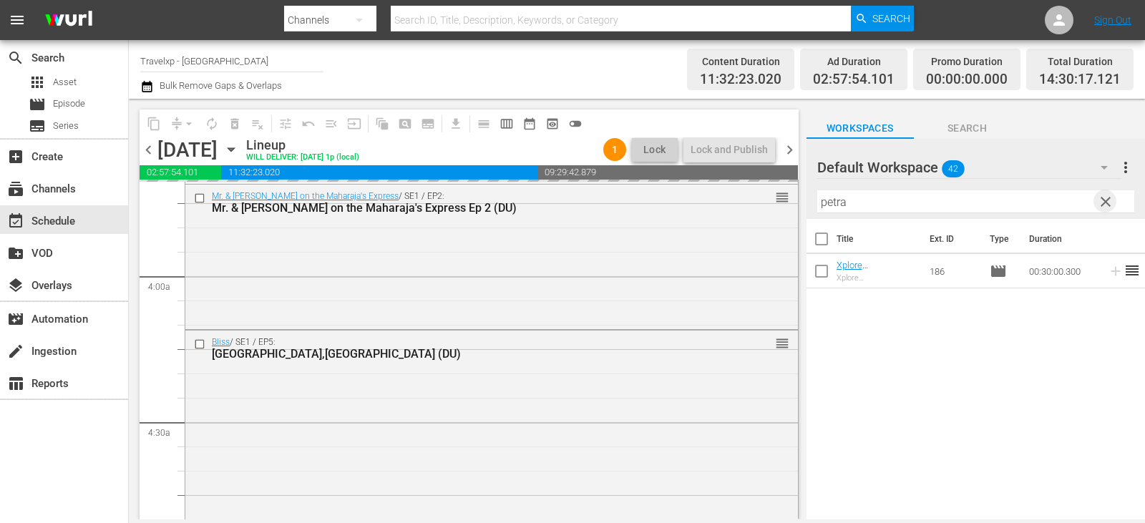
click at [1105, 200] on span "clear" at bounding box center [1105, 201] width 17 height 17
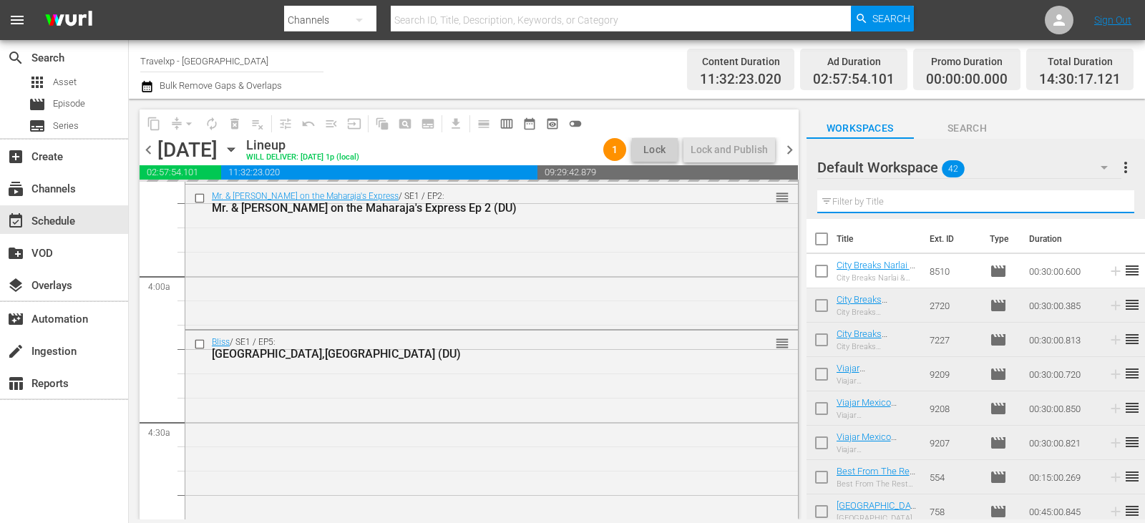
click at [1105, 200] on input "text" at bounding box center [975, 201] width 317 height 23
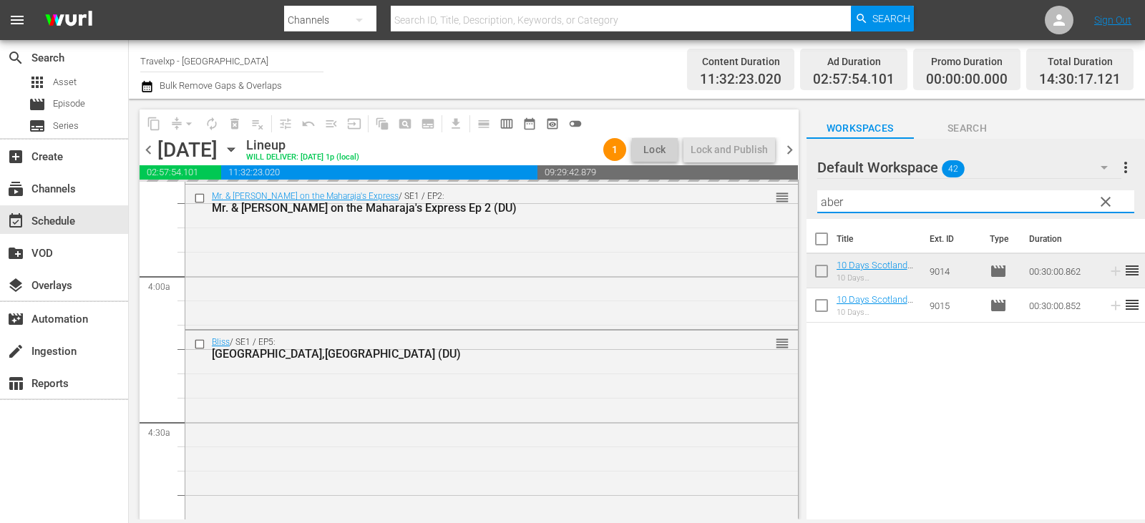
type input "aber"
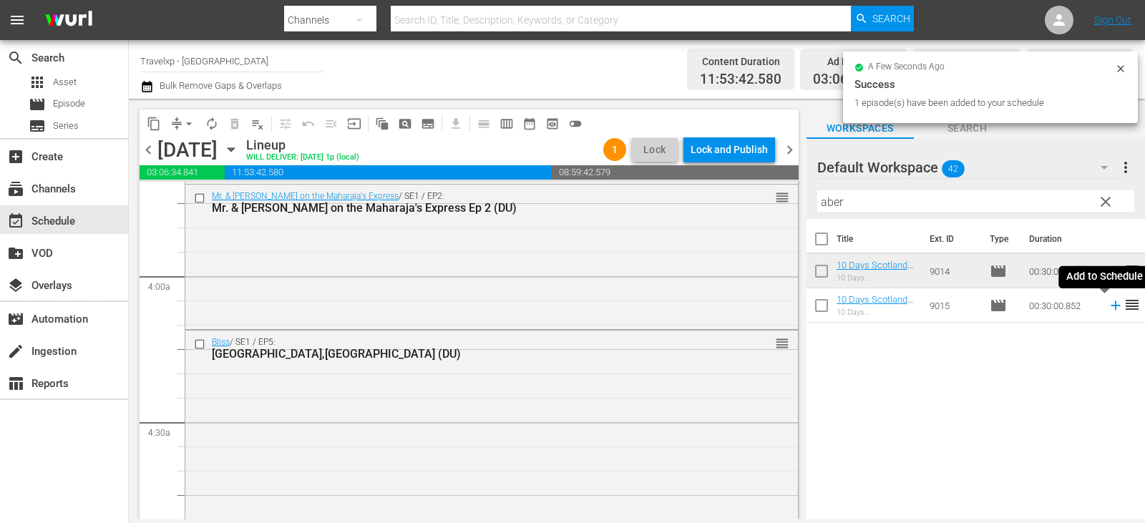
click at [1109, 306] on icon at bounding box center [1116, 306] width 16 height 16
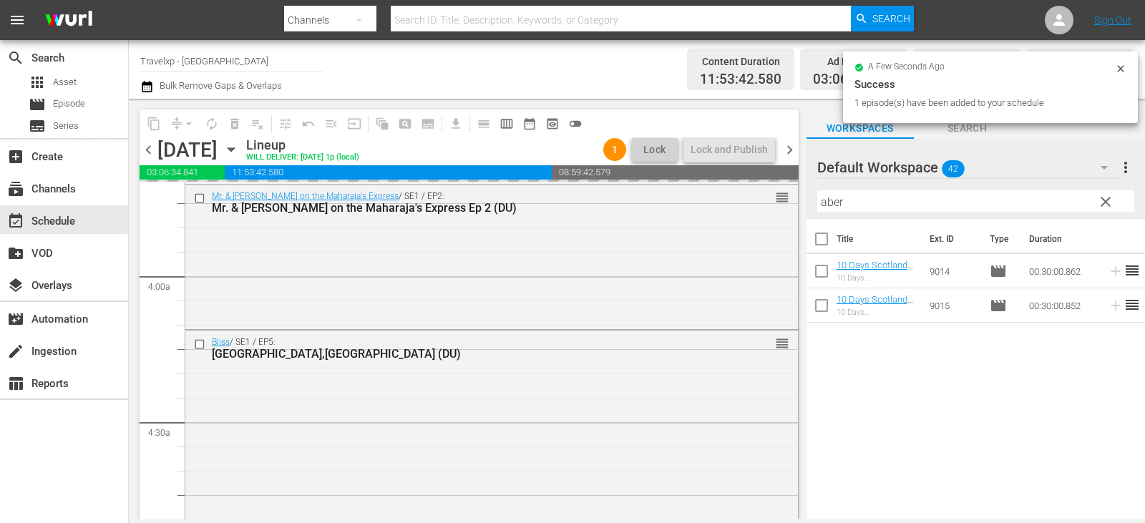
click at [1102, 198] on span "clear" at bounding box center [1105, 201] width 17 height 17
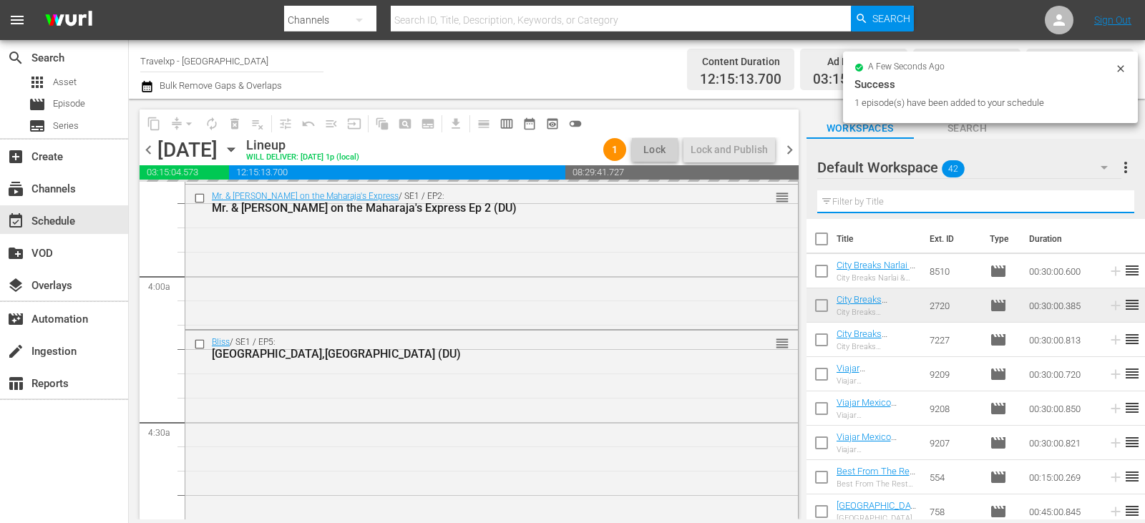
click at [1102, 198] on input "text" at bounding box center [975, 201] width 317 height 23
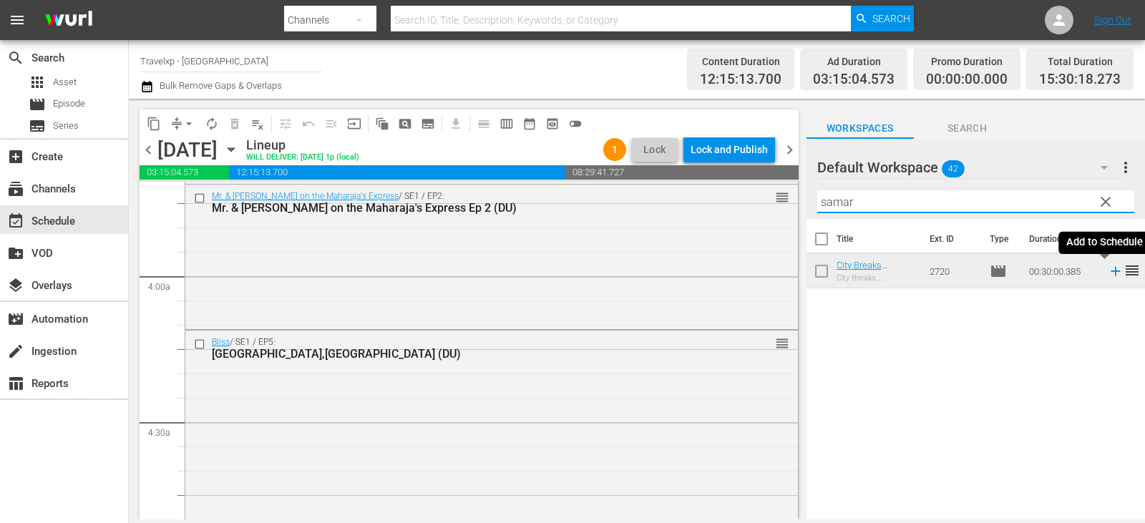
type input "samar"
click at [1111, 273] on icon at bounding box center [1115, 271] width 9 height 9
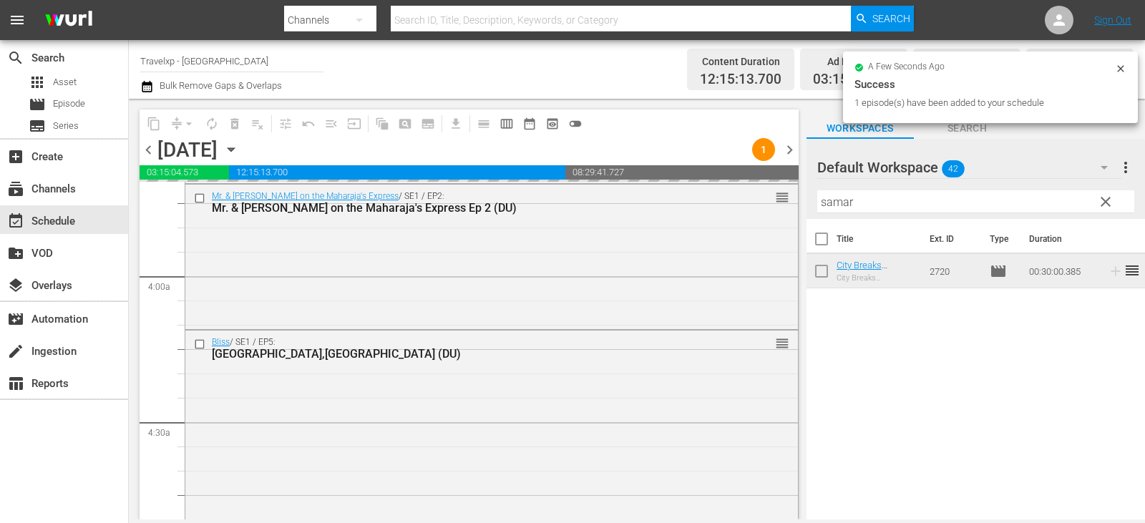
click at [1114, 200] on button "clear" at bounding box center [1105, 201] width 23 height 23
click at [1114, 200] on input "samar" at bounding box center [975, 201] width 317 height 23
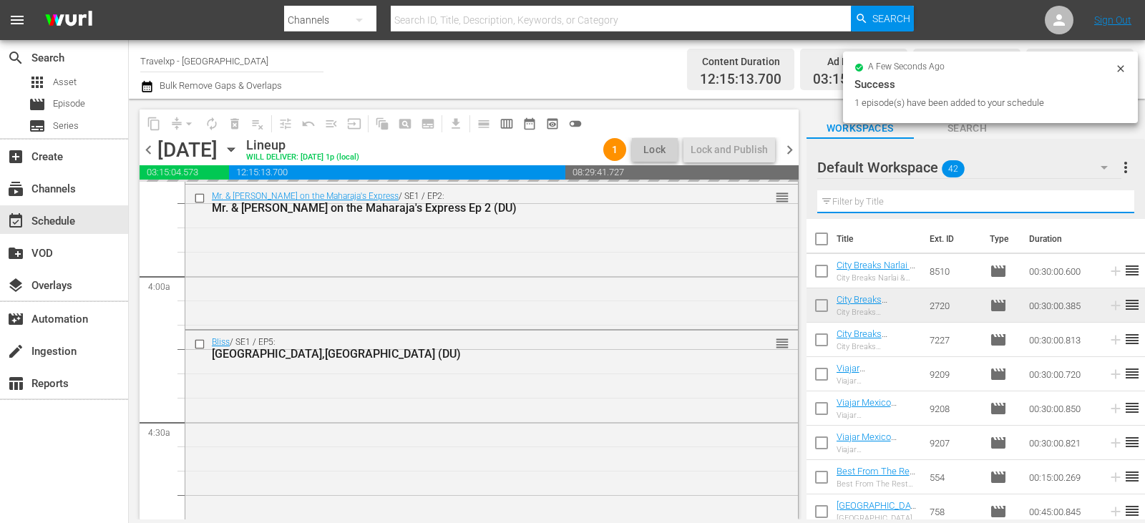
click at [1114, 200] on input "text" at bounding box center [975, 201] width 317 height 23
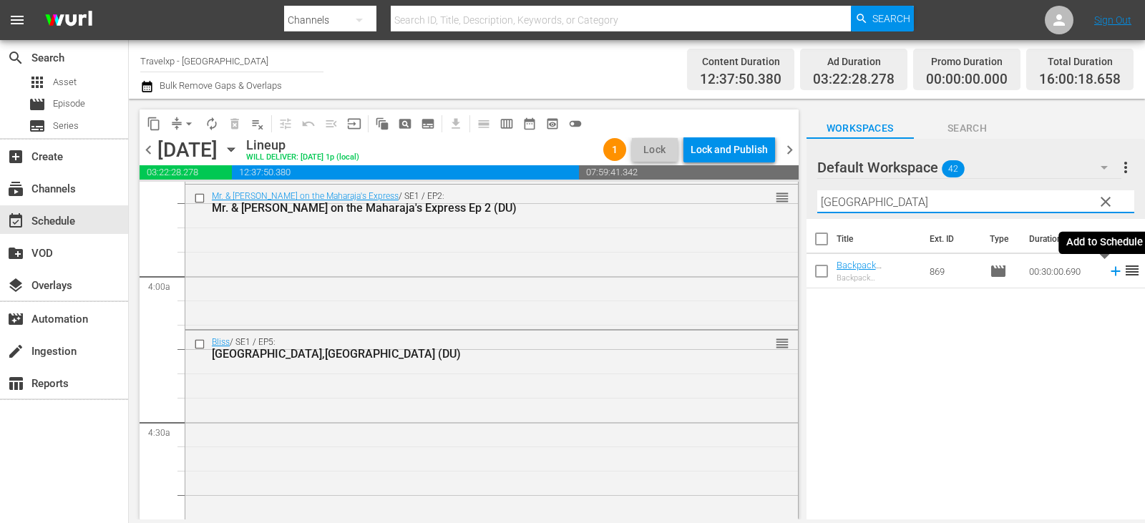
type input "zadar"
click at [1108, 271] on icon at bounding box center [1116, 271] width 16 height 16
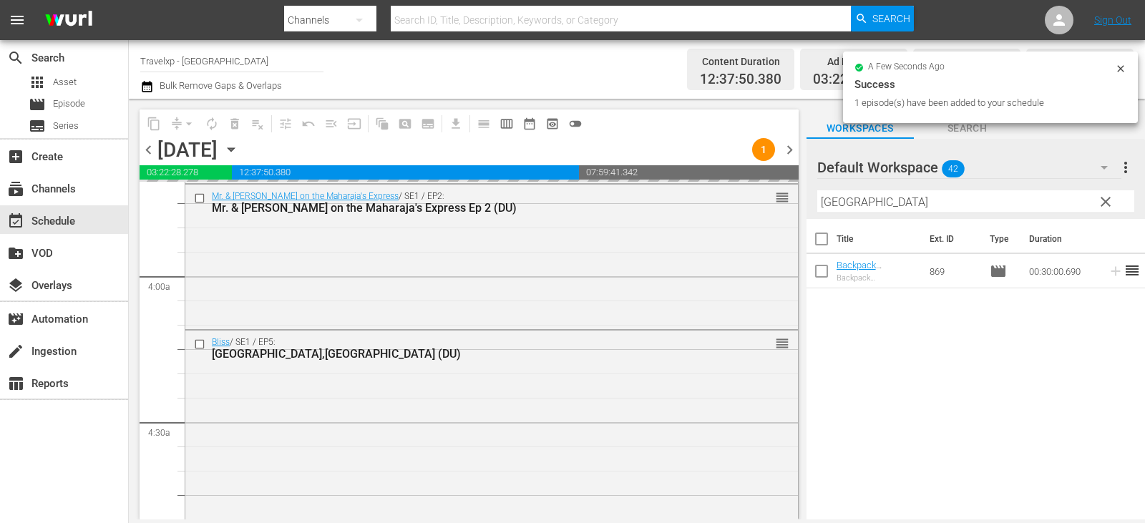
click at [1109, 200] on span "clear" at bounding box center [1105, 201] width 17 height 17
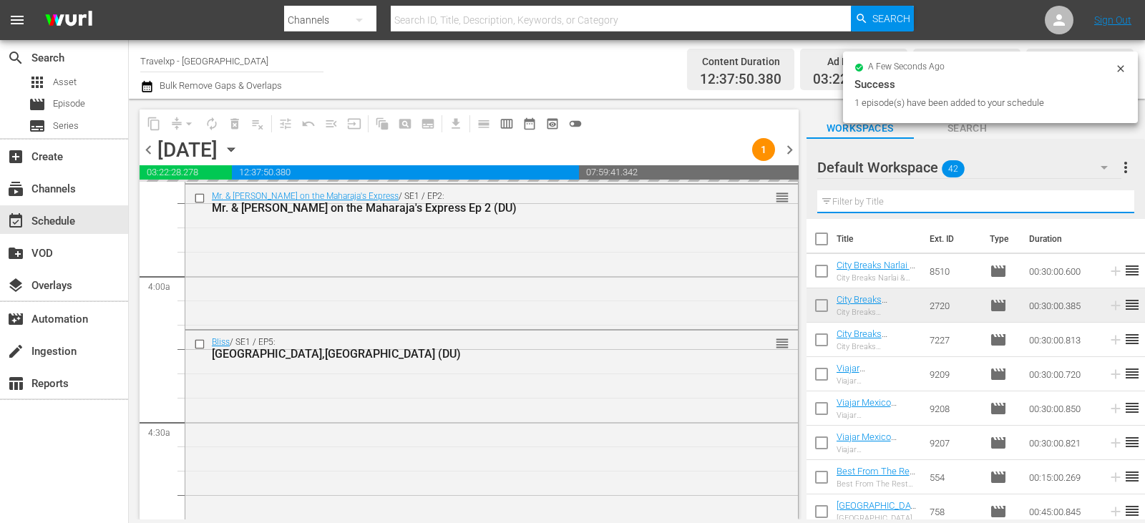
click at [1109, 200] on input "text" at bounding box center [975, 201] width 317 height 23
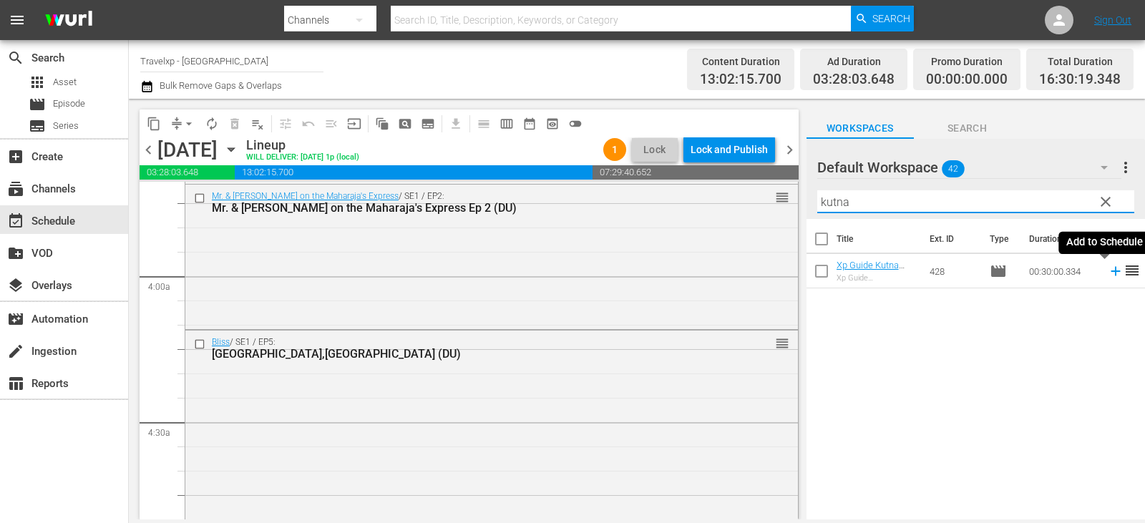
type input "kutna"
click at [1111, 273] on icon at bounding box center [1115, 271] width 9 height 9
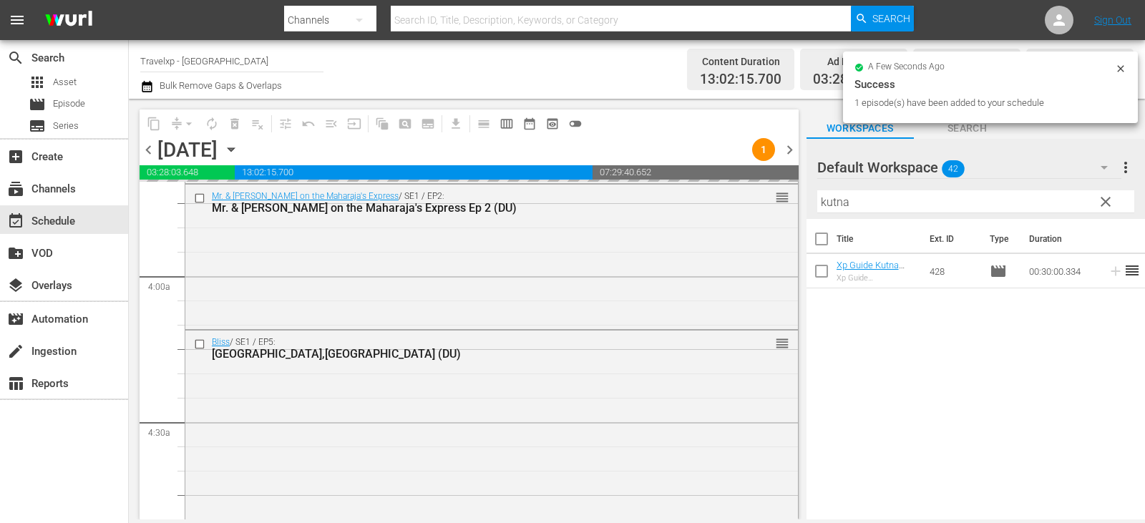
click at [1095, 205] on button "clear" at bounding box center [1105, 201] width 23 height 23
click at [1097, 205] on input "text" at bounding box center [975, 201] width 317 height 23
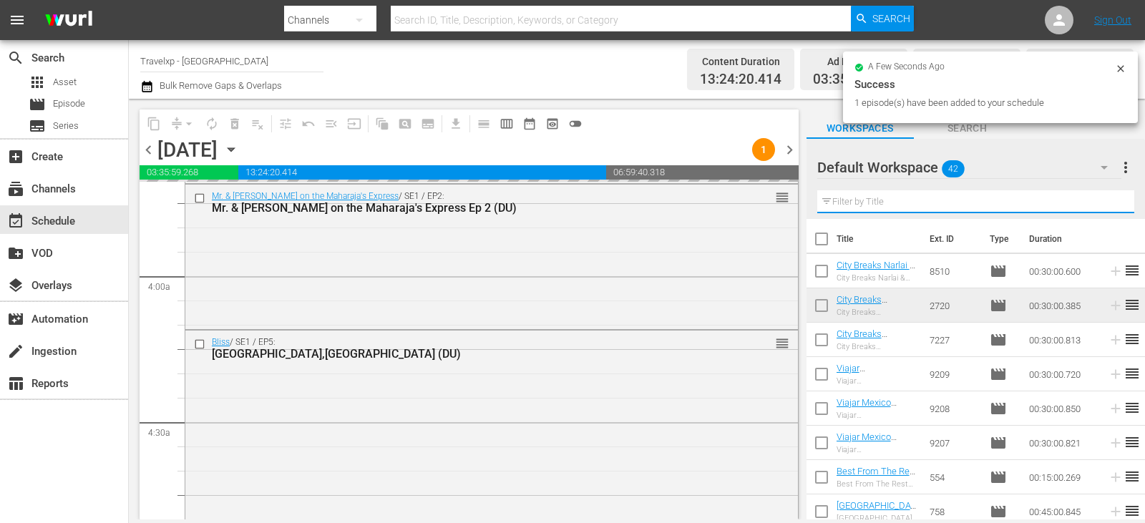
click at [1097, 205] on input "text" at bounding box center [975, 201] width 317 height 23
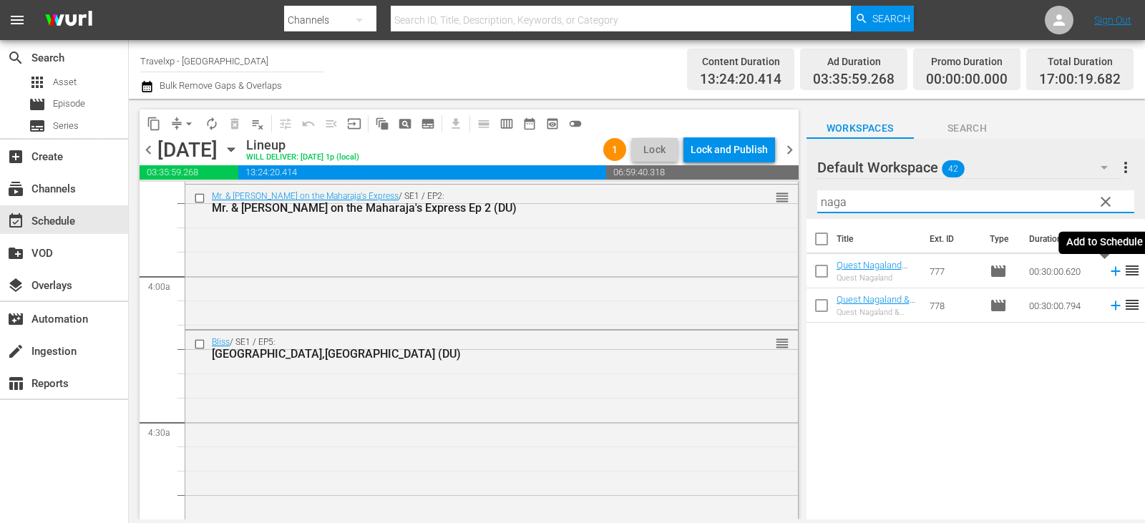
type input "naga"
click at [1109, 273] on icon at bounding box center [1116, 271] width 16 height 16
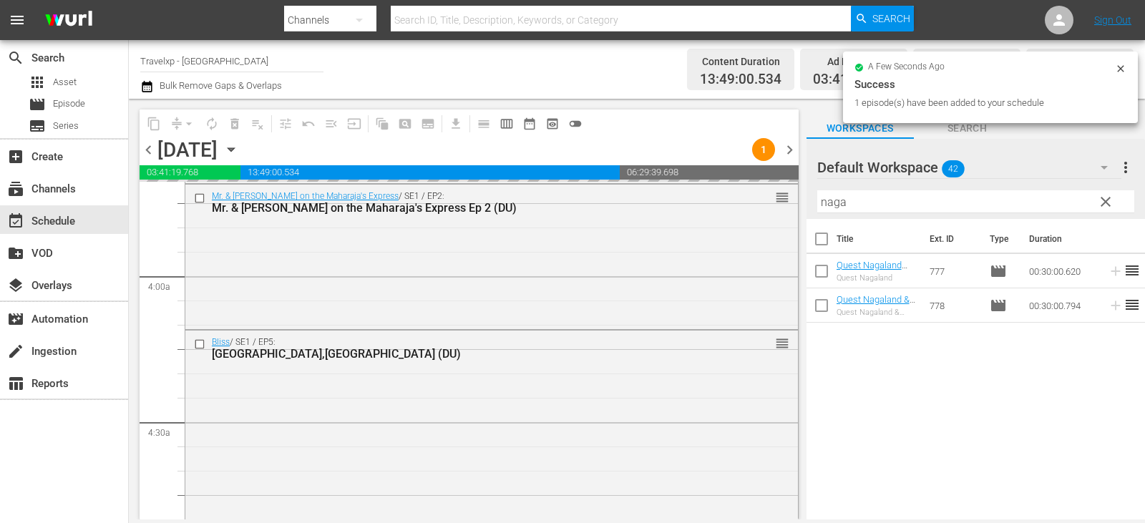
click at [1106, 205] on span "clear" at bounding box center [1105, 201] width 17 height 17
click at [1106, 205] on input "naga" at bounding box center [975, 201] width 317 height 23
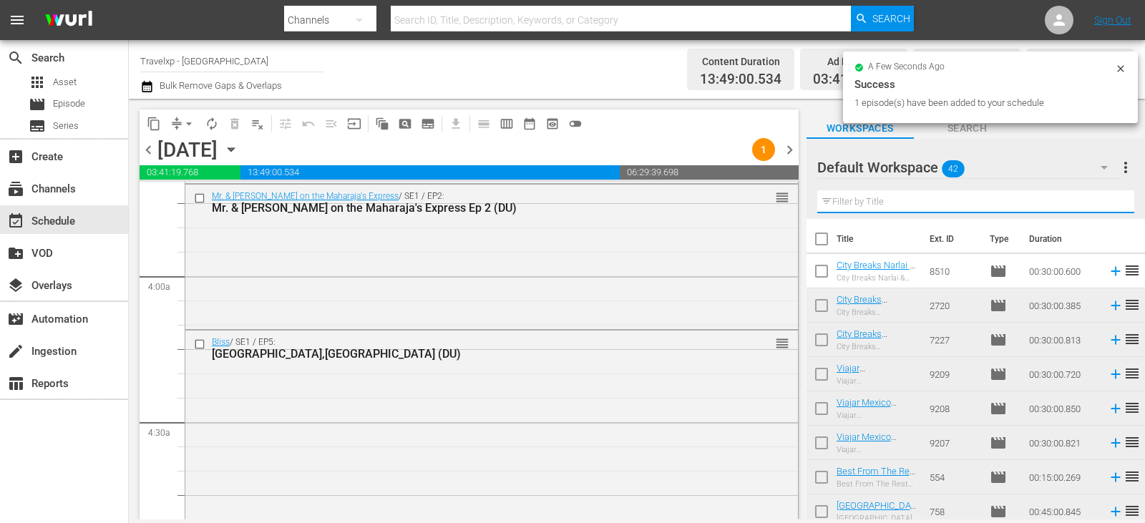
click at [1106, 205] on input "text" at bounding box center [975, 201] width 317 height 23
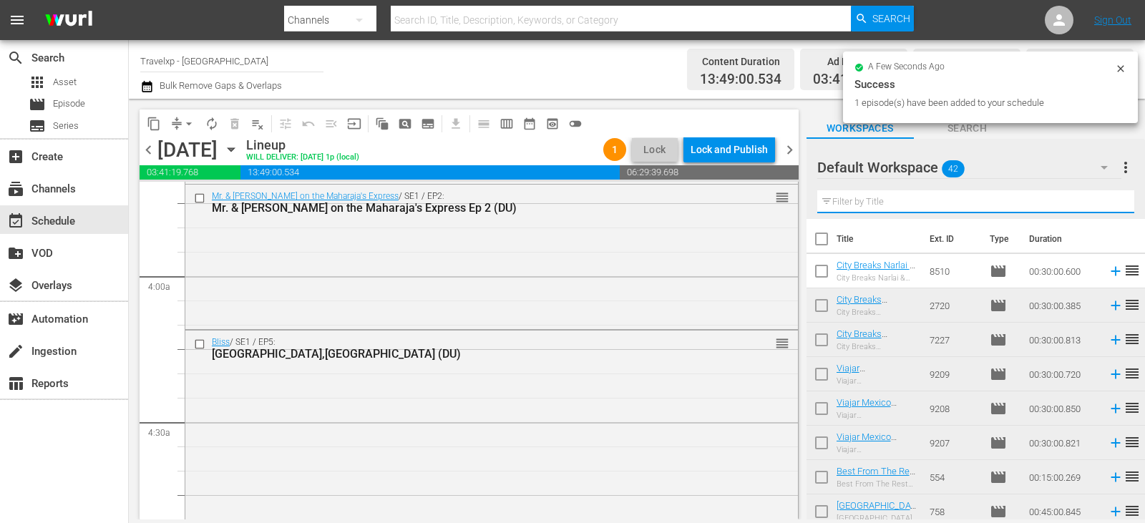
click at [1106, 205] on input "text" at bounding box center [975, 201] width 317 height 23
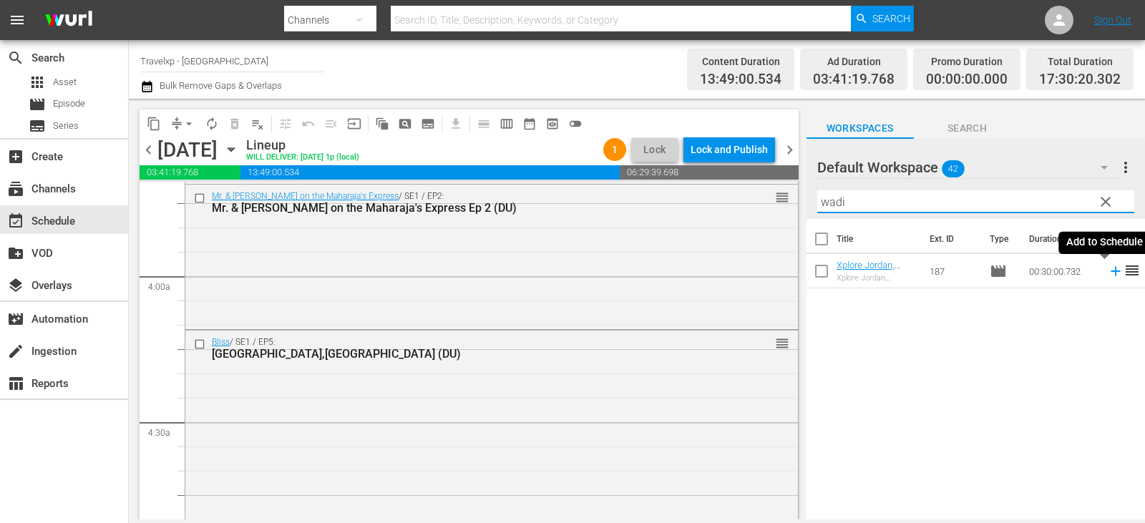
type input "wadi"
click at [1108, 271] on icon at bounding box center [1116, 271] width 16 height 16
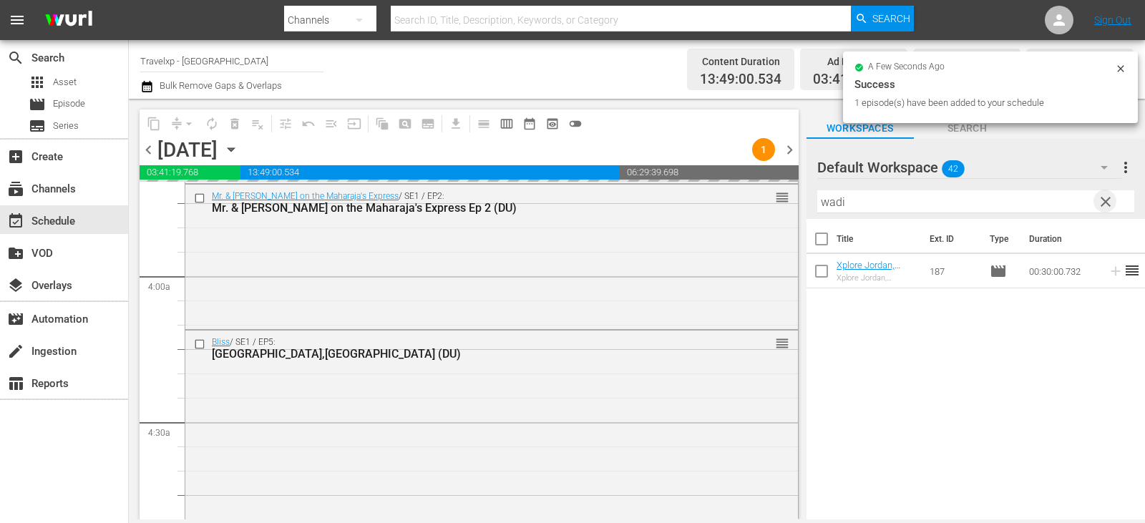
click at [1103, 204] on span "clear" at bounding box center [1105, 201] width 17 height 17
click at [1103, 204] on input "text" at bounding box center [975, 201] width 317 height 23
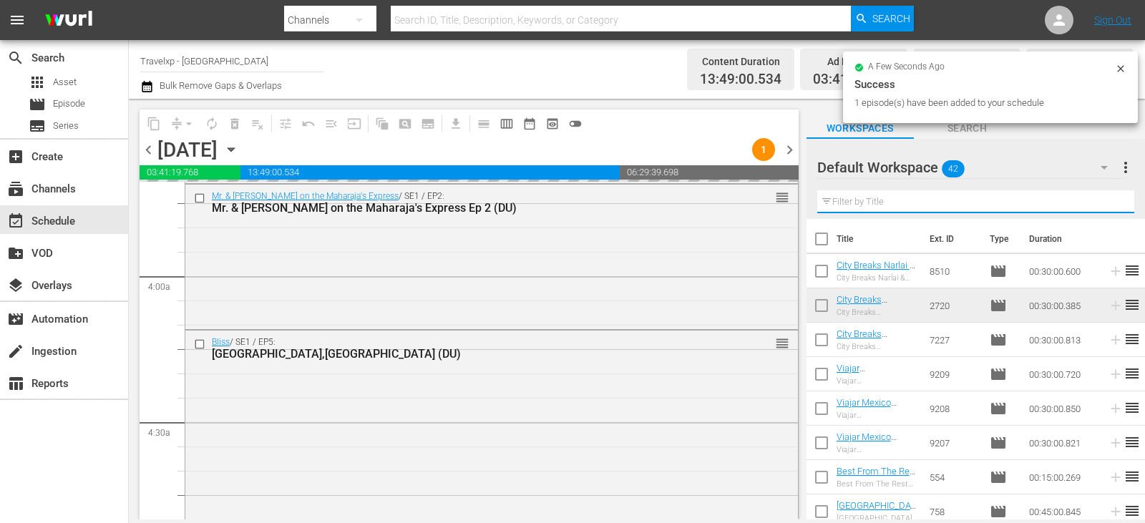
click at [1103, 204] on input "text" at bounding box center [975, 201] width 317 height 23
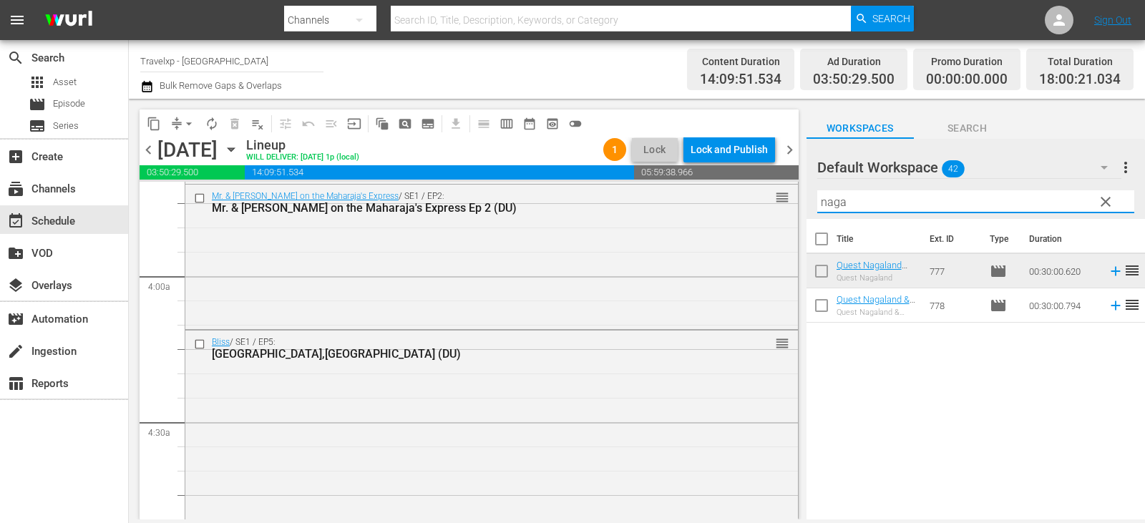
type input "naga"
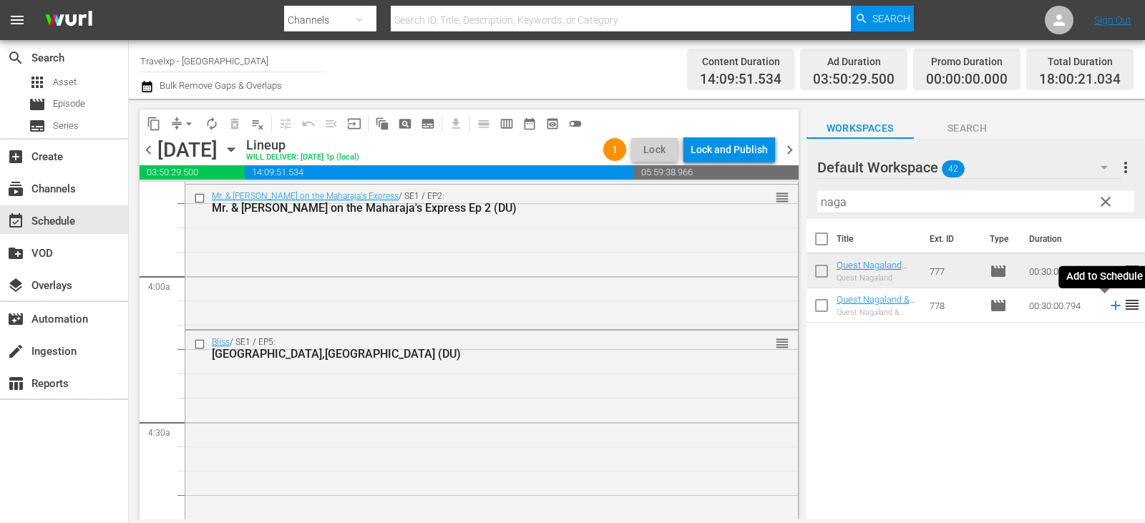
click at [1108, 308] on icon at bounding box center [1116, 306] width 16 height 16
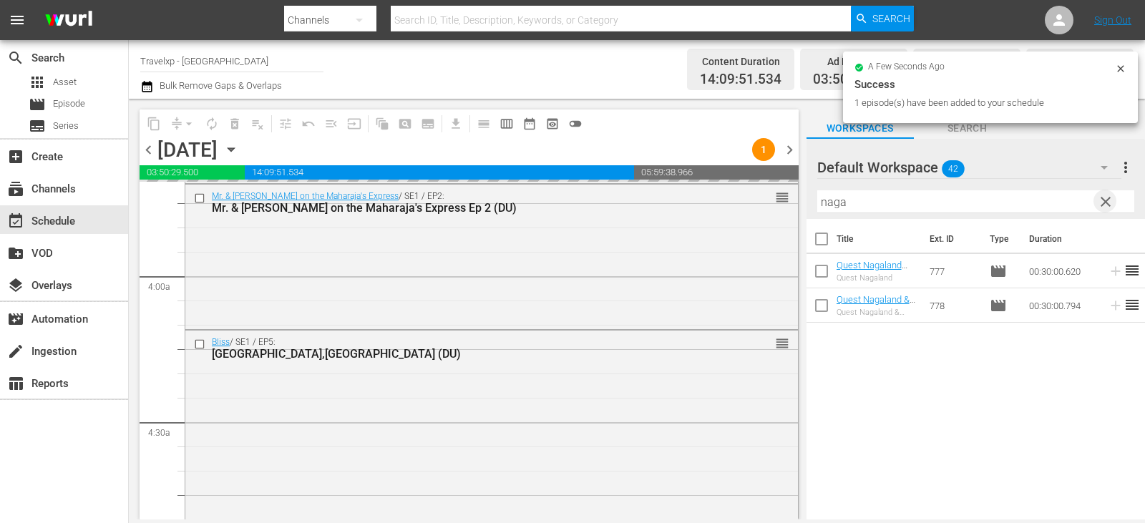
click at [1103, 202] on span "clear" at bounding box center [1105, 201] width 17 height 17
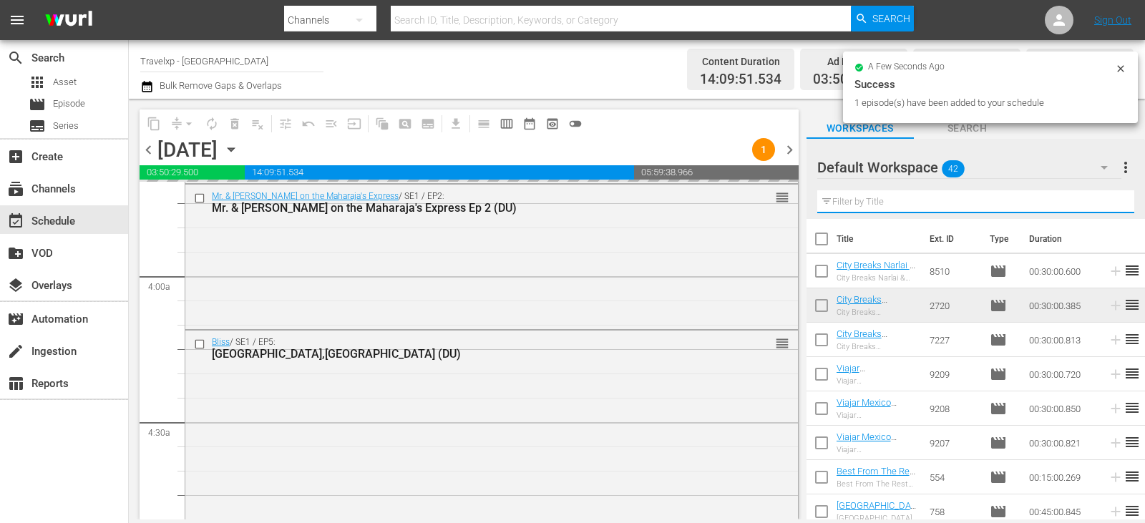
click at [1103, 202] on input "text" at bounding box center [975, 201] width 317 height 23
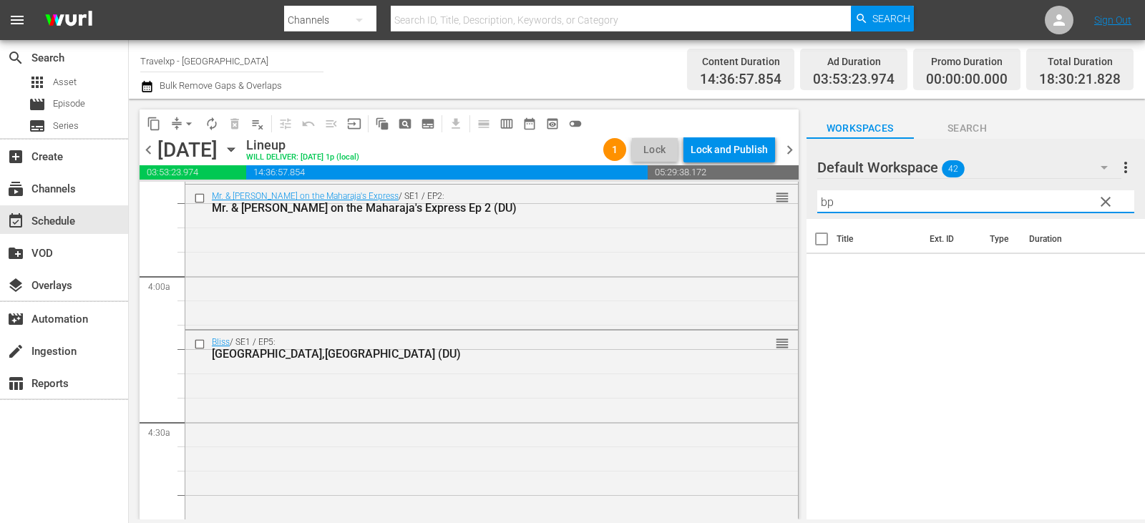
type input "b"
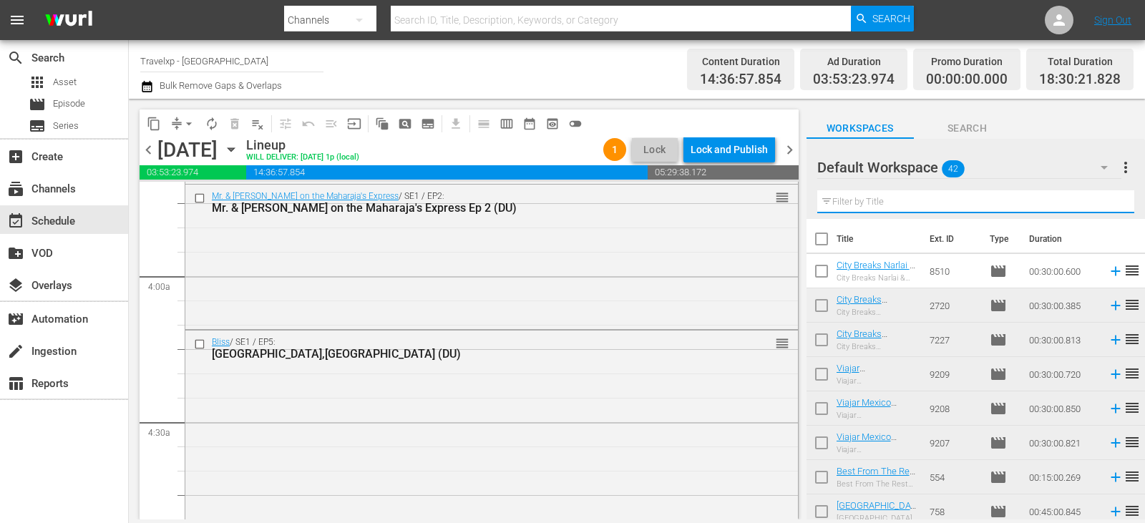
click at [1095, 206] on input "text" at bounding box center [975, 201] width 317 height 23
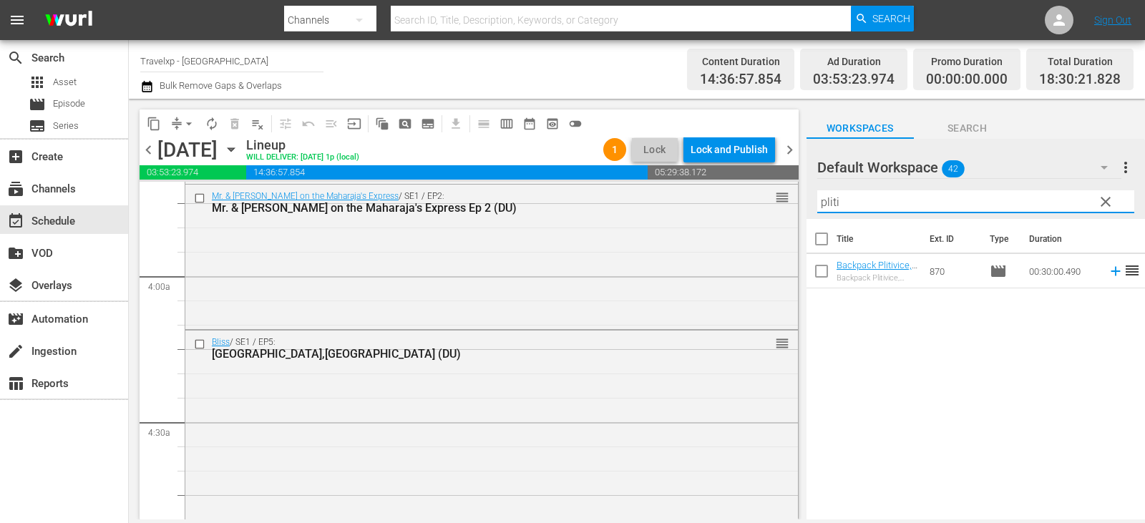
type input "pliti"
click at [1108, 273] on icon at bounding box center [1116, 271] width 16 height 16
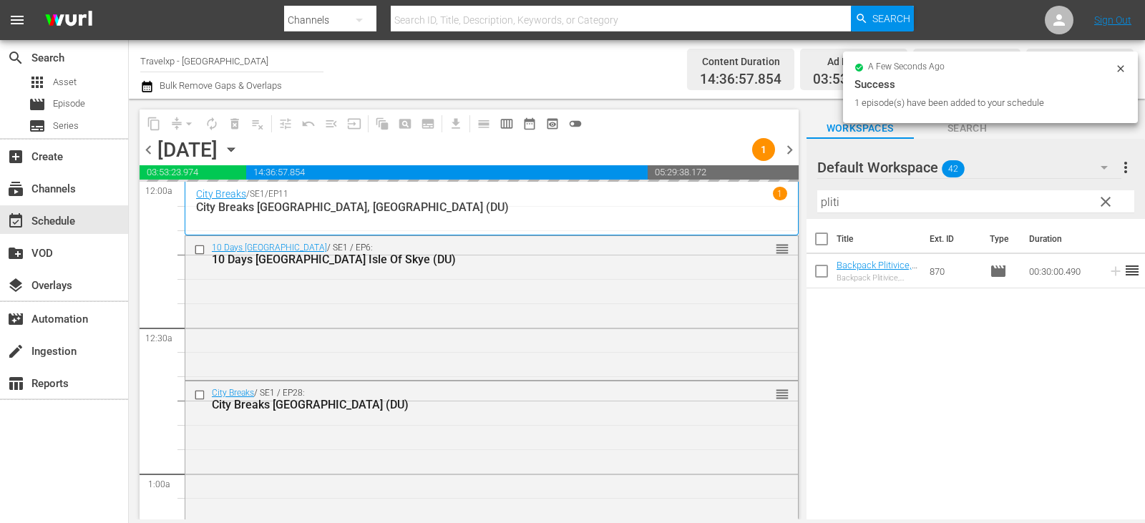
click at [1119, 193] on input "pliti" at bounding box center [975, 201] width 317 height 23
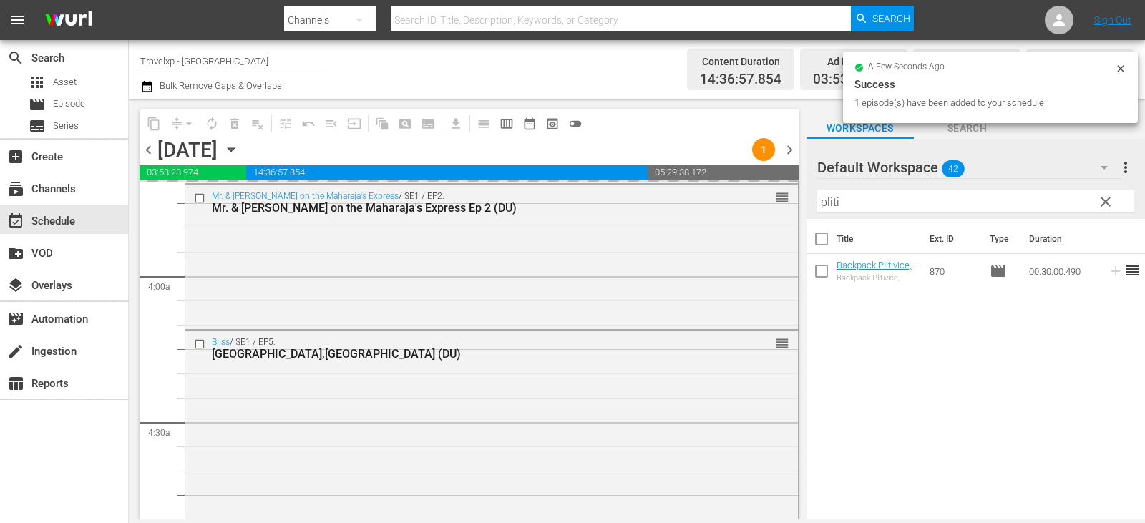
click at [1099, 208] on span "clear" at bounding box center [1105, 201] width 17 height 17
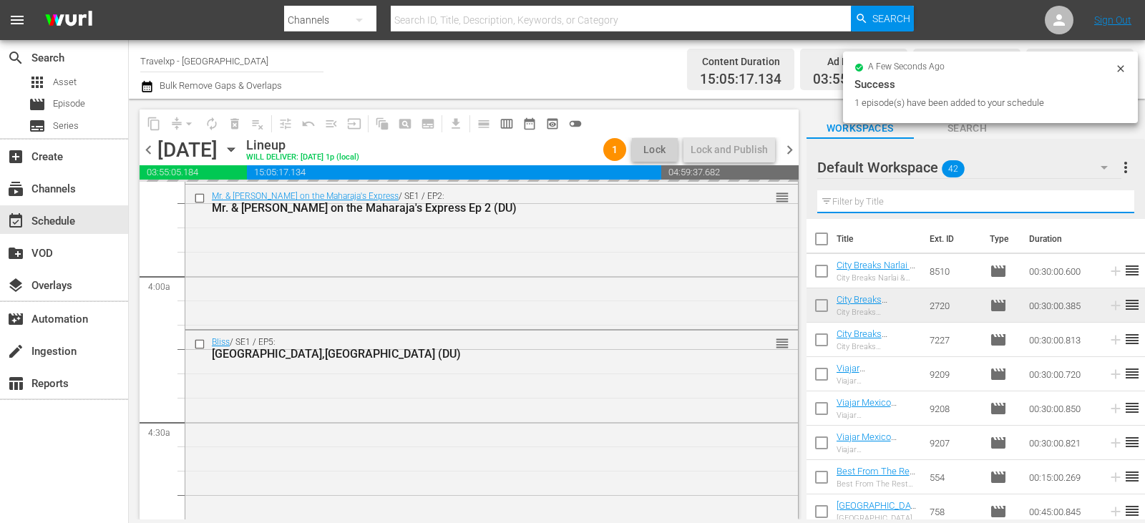
click at [1103, 207] on input "text" at bounding box center [975, 201] width 317 height 23
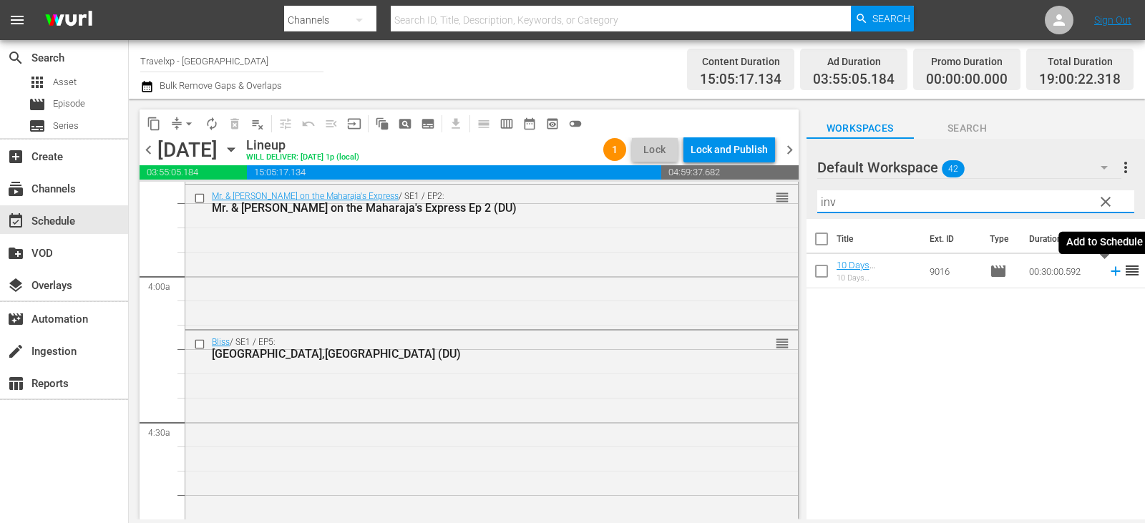
type input "inv"
click at [1108, 274] on icon at bounding box center [1116, 271] width 16 height 16
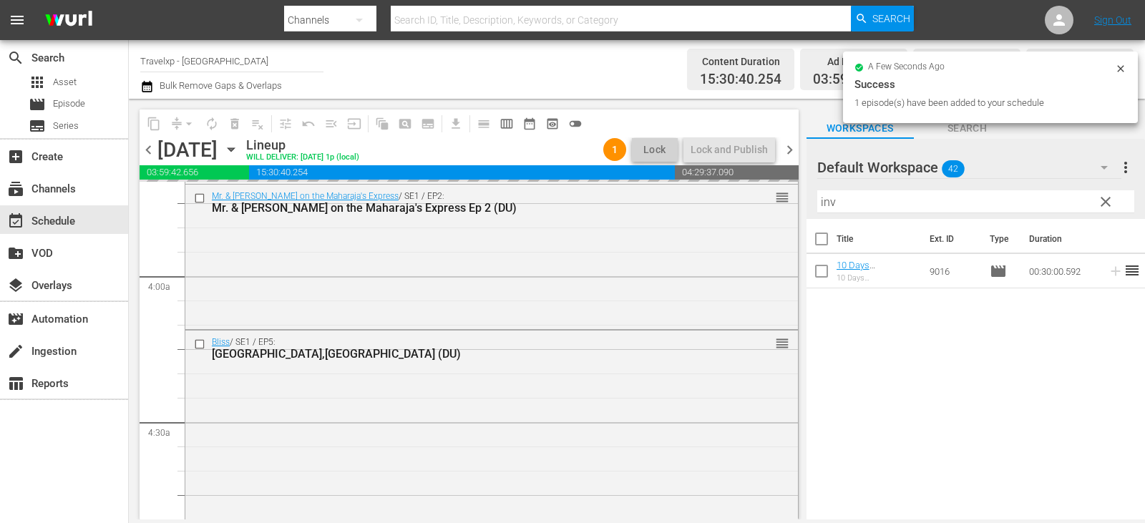
click at [1107, 206] on span "clear" at bounding box center [1105, 201] width 17 height 17
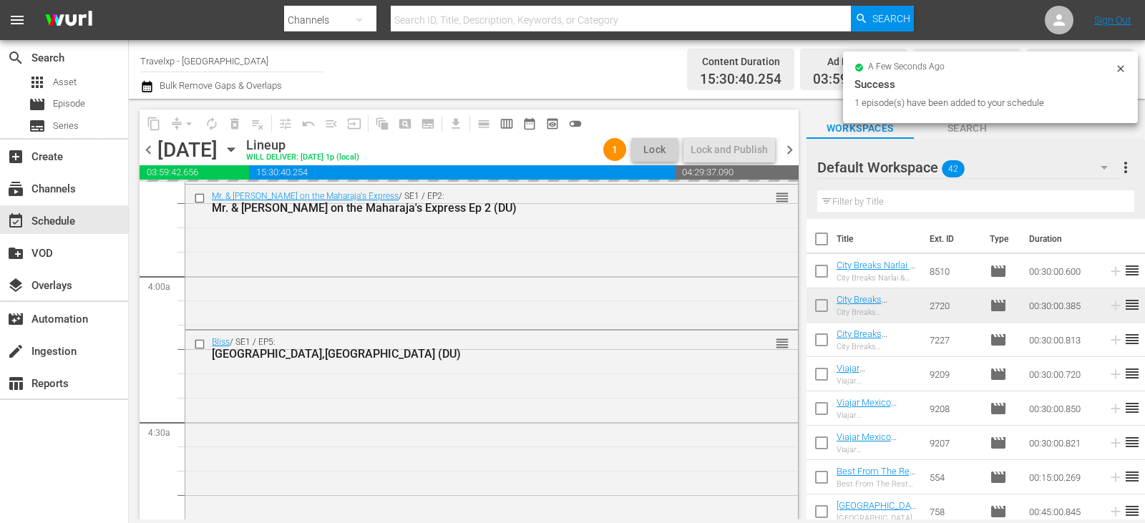
click at [1107, 206] on input "text" at bounding box center [975, 201] width 317 height 23
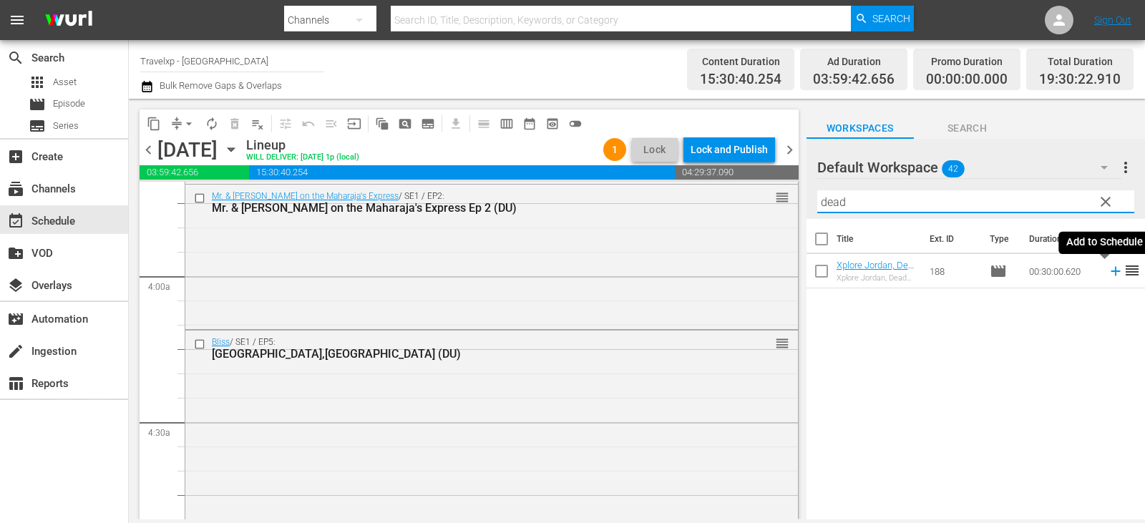
type input "dead"
click at [1108, 275] on icon at bounding box center [1116, 271] width 16 height 16
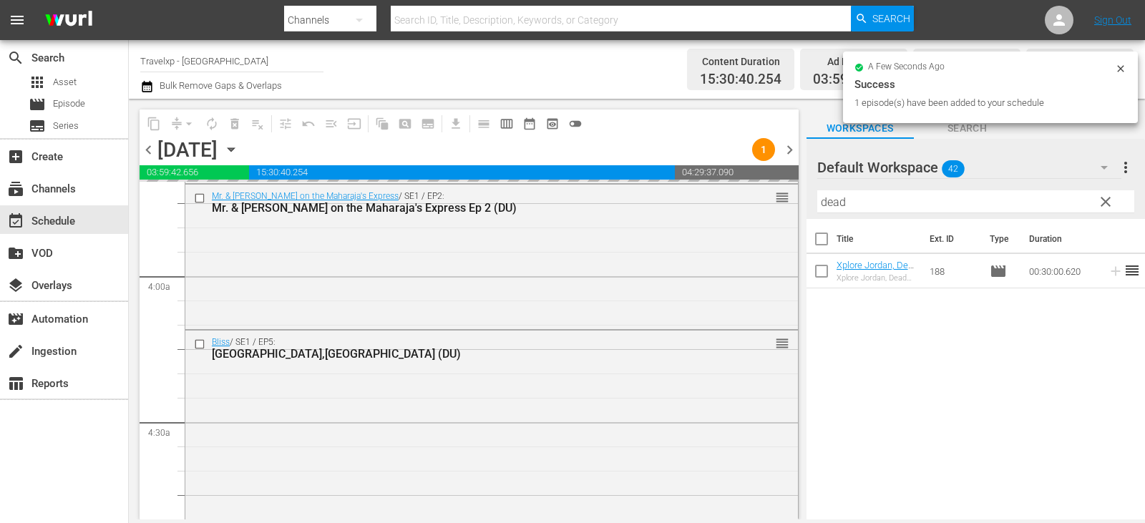
click at [1102, 203] on span "clear" at bounding box center [1105, 201] width 17 height 17
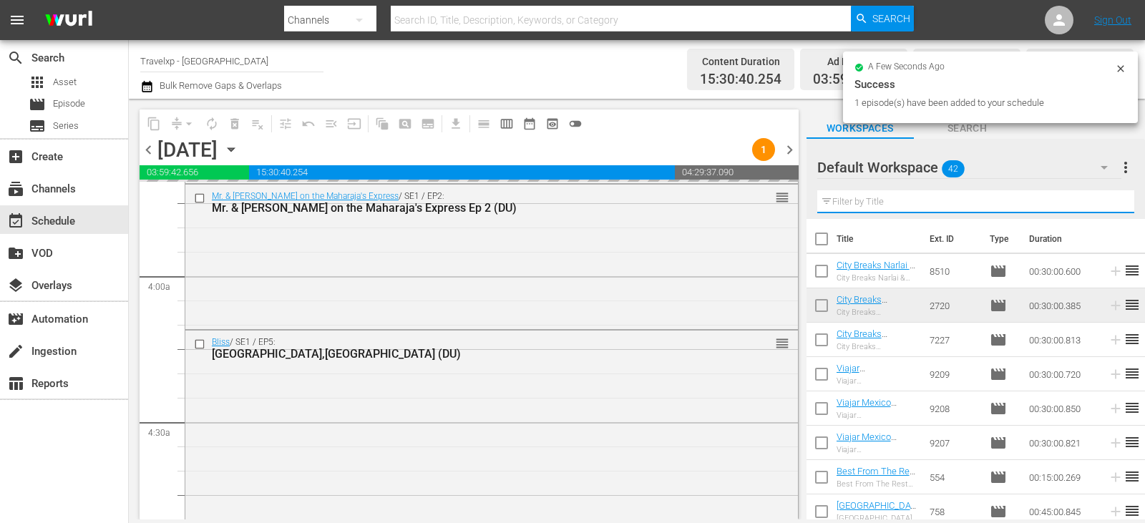
click at [1102, 203] on input "text" at bounding box center [975, 201] width 317 height 23
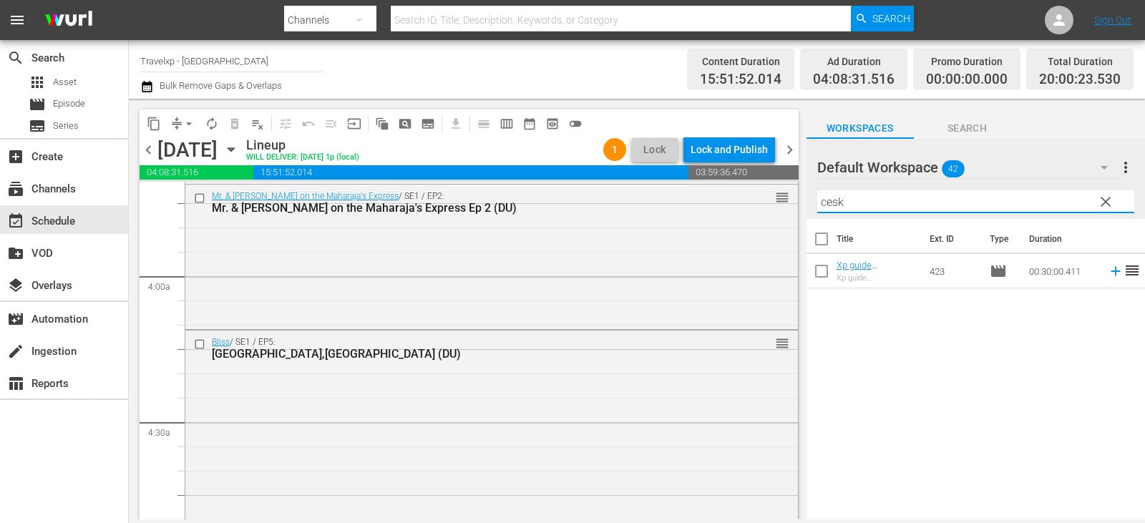
type input "cesk"
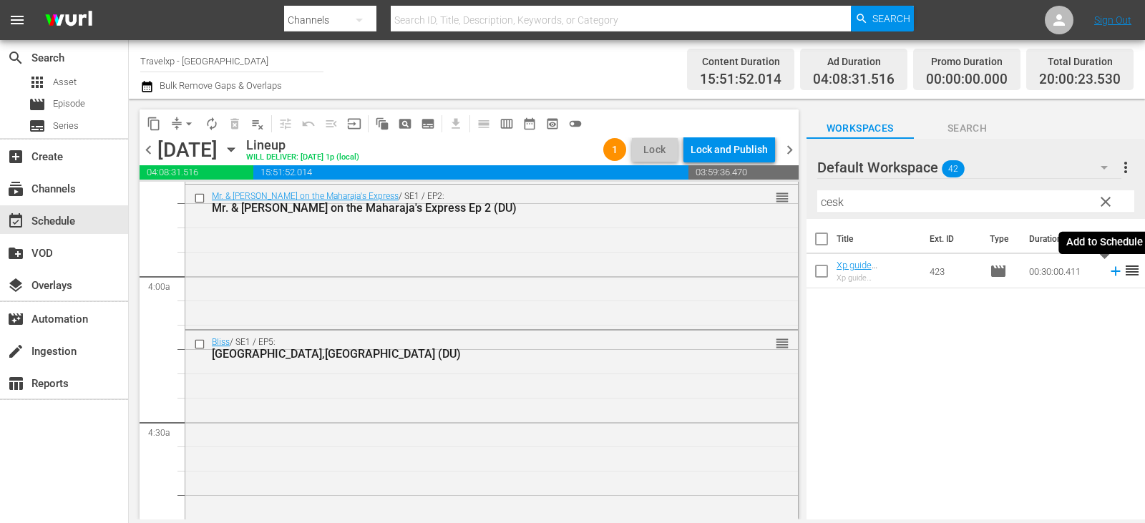
click at [1108, 270] on icon at bounding box center [1116, 271] width 16 height 16
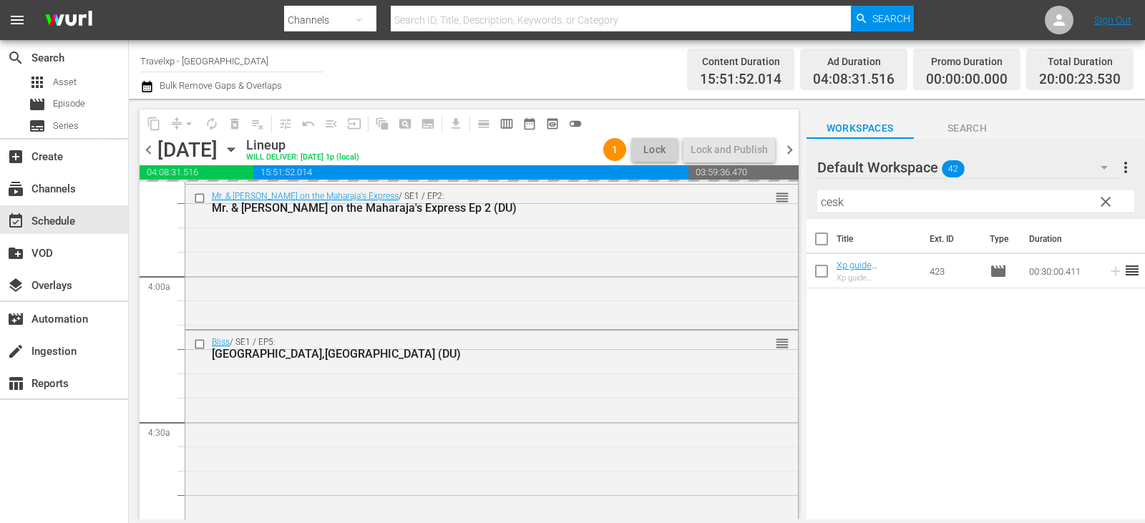
click at [1104, 203] on span "clear" at bounding box center [1105, 201] width 17 height 17
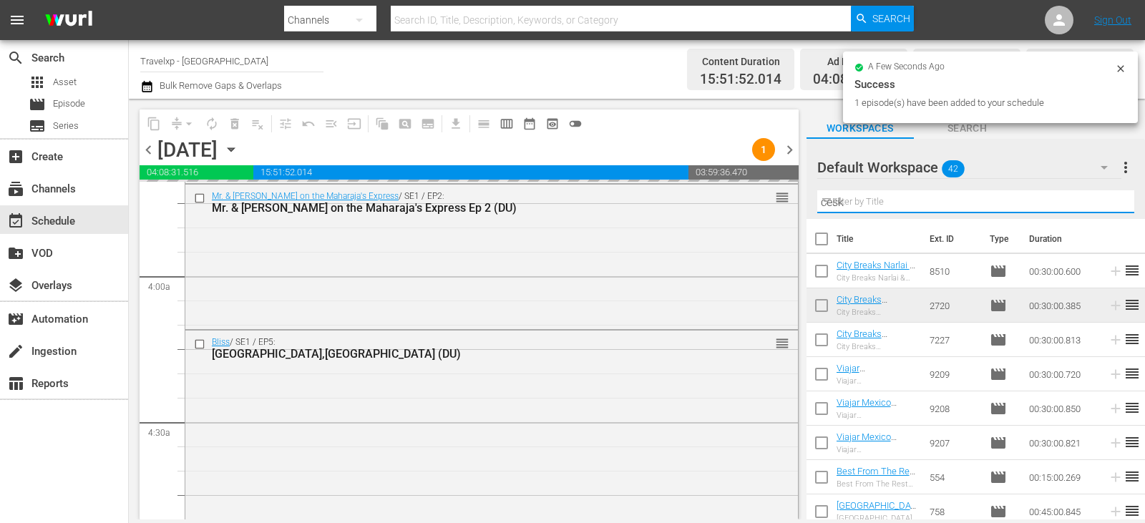
click at [1104, 203] on input "cesk" at bounding box center [975, 201] width 317 height 23
click at [1104, 203] on input "text" at bounding box center [975, 201] width 317 height 23
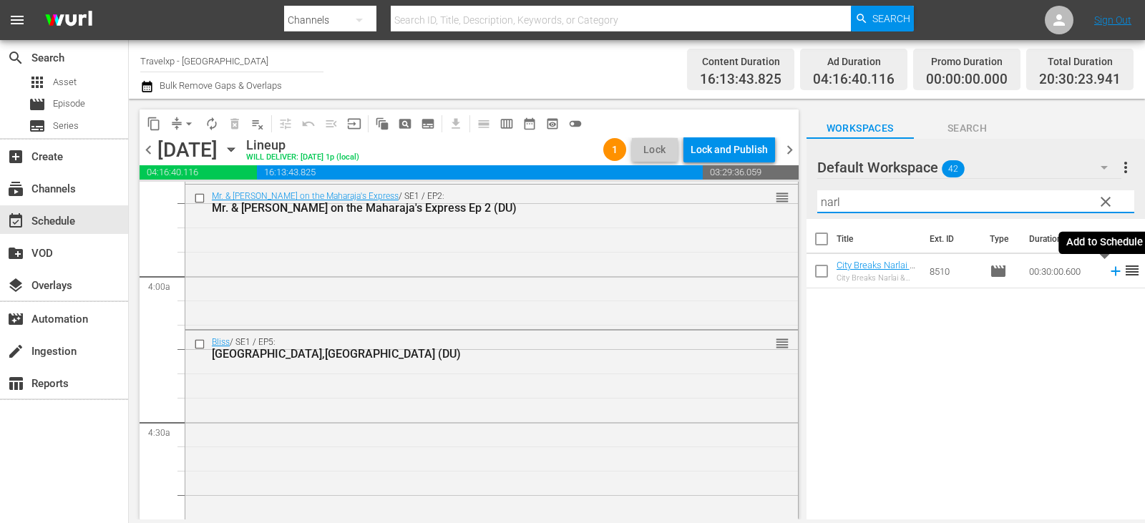
type input "narl"
click at [1111, 272] on icon at bounding box center [1115, 271] width 9 height 9
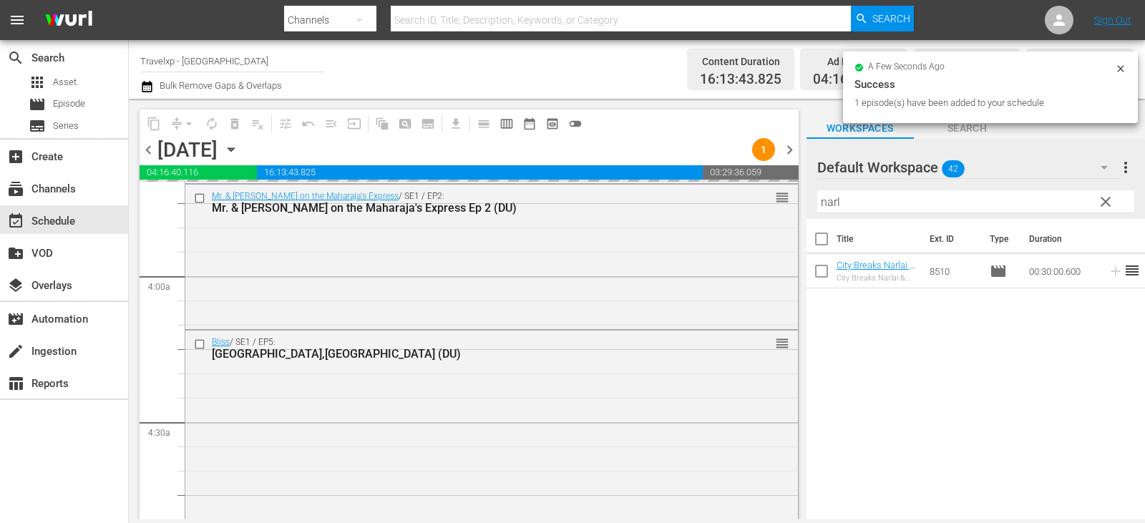
click at [1107, 202] on span "clear" at bounding box center [1105, 201] width 17 height 17
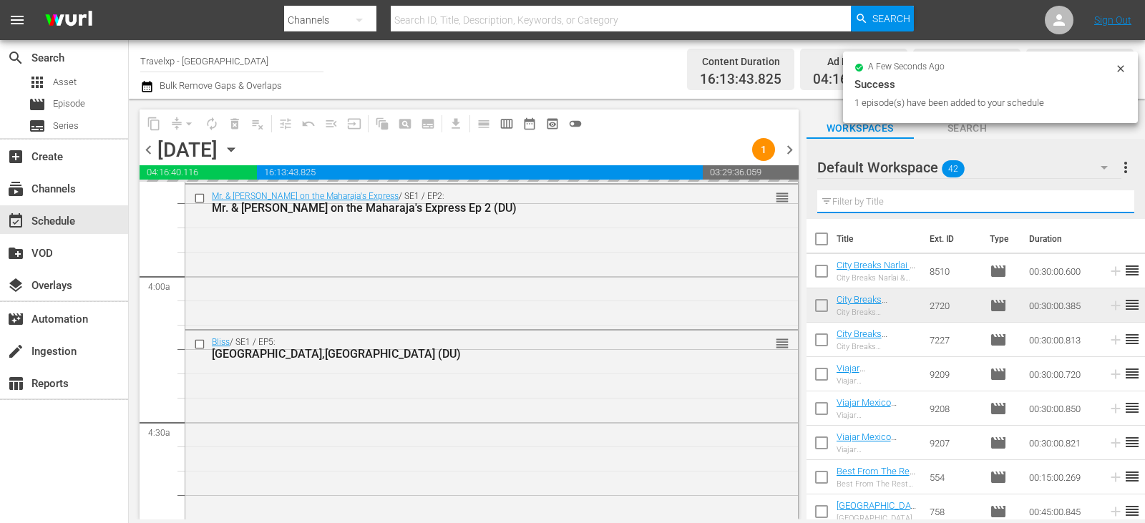
click at [1107, 202] on input "text" at bounding box center [975, 201] width 317 height 23
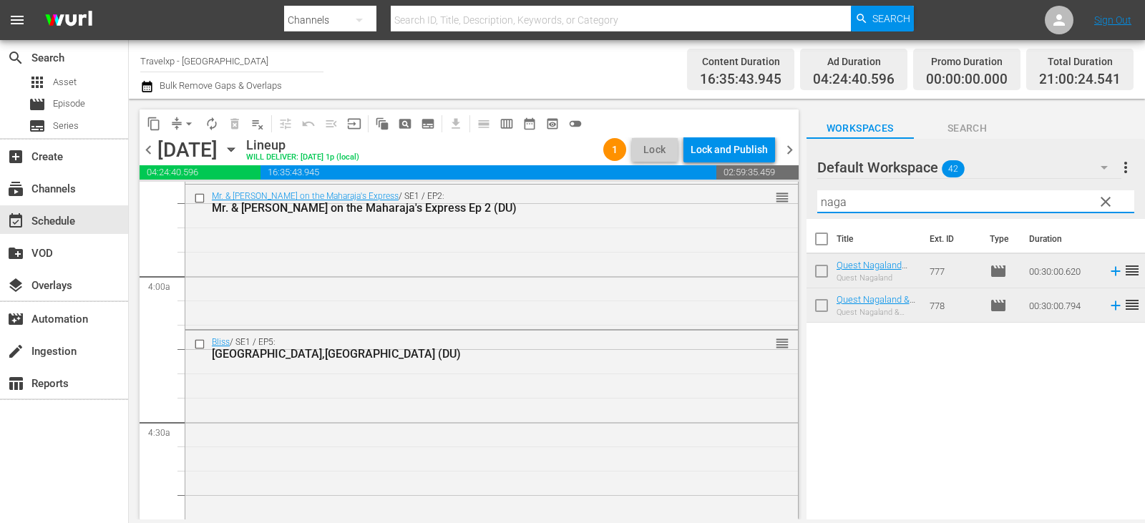
type input "naga"
click at [1111, 307] on icon at bounding box center [1116, 306] width 16 height 16
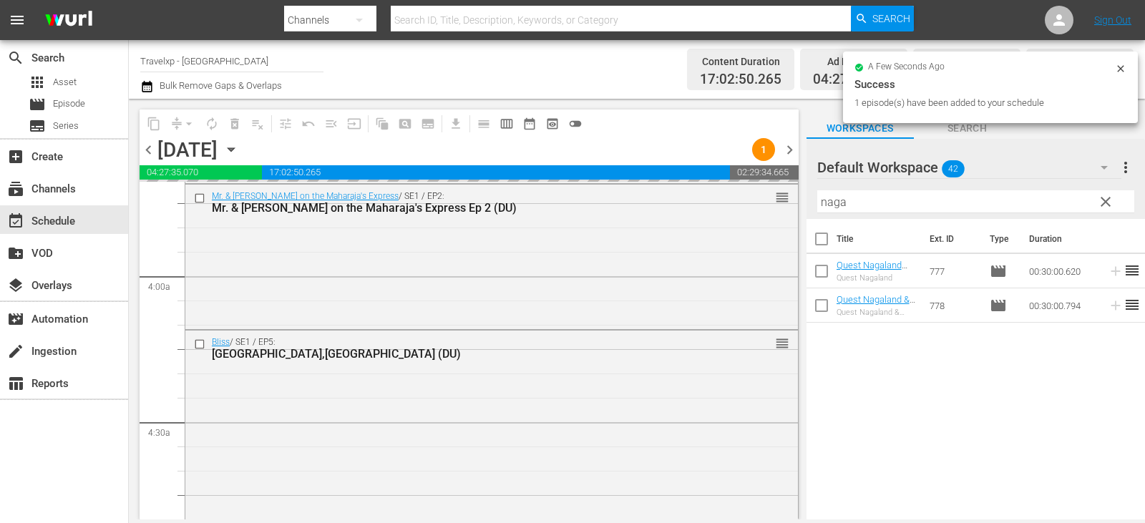
click at [1099, 200] on span "clear" at bounding box center [1105, 201] width 17 height 17
click at [1099, 200] on input "naga" at bounding box center [975, 201] width 317 height 23
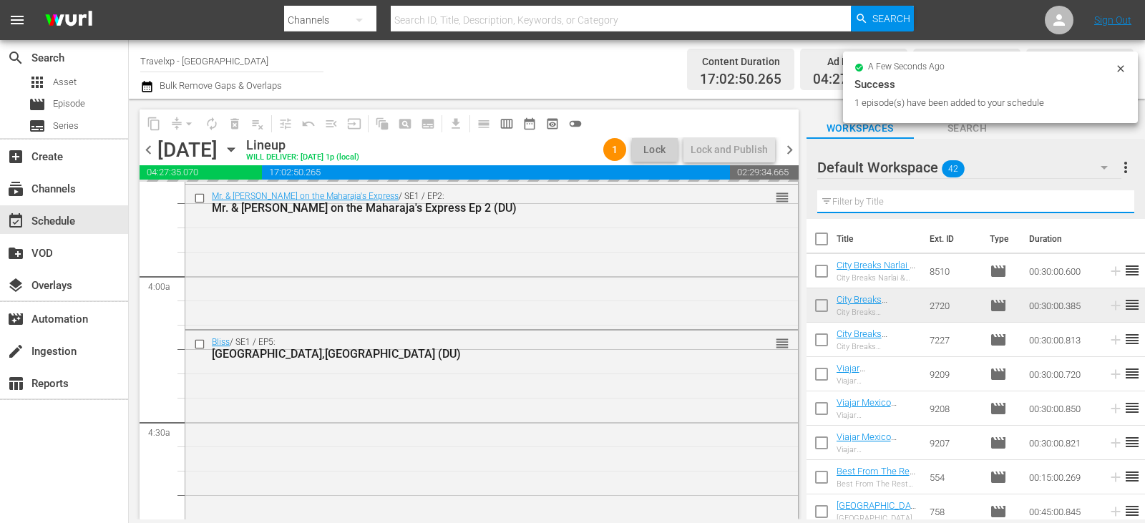
click at [1099, 200] on input "text" at bounding box center [975, 201] width 317 height 23
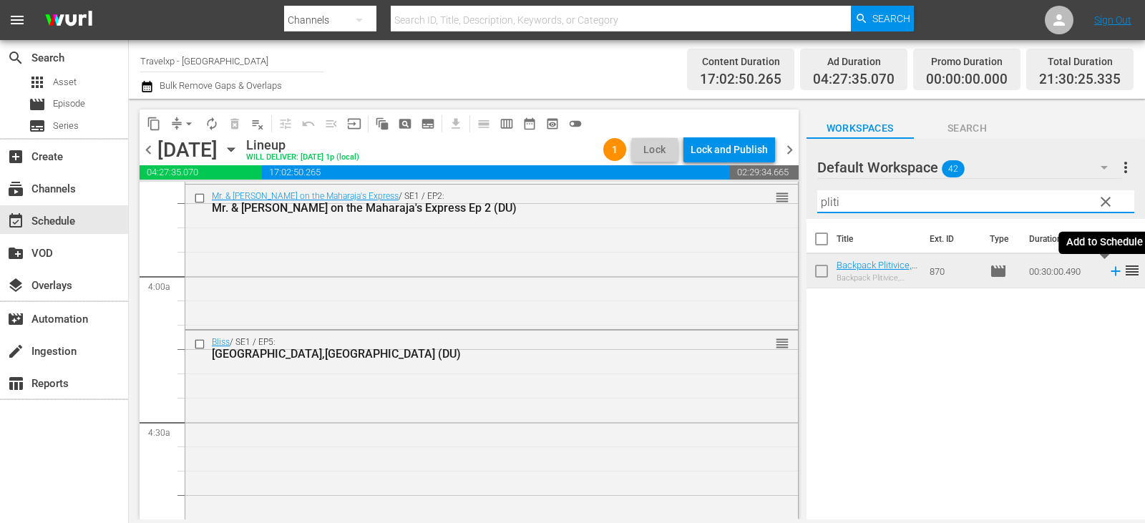
type input "pliti"
click at [1108, 278] on icon at bounding box center [1116, 271] width 16 height 16
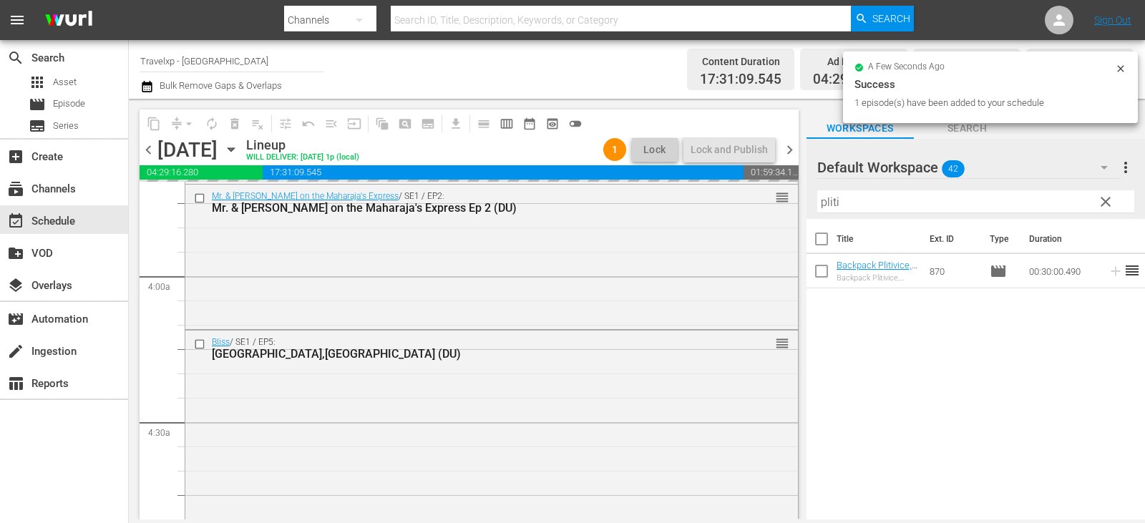
click at [1107, 203] on span "clear" at bounding box center [1105, 201] width 17 height 17
click at [1107, 203] on input "pliti" at bounding box center [975, 201] width 317 height 23
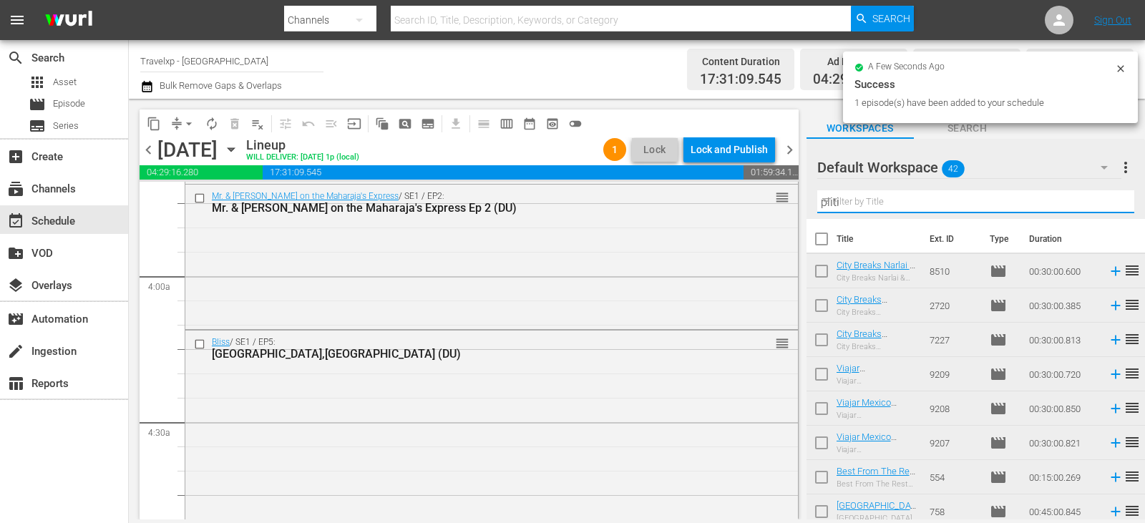
click at [1106, 203] on input "pliti" at bounding box center [975, 201] width 317 height 23
click at [1106, 203] on input "text" at bounding box center [975, 201] width 317 height 23
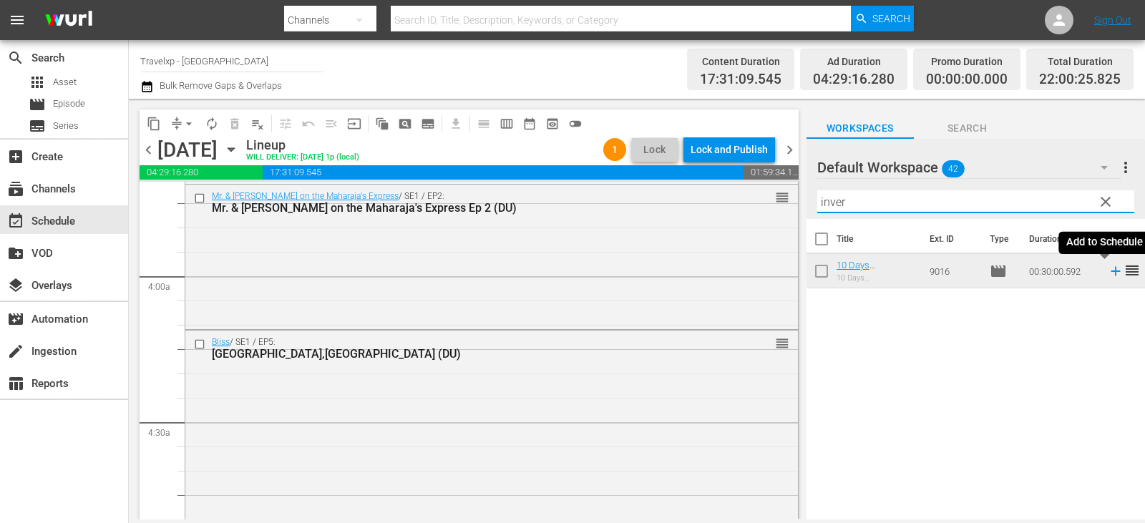
type input "inver"
click at [1108, 273] on icon at bounding box center [1116, 271] width 16 height 16
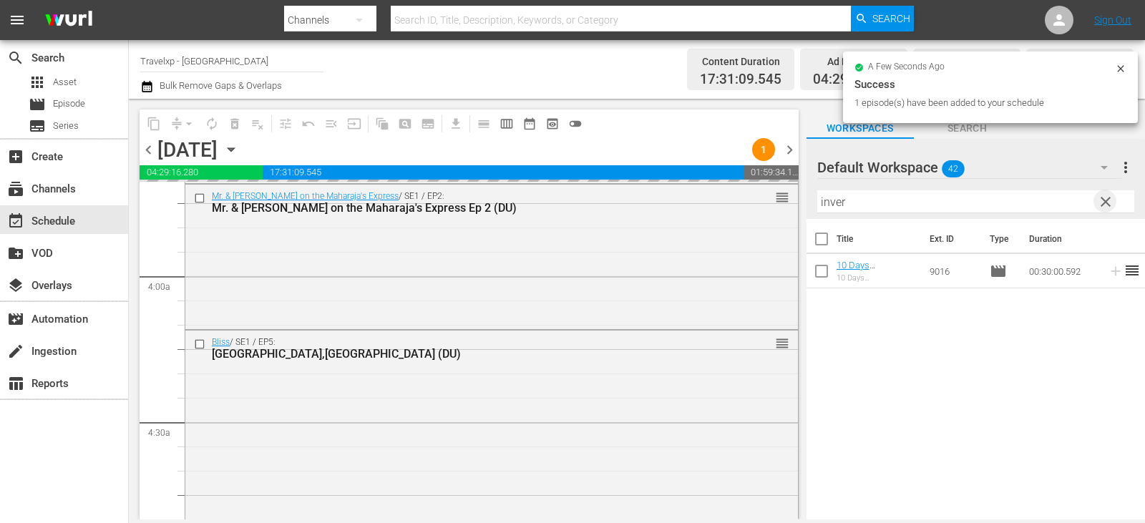
click at [1104, 200] on span "clear" at bounding box center [1105, 201] width 17 height 17
click at [1104, 200] on input "text" at bounding box center [975, 201] width 317 height 23
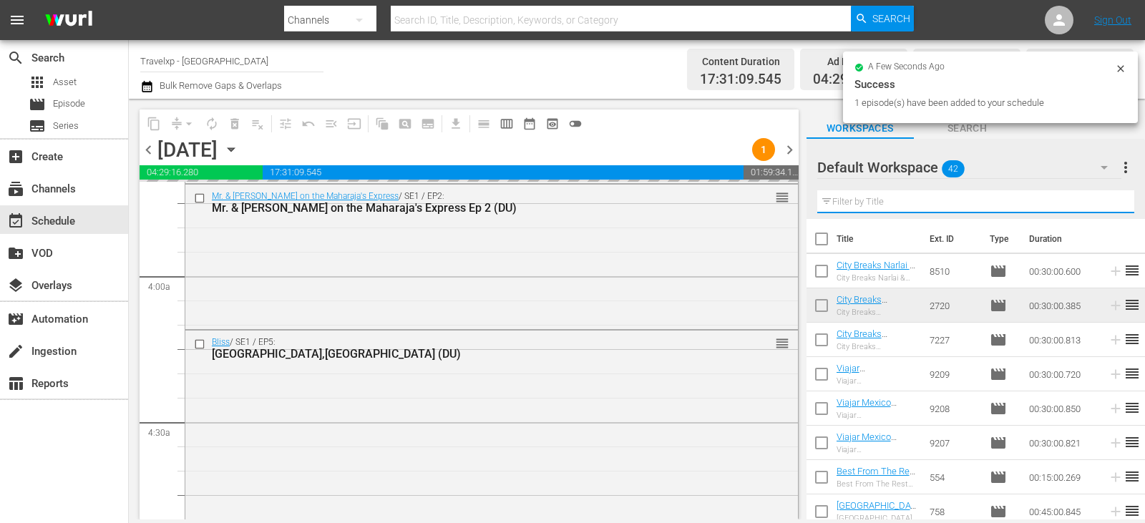
click at [1104, 200] on input "text" at bounding box center [975, 201] width 317 height 23
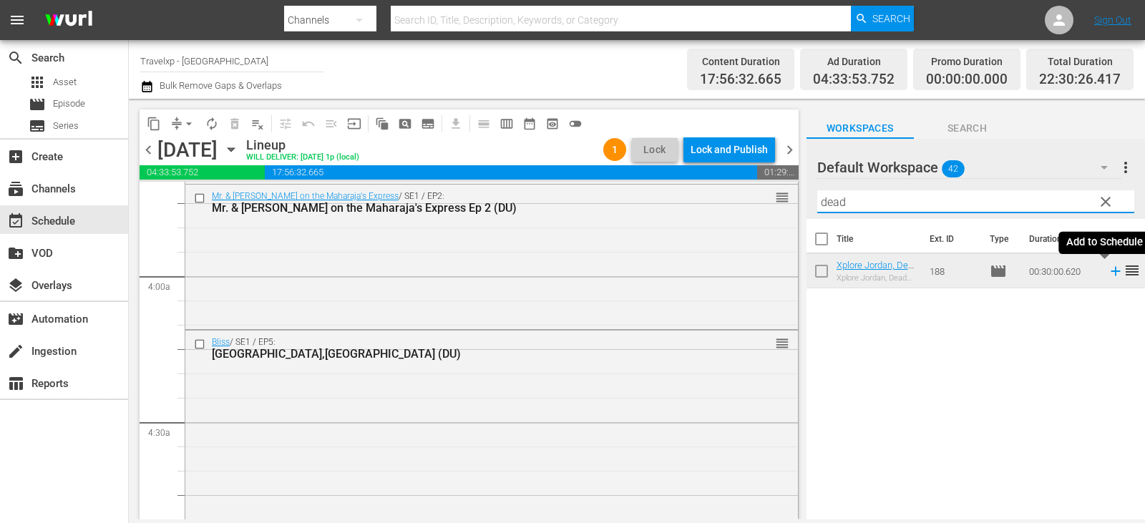
type input "dead"
click at [1108, 271] on icon at bounding box center [1116, 271] width 16 height 16
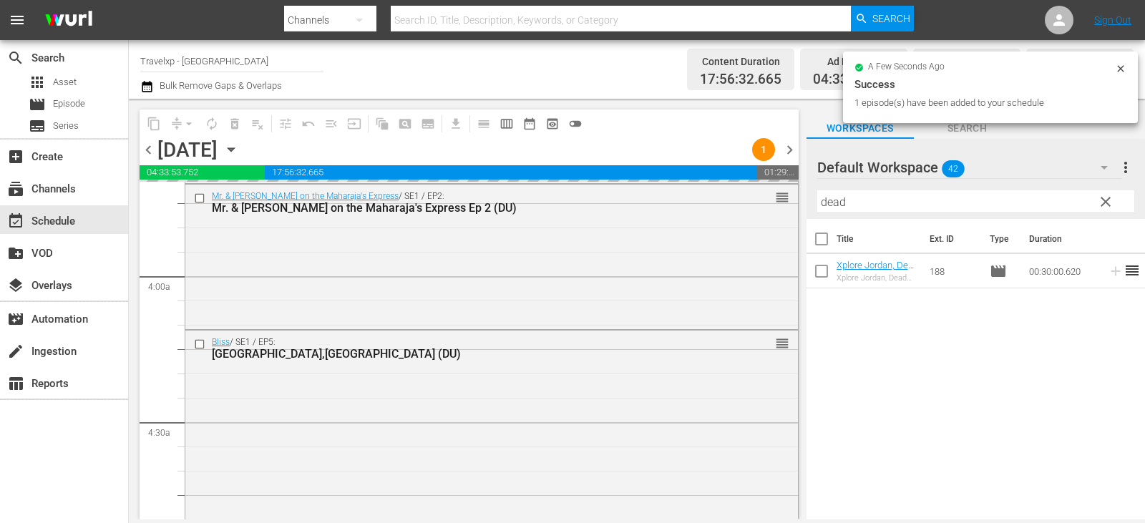
click at [1114, 200] on span "clear" at bounding box center [1105, 201] width 17 height 17
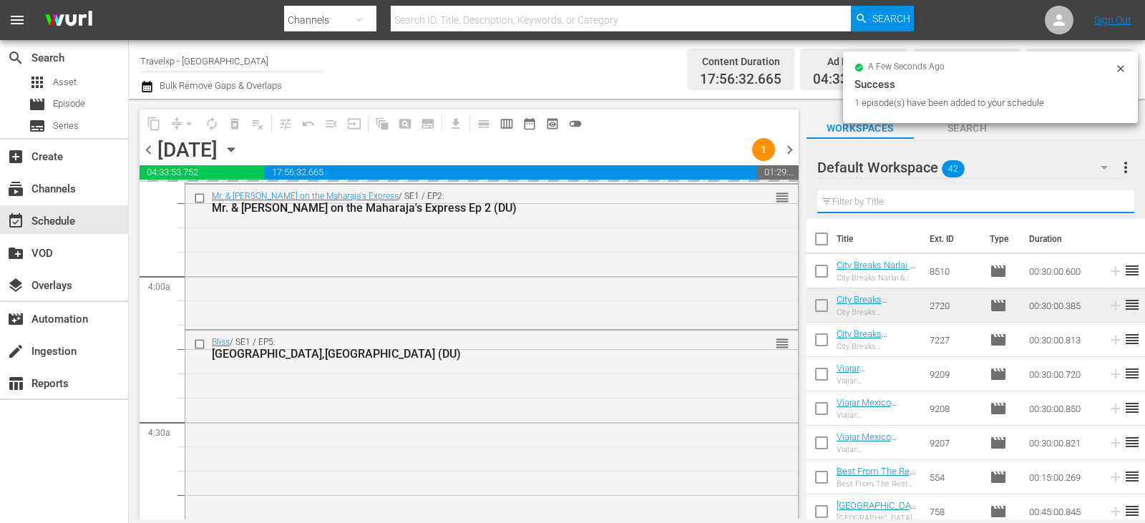
click at [1114, 200] on input "text" at bounding box center [975, 201] width 317 height 23
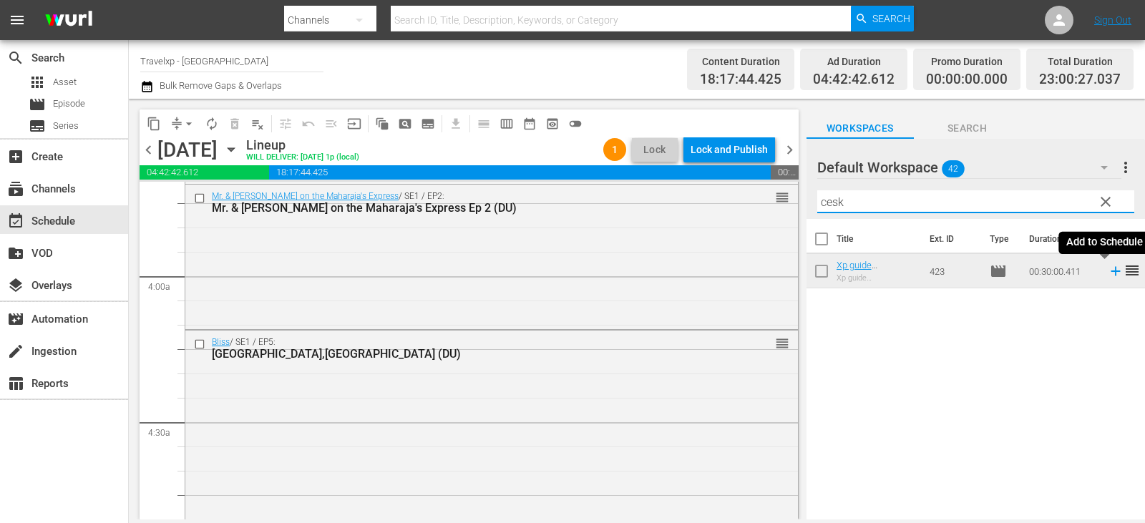
type input "cesk"
click at [1111, 270] on icon at bounding box center [1115, 271] width 9 height 9
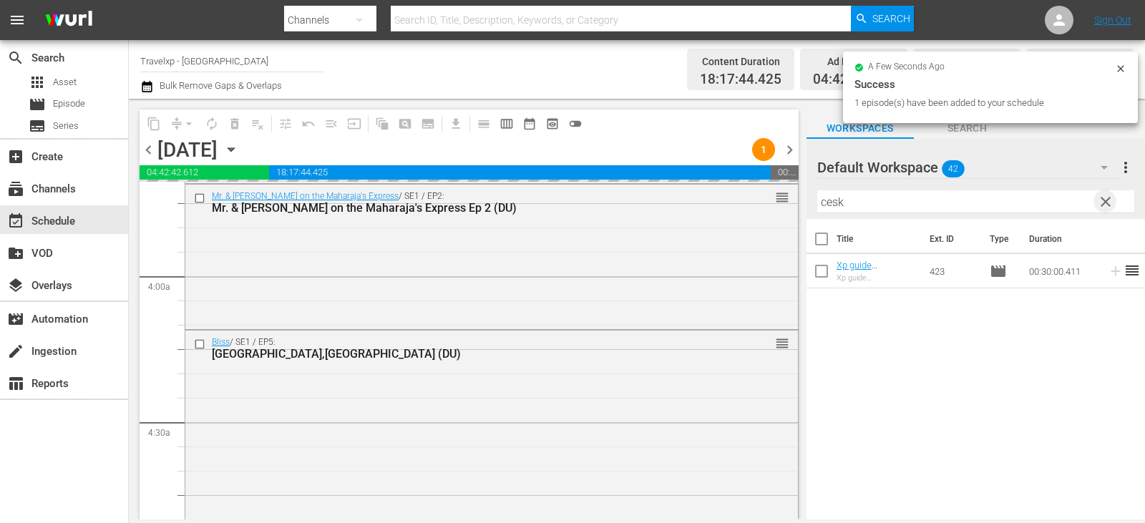
click at [1107, 203] on span "clear" at bounding box center [1105, 201] width 17 height 17
click at [1107, 203] on input "text" at bounding box center [975, 201] width 317 height 23
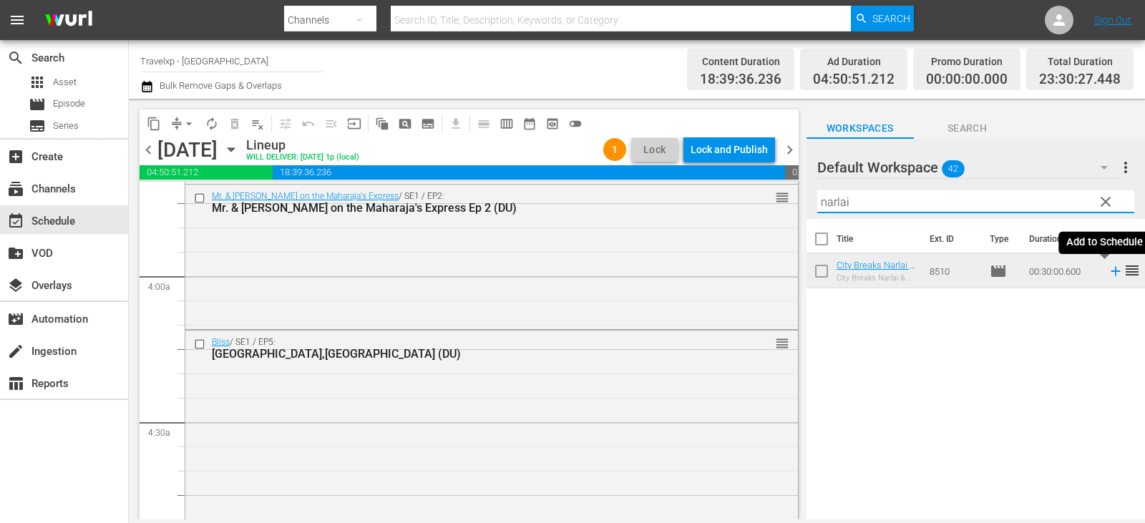
type input "narlai"
click at [1109, 274] on icon at bounding box center [1116, 271] width 16 height 16
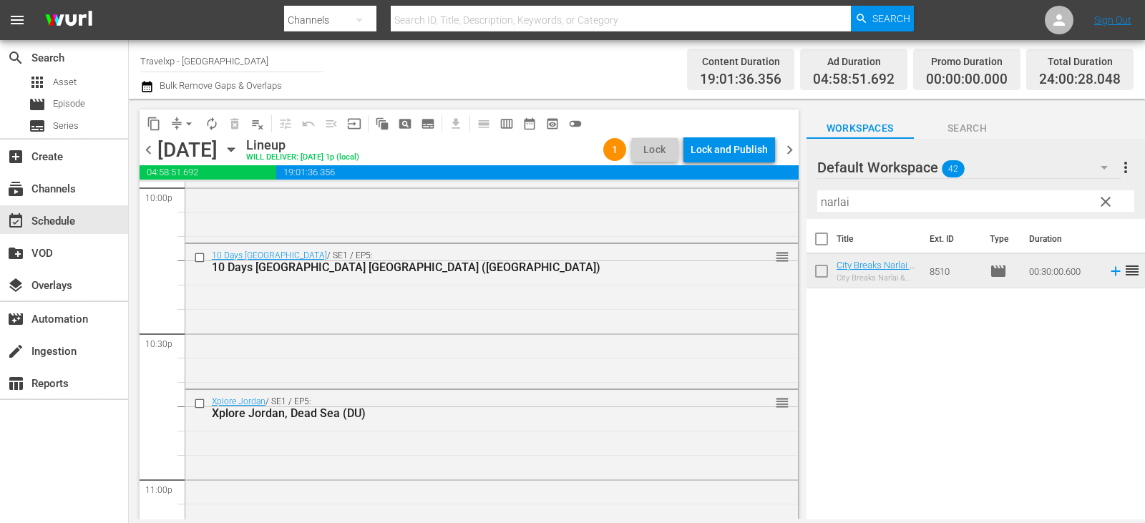
scroll to position [6726, 0]
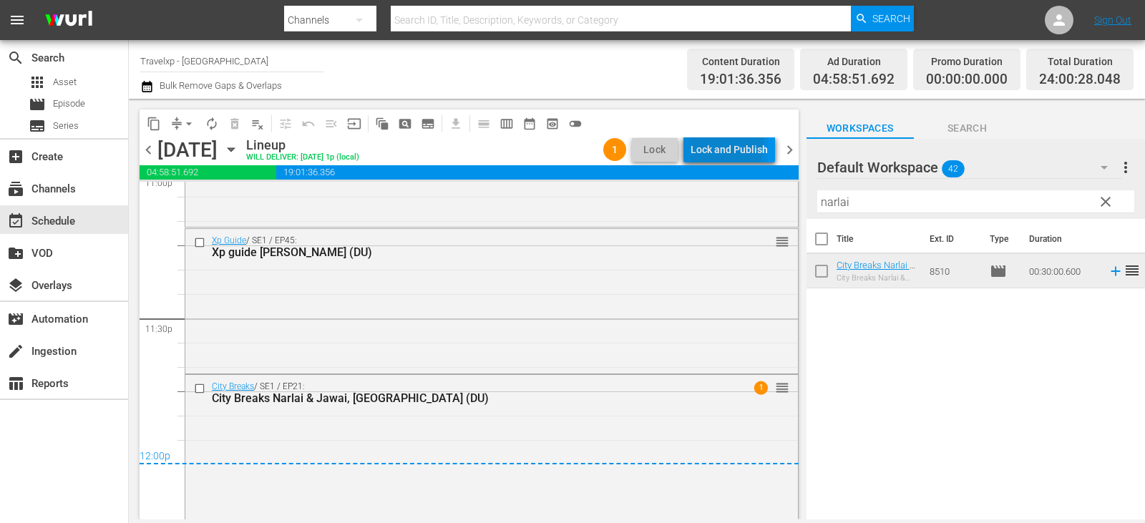
click at [714, 143] on div "Lock and Publish" at bounding box center [729, 150] width 77 height 26
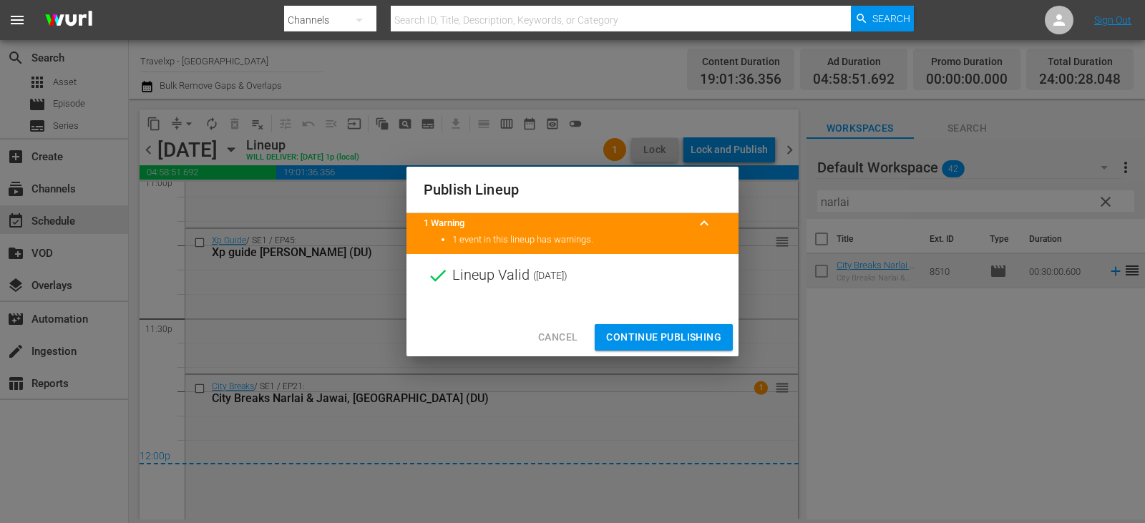
click at [647, 330] on span "Continue Publishing" at bounding box center [663, 338] width 115 height 18
